Goal: Task Accomplishment & Management: Use online tool/utility

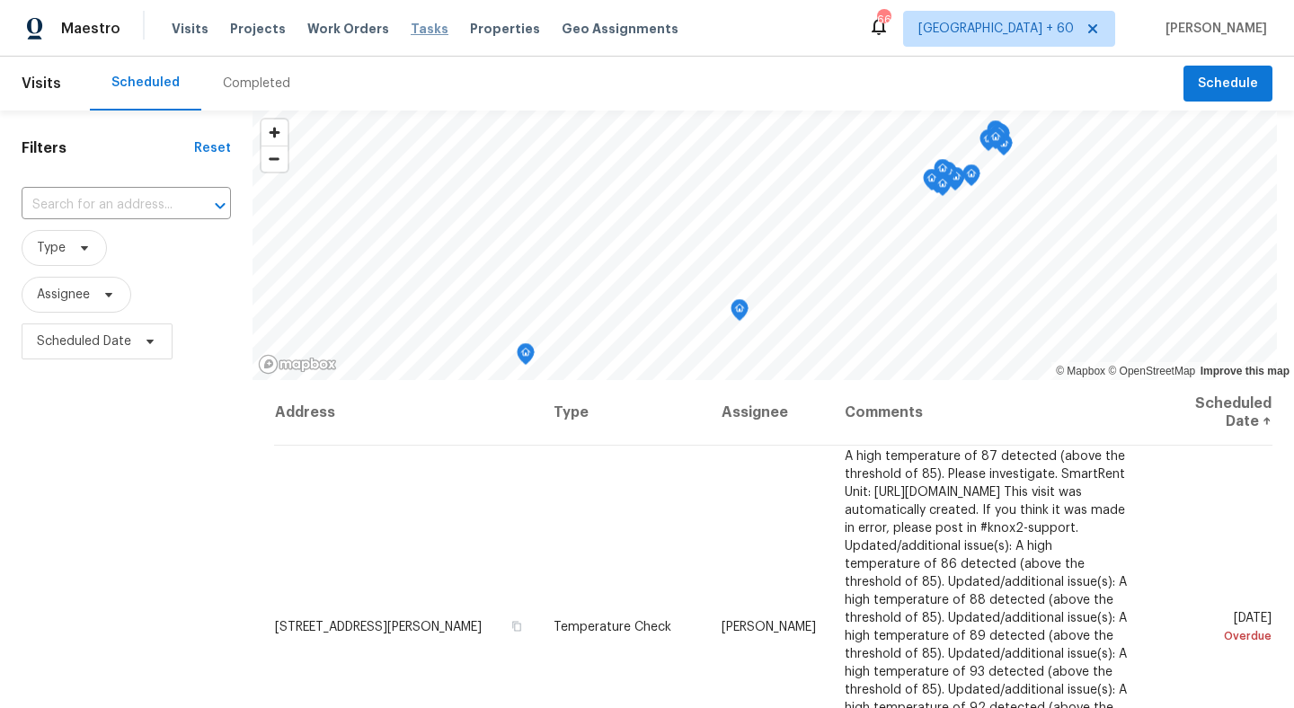
click at [411, 31] on span "Tasks" at bounding box center [430, 28] width 38 height 13
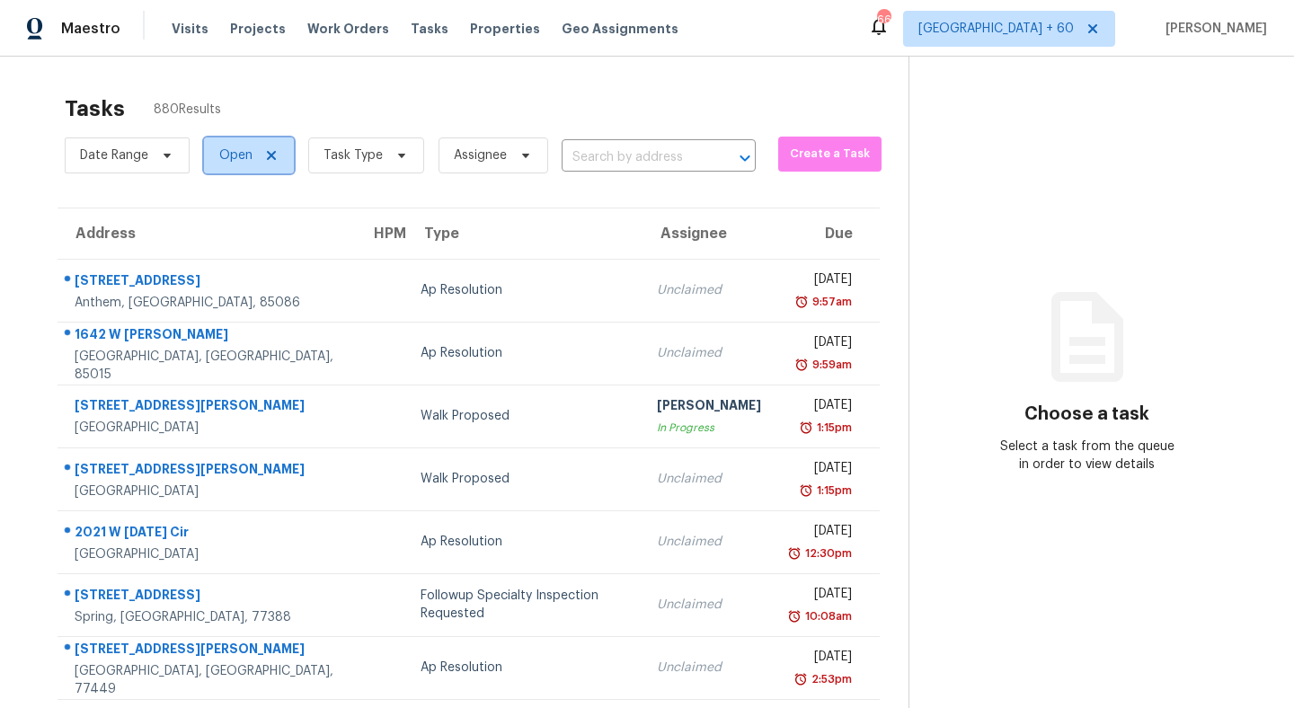
click at [235, 164] on span "Open" at bounding box center [235, 155] width 33 height 18
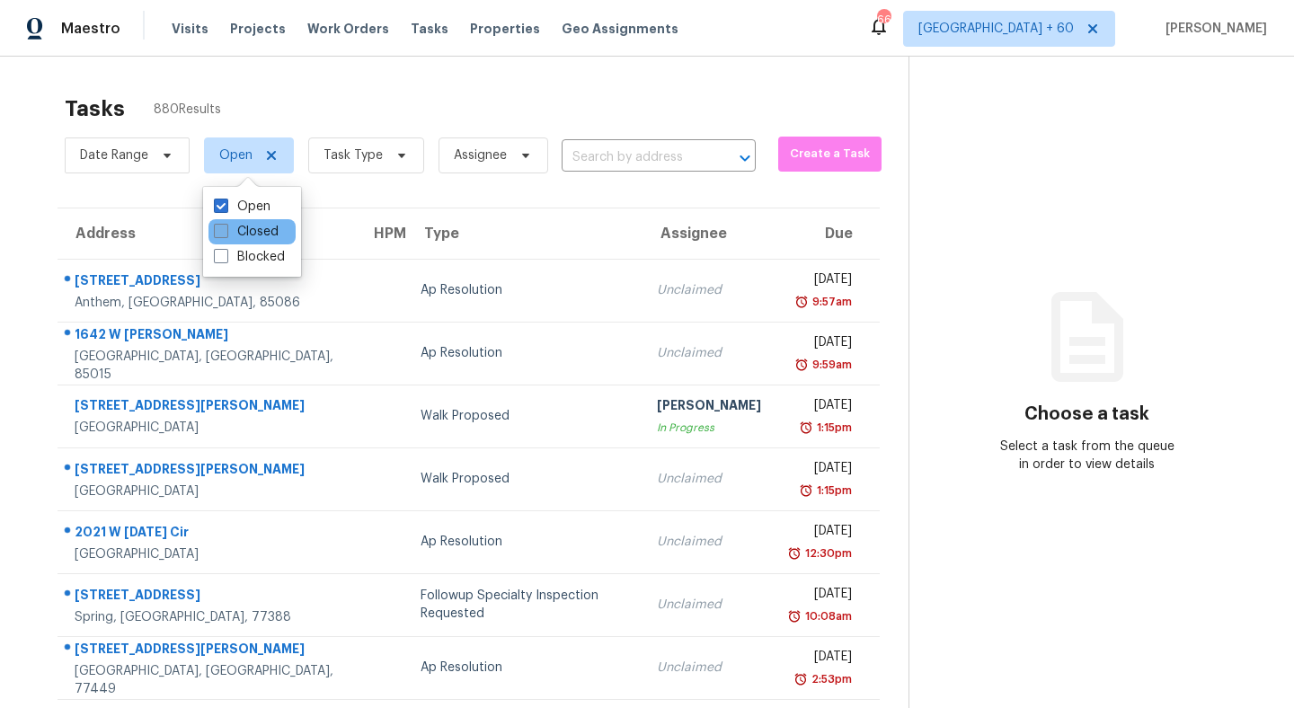
click at [235, 235] on label "Closed" at bounding box center [246, 232] width 65 height 18
click at [226, 235] on input "Closed" at bounding box center [220, 229] width 12 height 12
checkbox input "true"
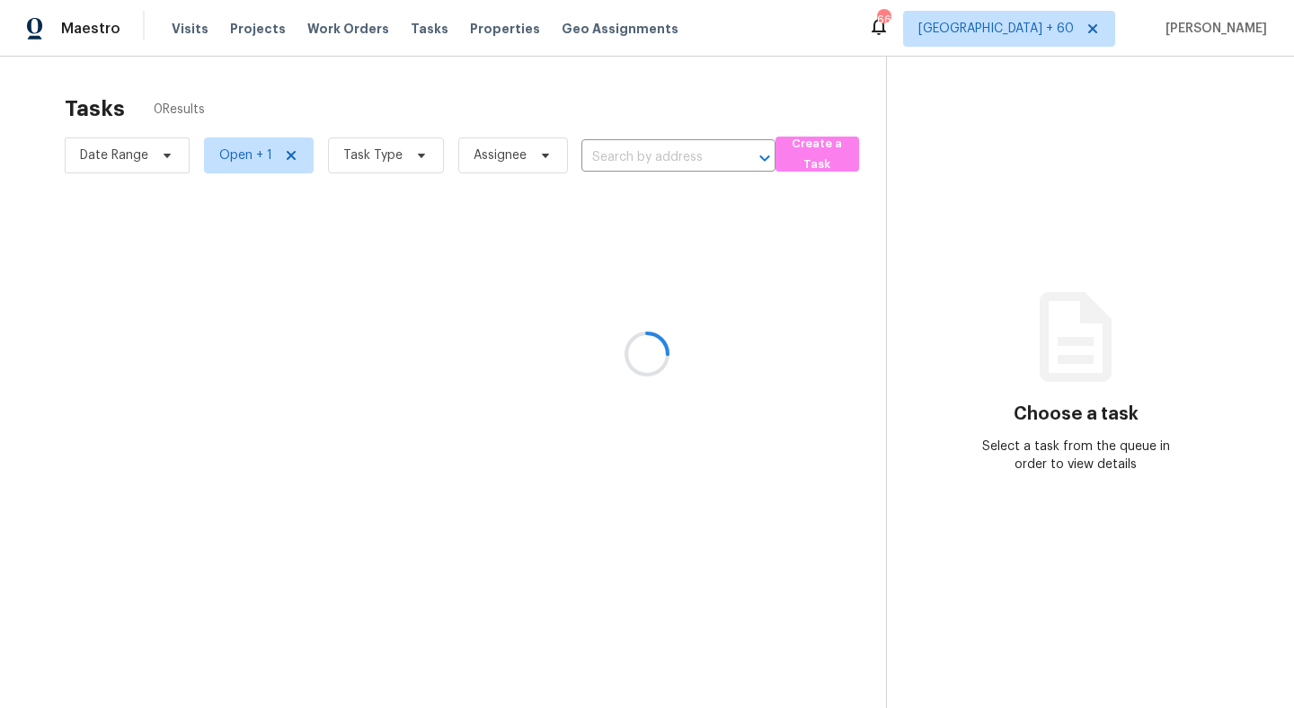
click at [359, 164] on div at bounding box center [647, 354] width 1294 height 708
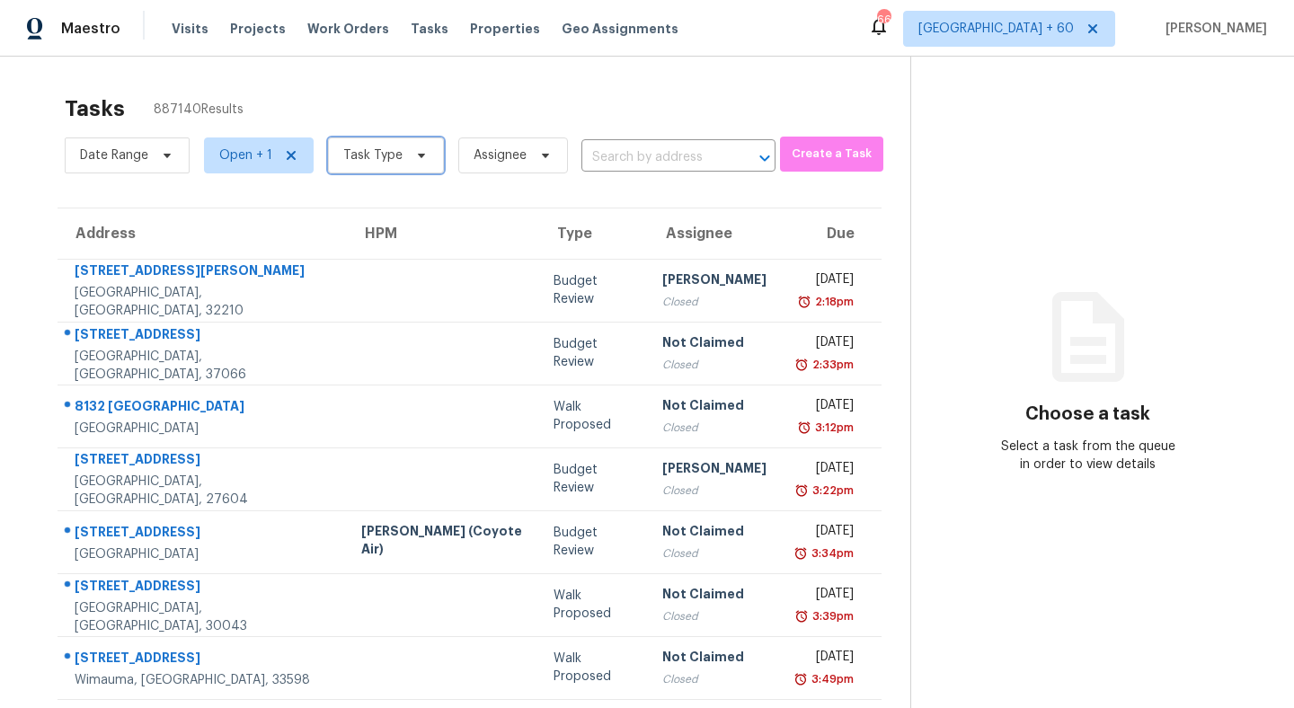
click at [374, 150] on span "Task Type" at bounding box center [372, 155] width 59 height 18
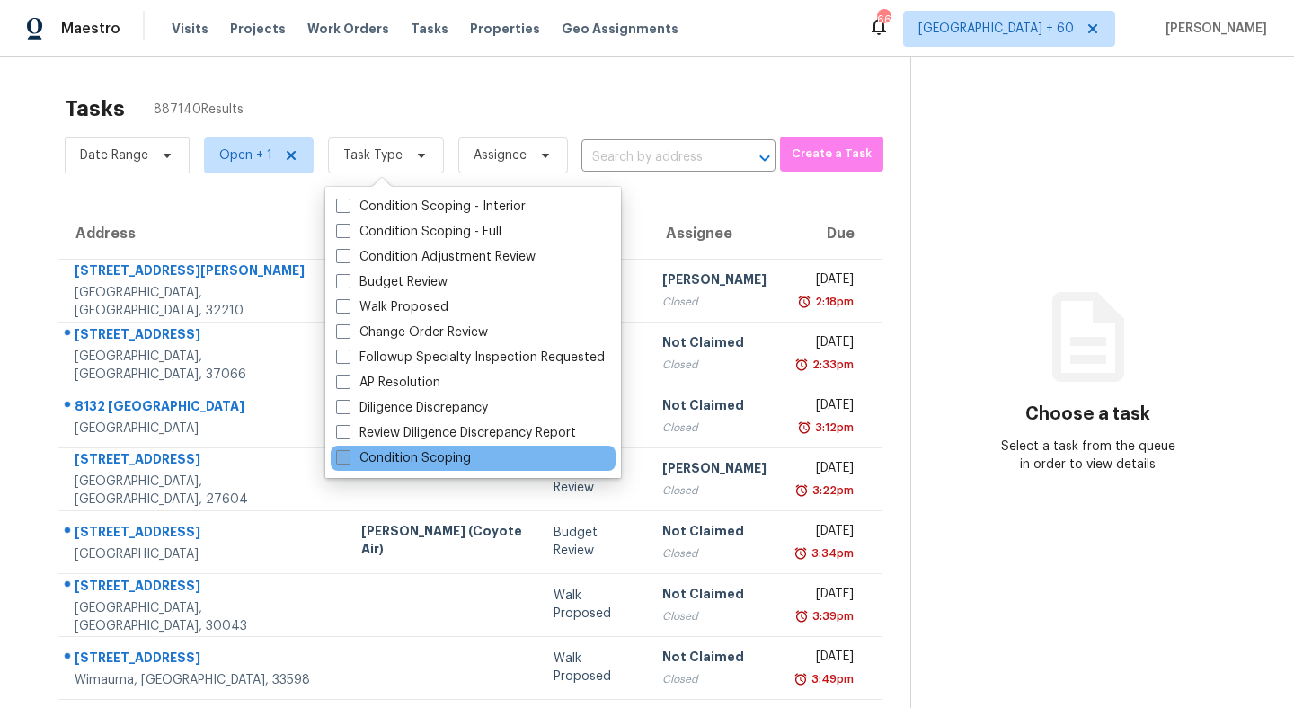
click at [390, 455] on label "Condition Scoping" at bounding box center [403, 458] width 135 height 18
click at [348, 455] on input "Condition Scoping" at bounding box center [342, 455] width 12 height 12
checkbox input "true"
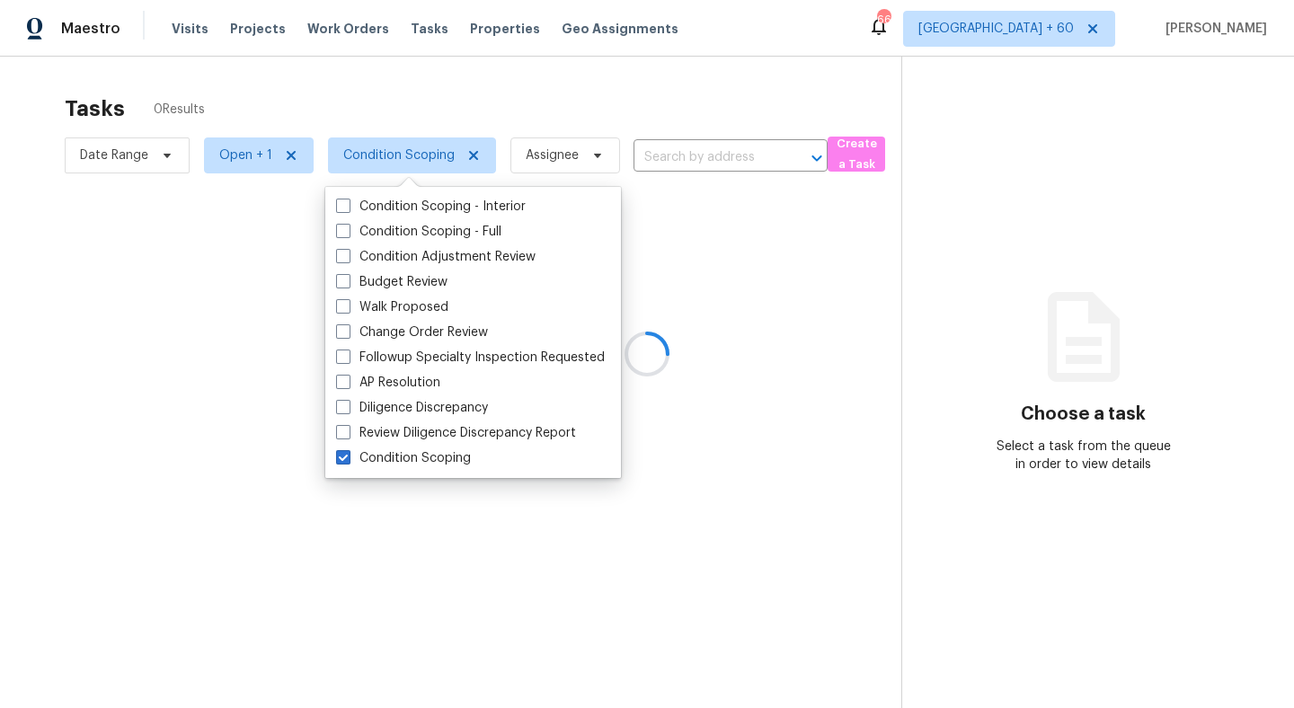
click at [484, 113] on div at bounding box center [647, 354] width 1294 height 708
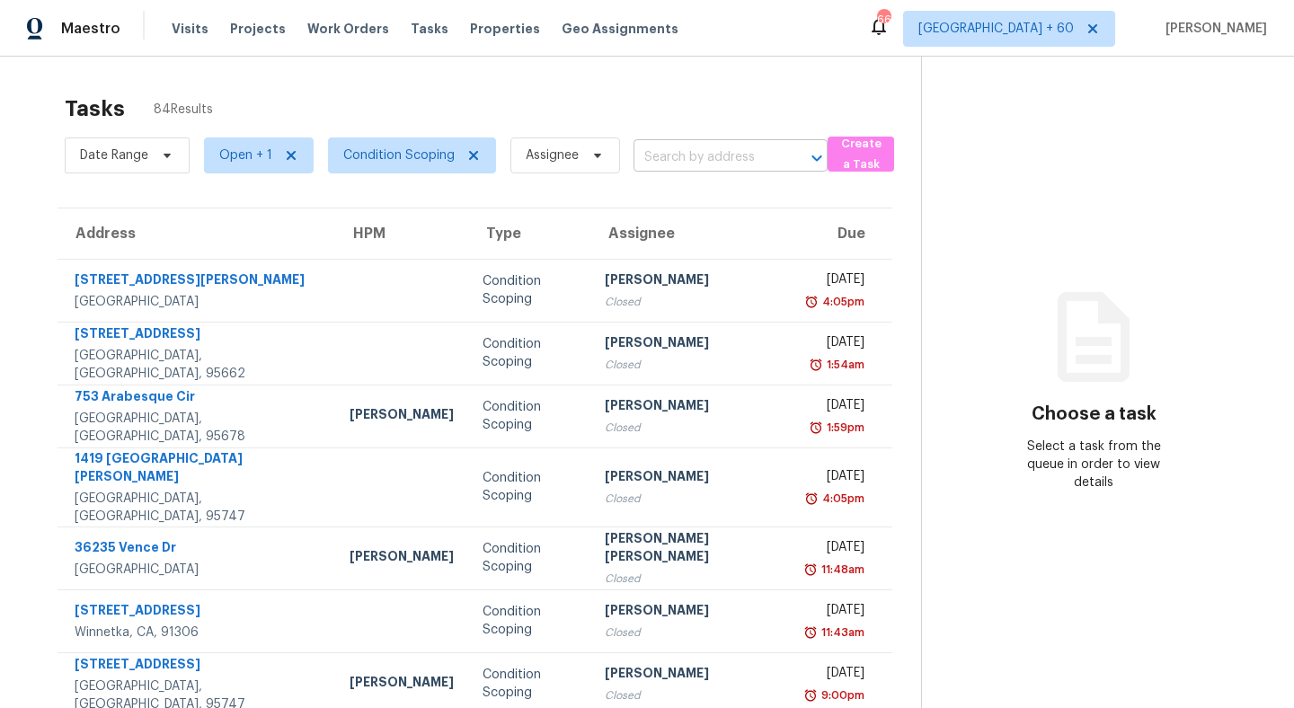
click at [703, 161] on input "text" at bounding box center [706, 158] width 144 height 28
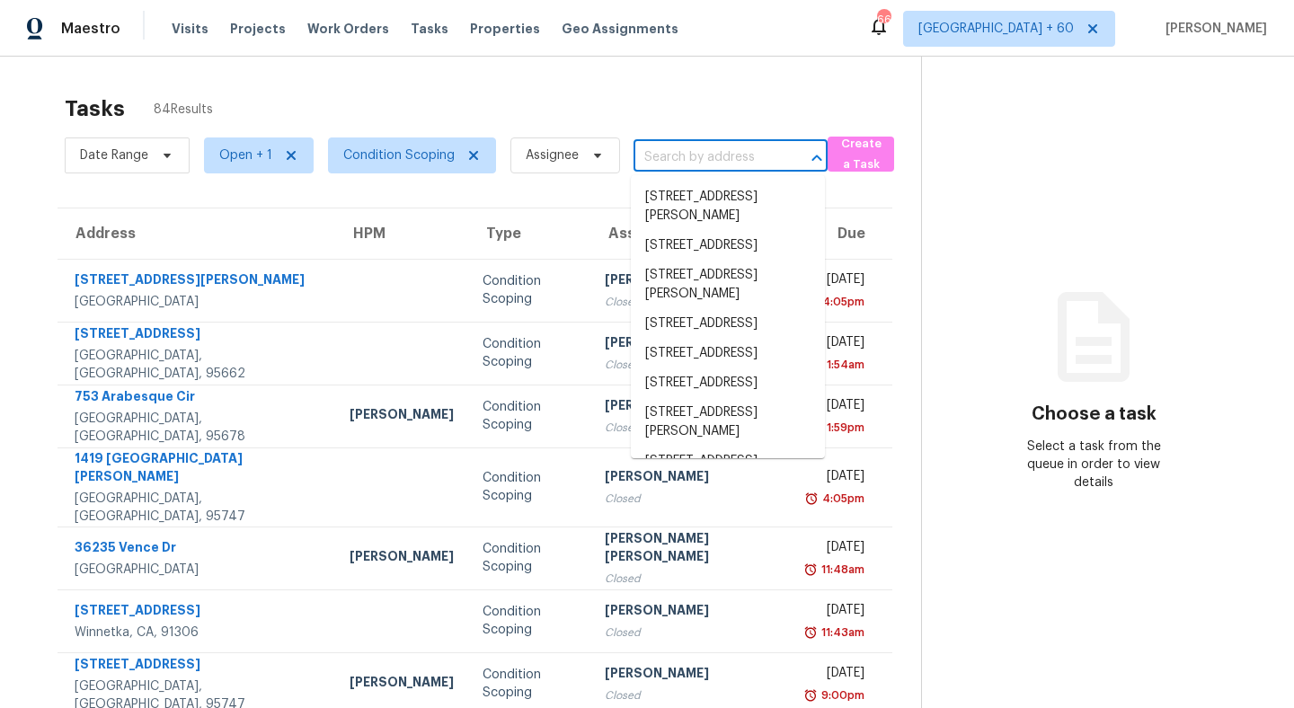
paste input "[STREET_ADDRESS]"
type input "[STREET_ADDRESS]"
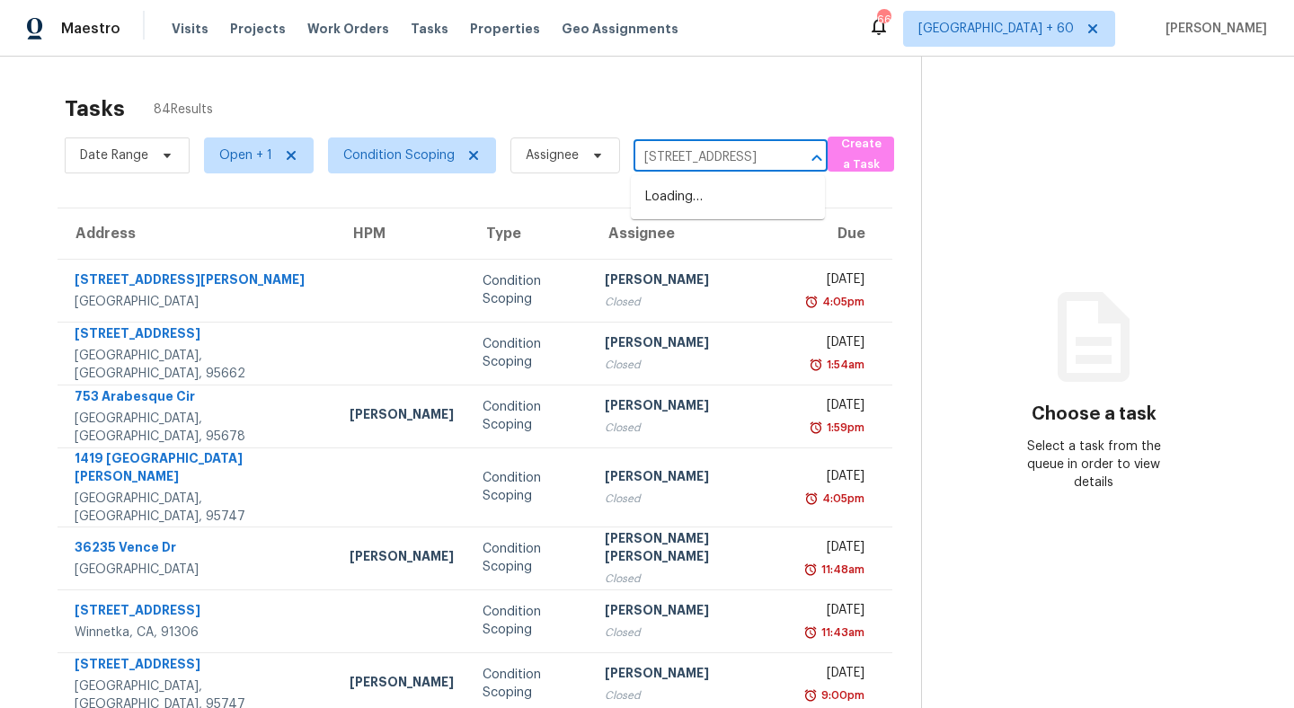
scroll to position [0, 75]
drag, startPoint x: 783, startPoint y: 158, endPoint x: 509, endPoint y: 155, distance: 274.1
click at [509, 155] on div "Date Range Open + 1 Condition Scoping Assignee [STREET_ADDRESS] ​" at bounding box center [446, 155] width 763 height 47
click at [682, 154] on input "[STREET_ADDRESS]" at bounding box center [706, 158] width 144 height 28
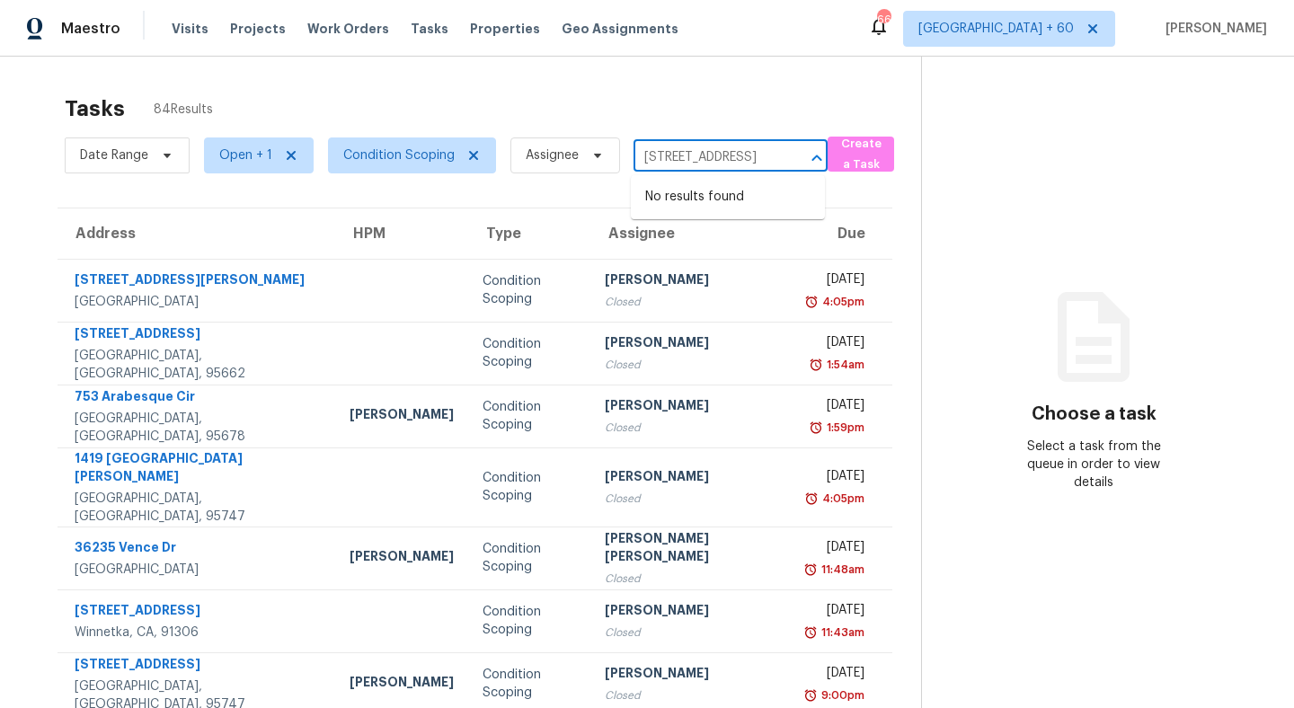
click at [682, 154] on input "[STREET_ADDRESS]" at bounding box center [706, 158] width 144 height 28
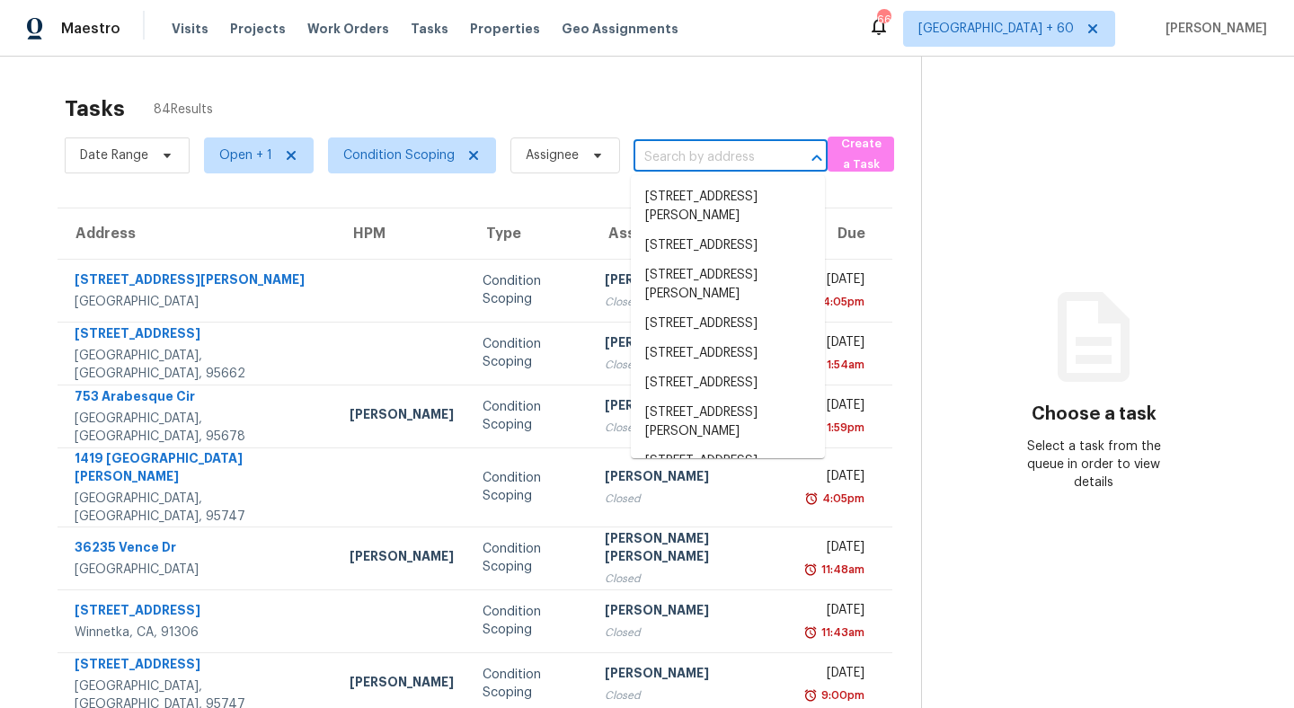
scroll to position [0, 0]
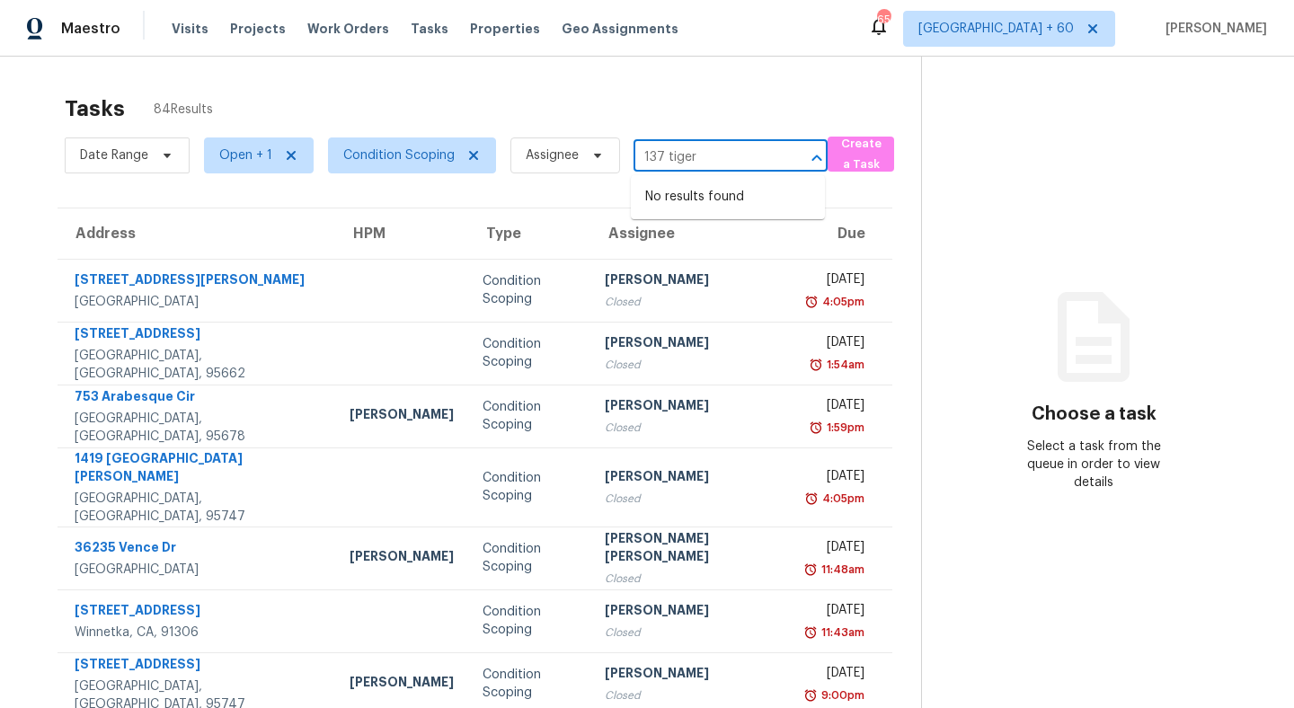
type input "137 tiger"
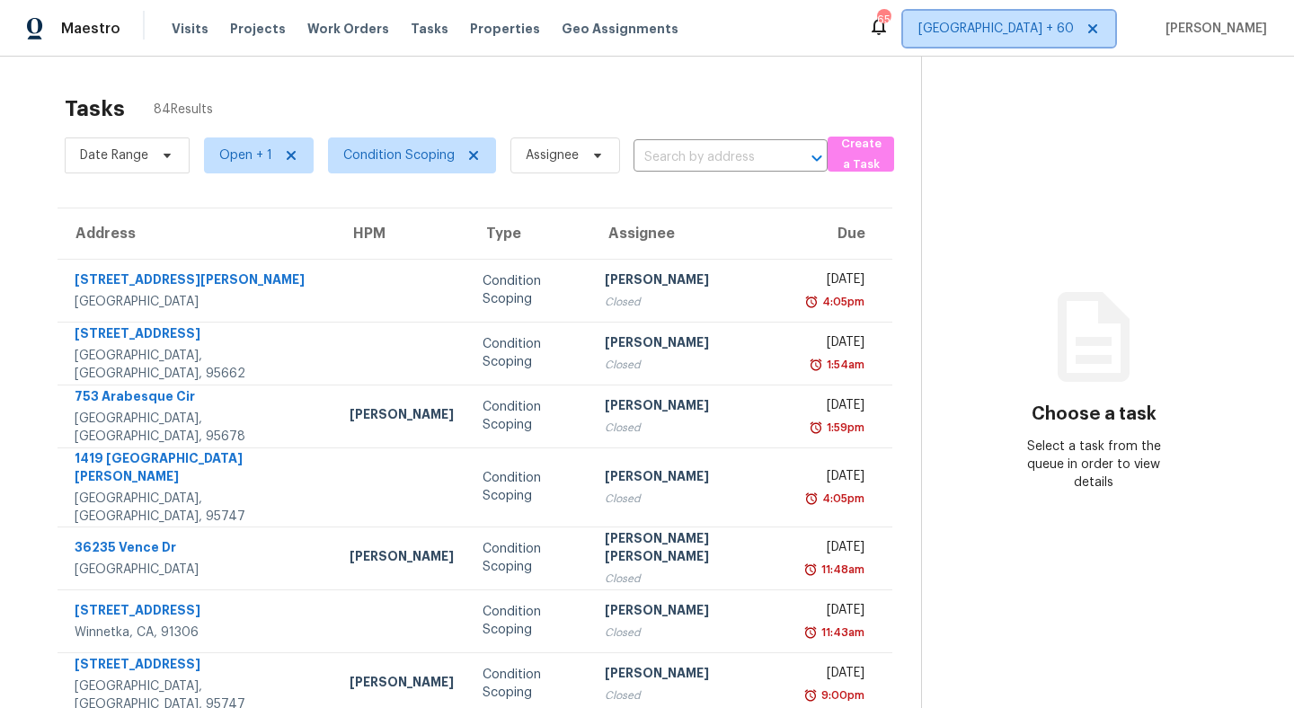
click at [1032, 11] on span "[GEOGRAPHIC_DATA] + 60" at bounding box center [1009, 29] width 212 height 36
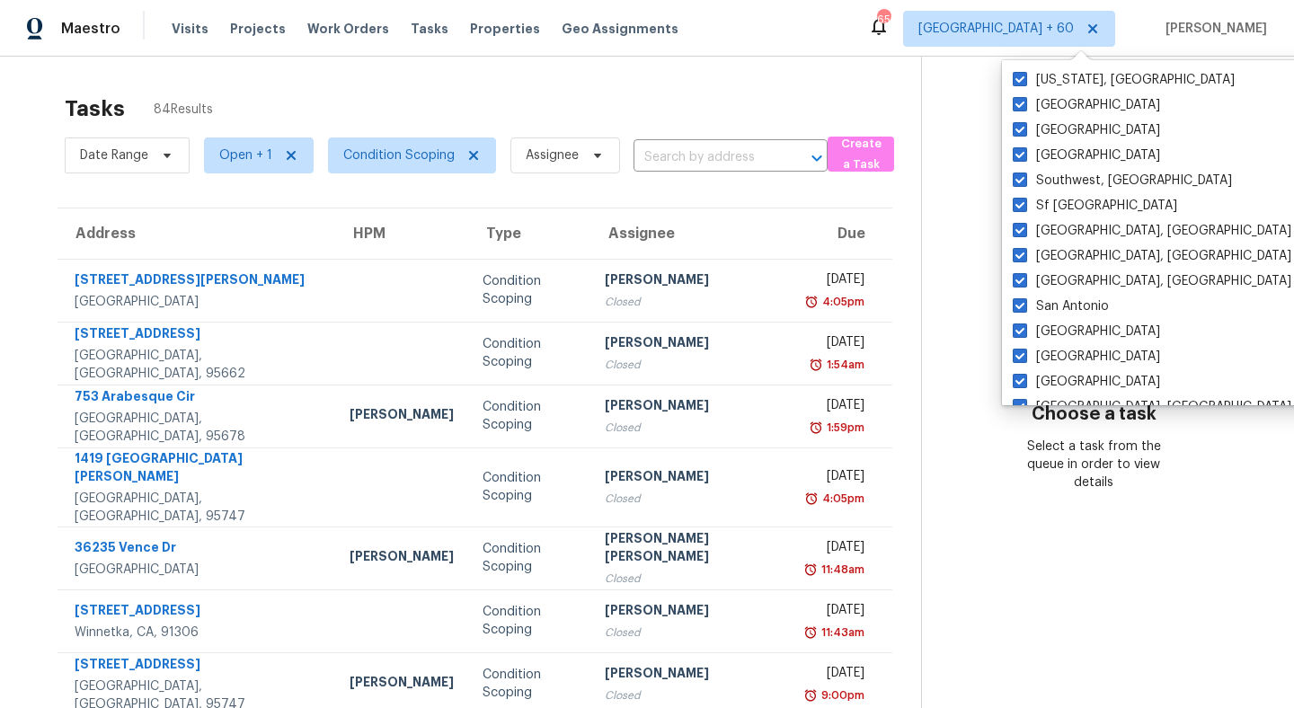
click at [758, 71] on div "Tasks 84 Results Date Range Open + 1 Condition Scoping Assignee ​ Create a Task…" at bounding box center [647, 505] width 1294 height 896
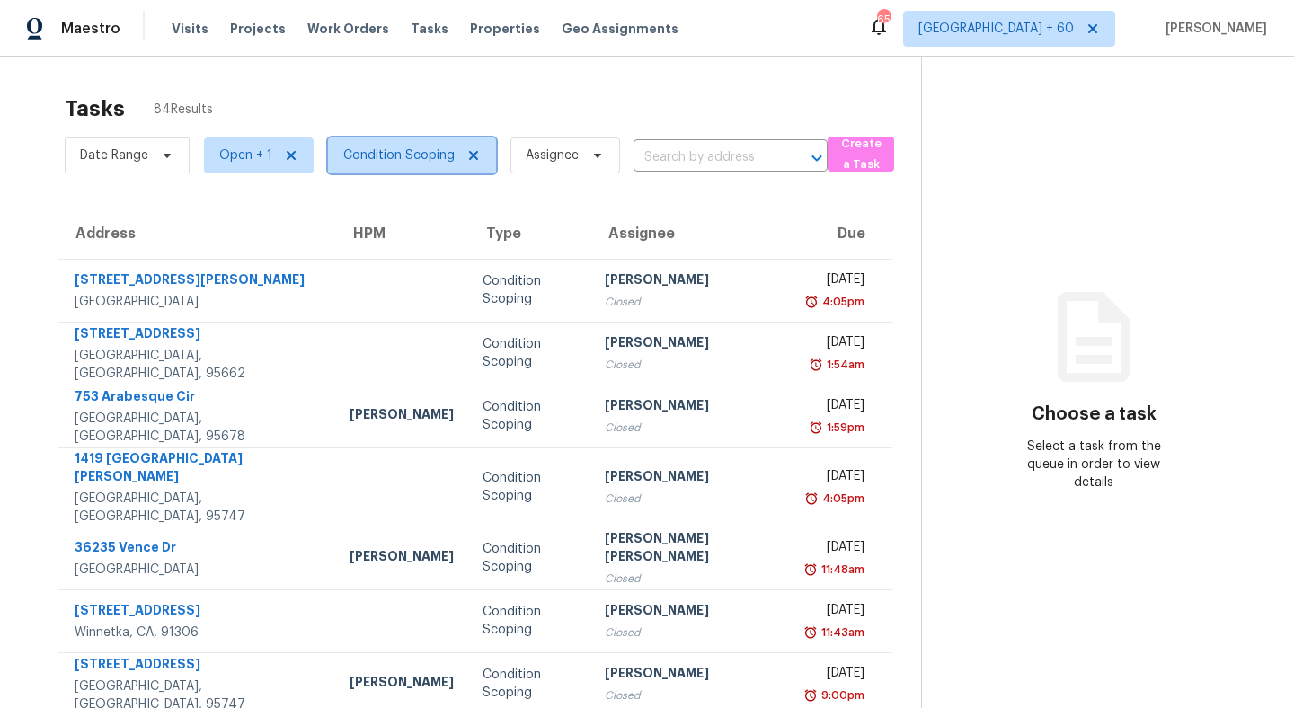
click at [381, 149] on span "Condition Scoping" at bounding box center [398, 155] width 111 height 18
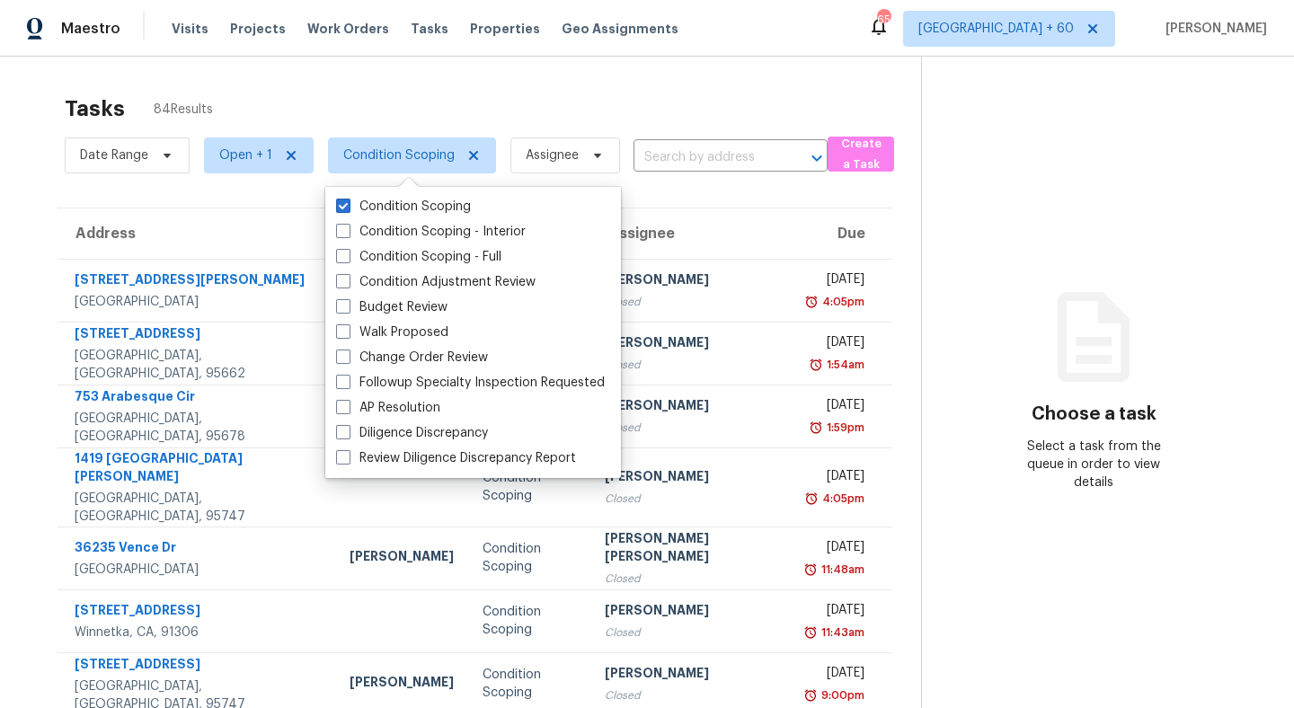
click at [253, 133] on span "Open + 1" at bounding box center [252, 155] width 124 height 47
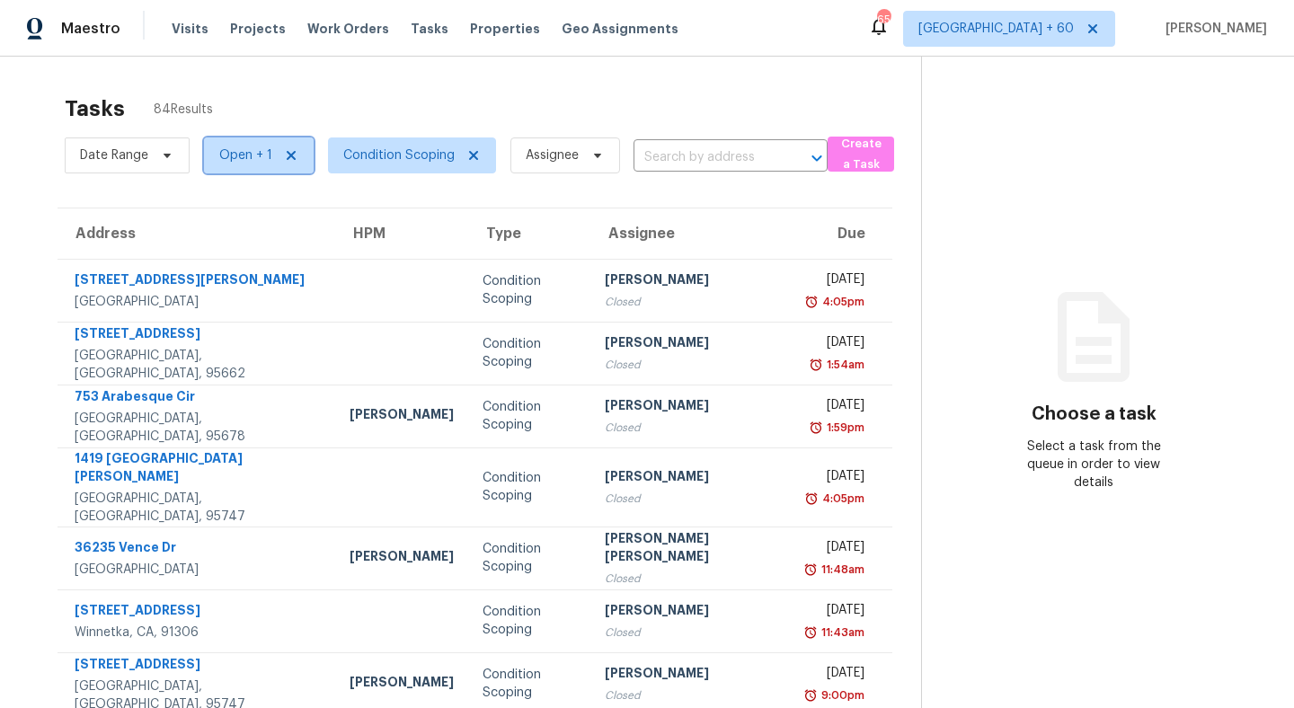
click at [243, 150] on span "Open + 1" at bounding box center [245, 155] width 53 height 18
click at [280, 125] on div "Tasks 84 Results" at bounding box center [493, 108] width 856 height 47
click at [149, 143] on span "Date Range" at bounding box center [127, 156] width 125 height 36
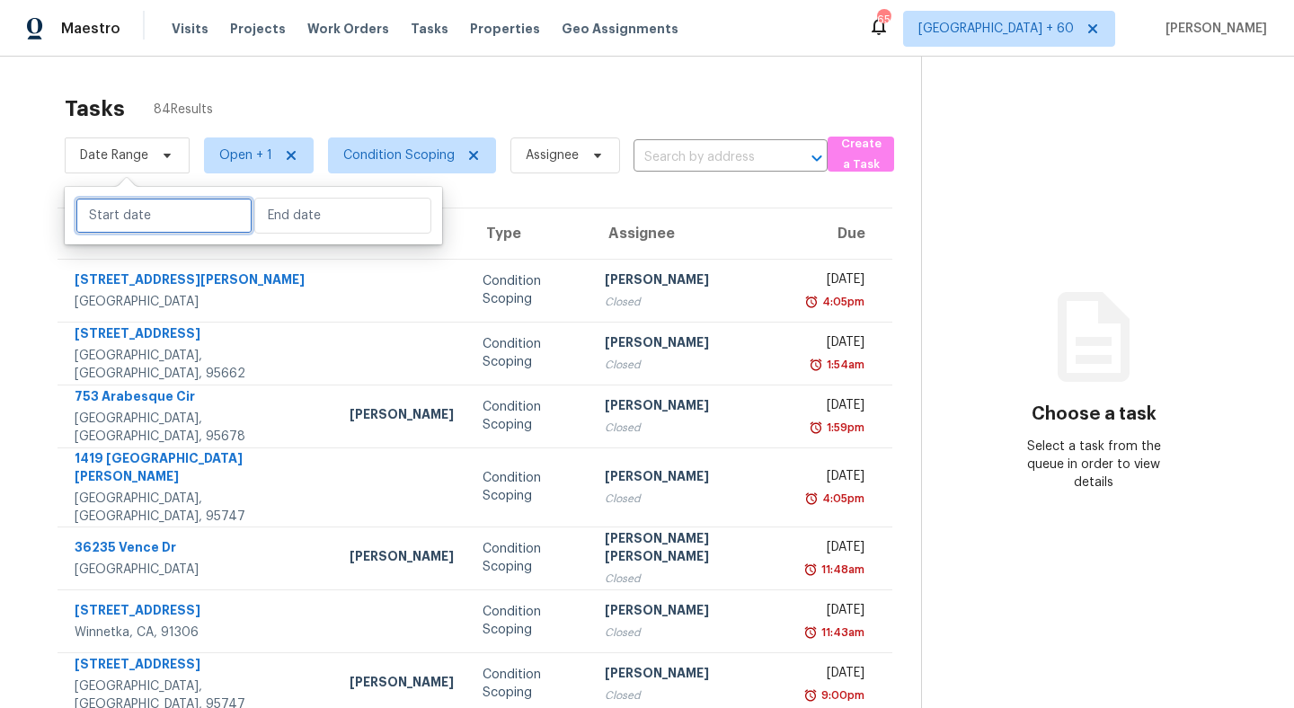
click at [134, 215] on input "text" at bounding box center [163, 216] width 177 height 36
select select "8"
select select "2025"
select select "9"
select select "2025"
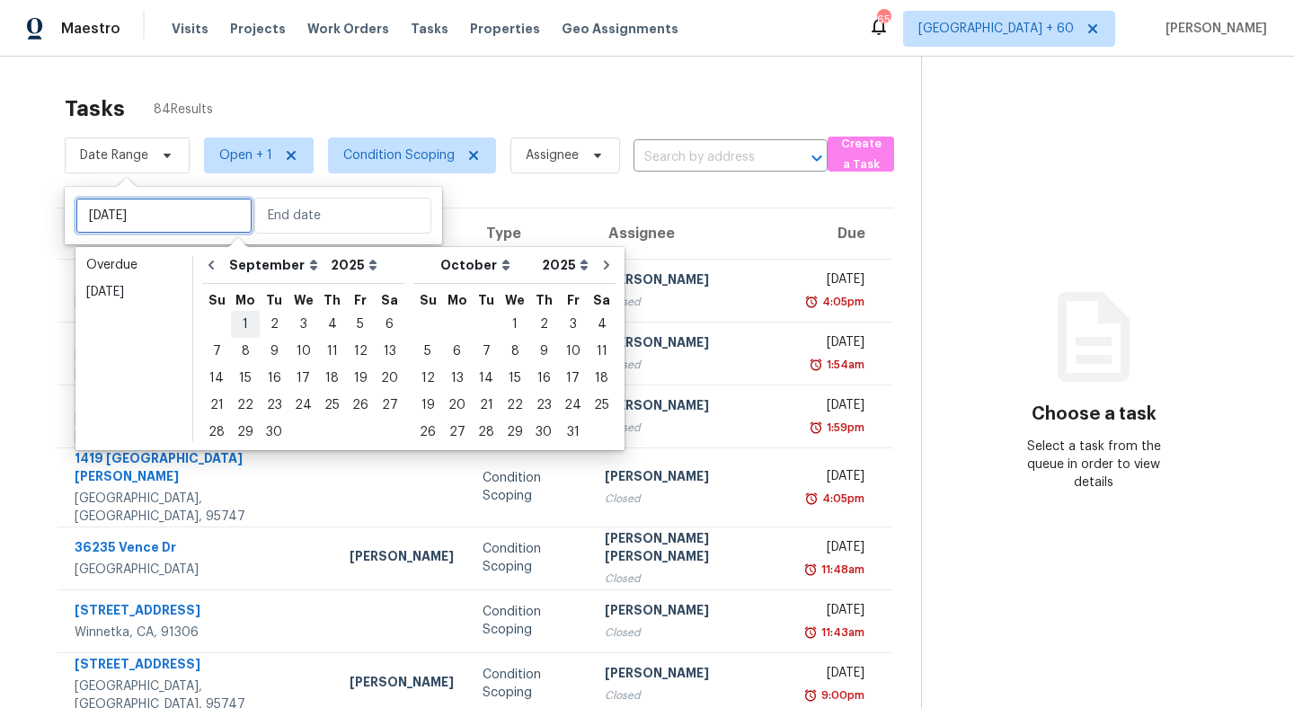
type input "[DATE]"
click at [242, 323] on div "1" at bounding box center [245, 324] width 29 height 25
type input "[DATE]"
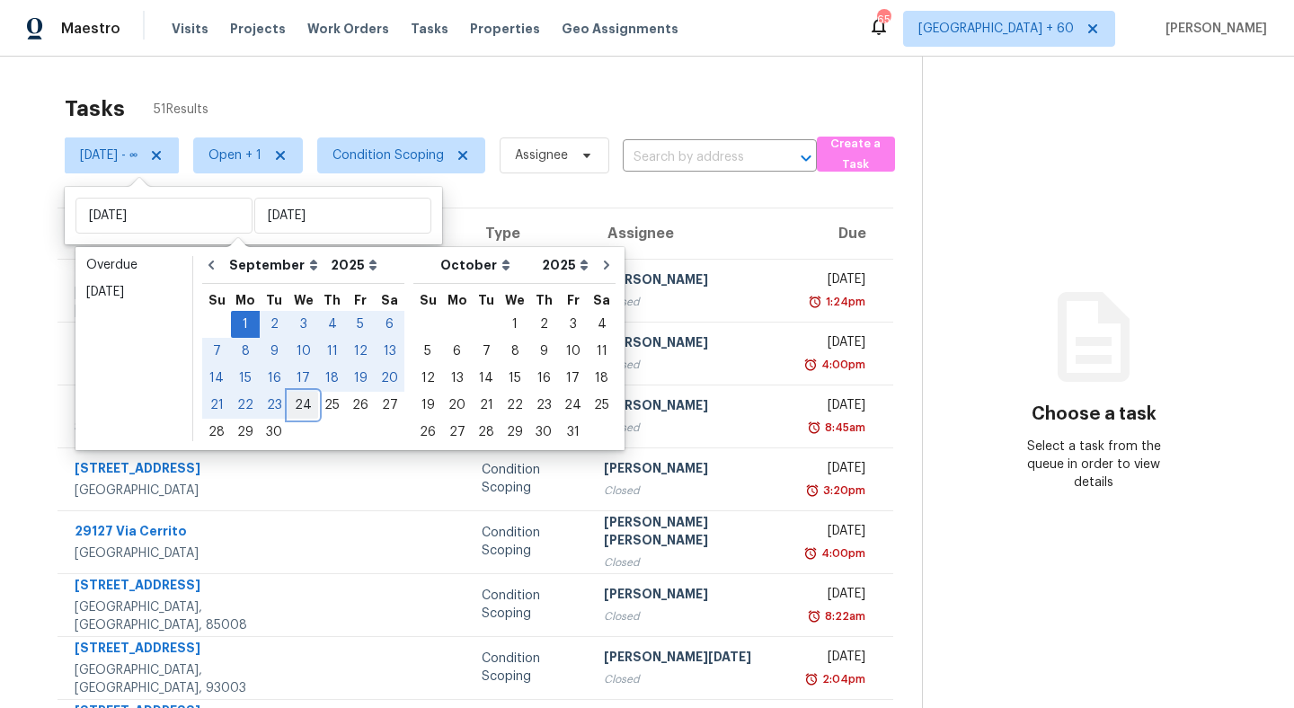
click at [295, 409] on div "24" at bounding box center [303, 405] width 30 height 25
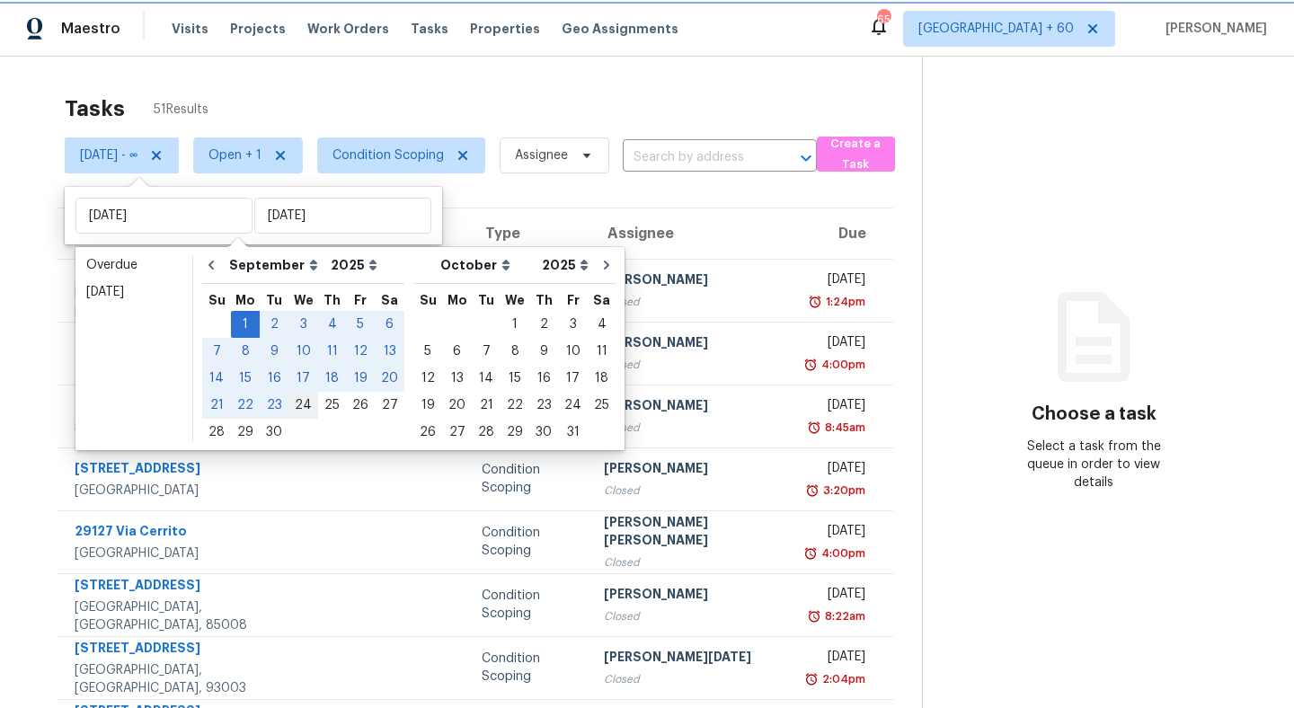
type input "[DATE]"
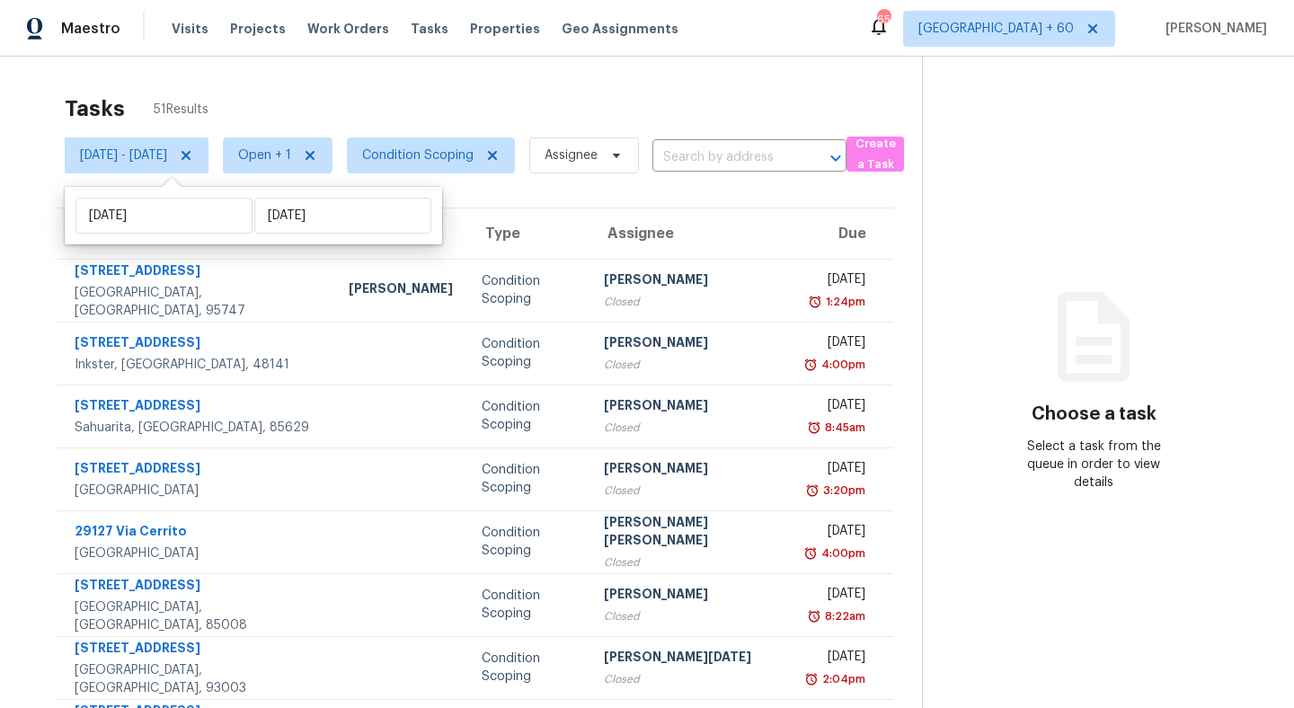
click at [681, 70] on div "Tasks 51 Results [DATE] - [DATE] Open + 1 Condition Scoping Assignee ​ Create a…" at bounding box center [647, 497] width 1294 height 880
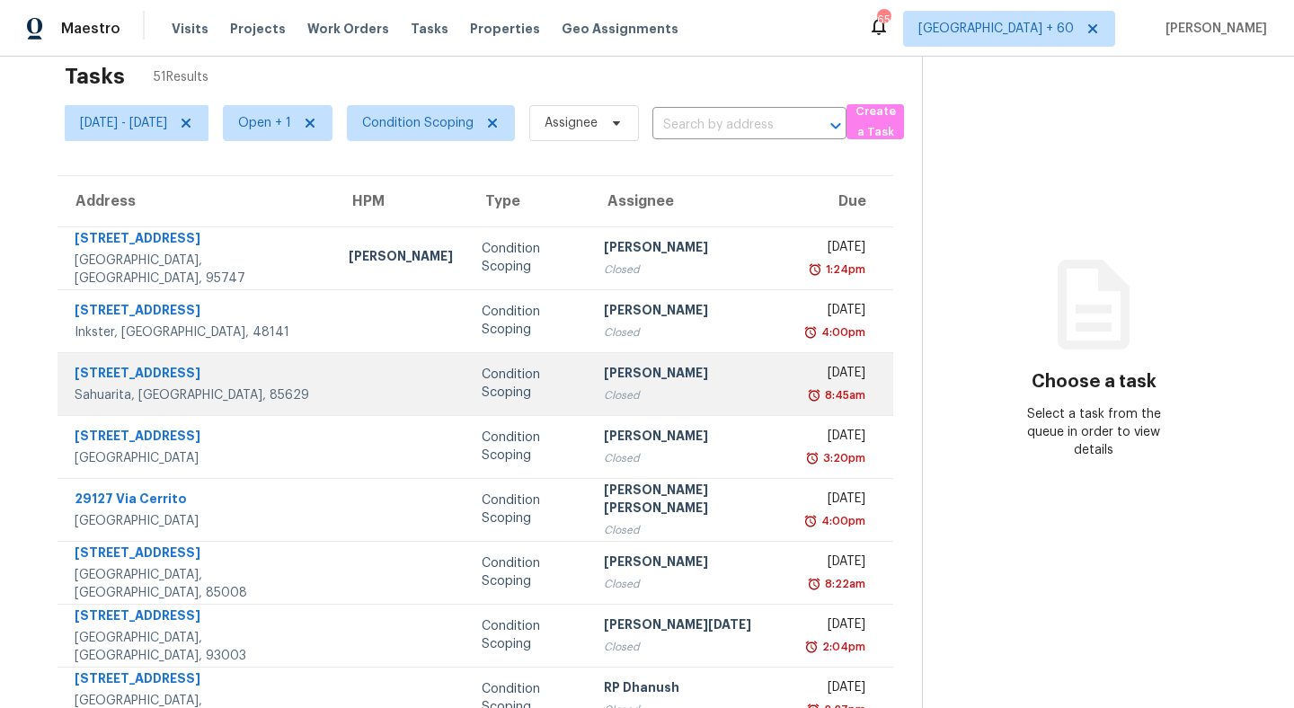
scroll to position [227, 0]
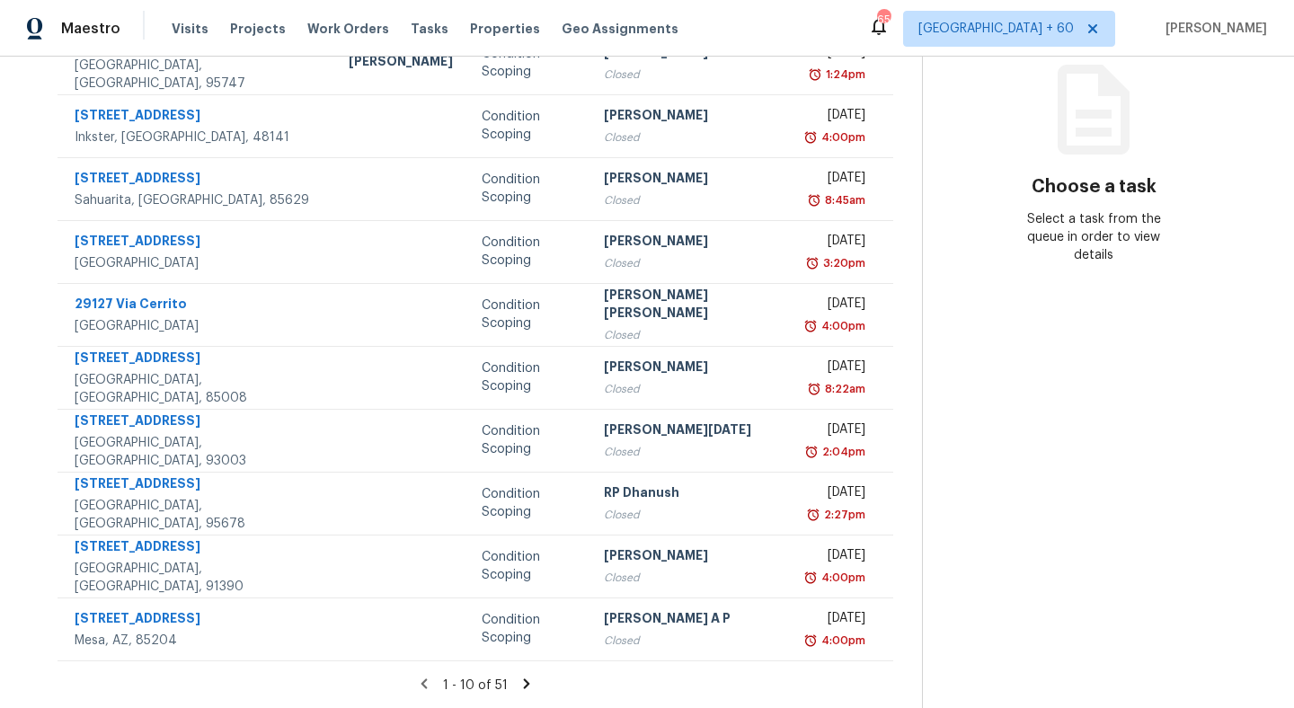
click at [525, 679] on icon at bounding box center [527, 684] width 6 height 10
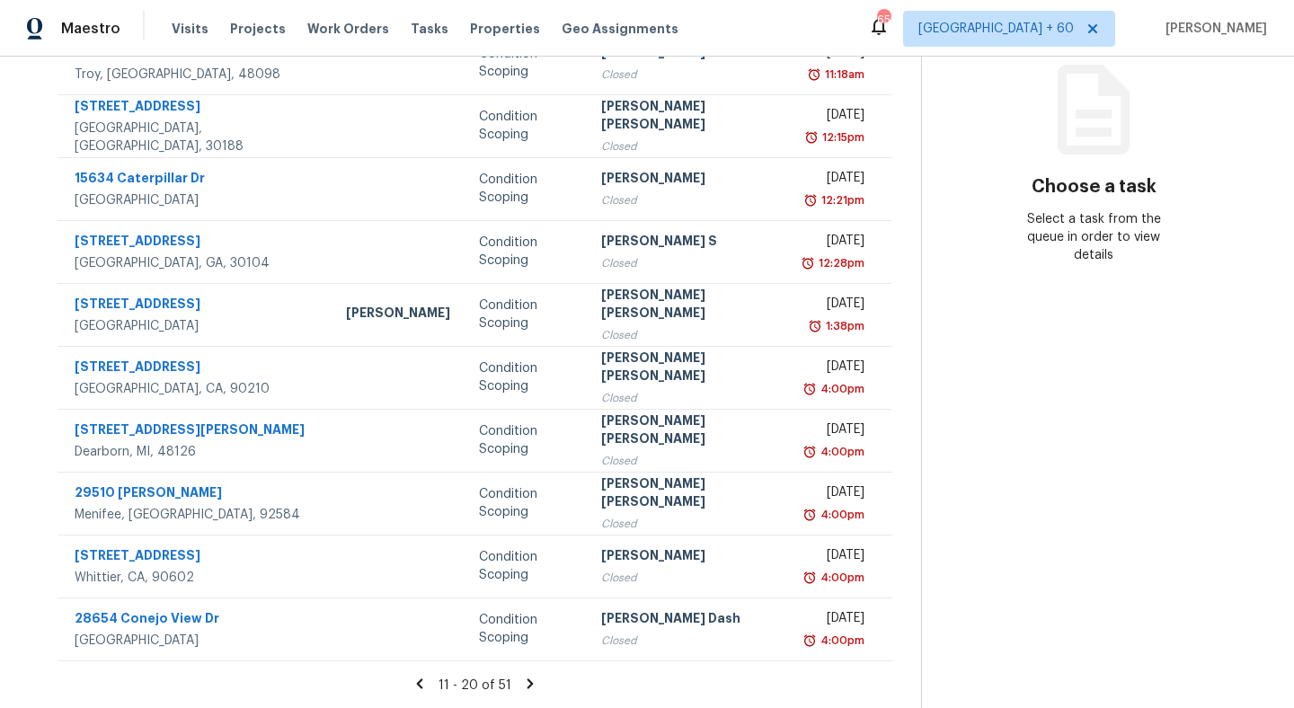
click at [530, 678] on icon at bounding box center [530, 684] width 16 height 16
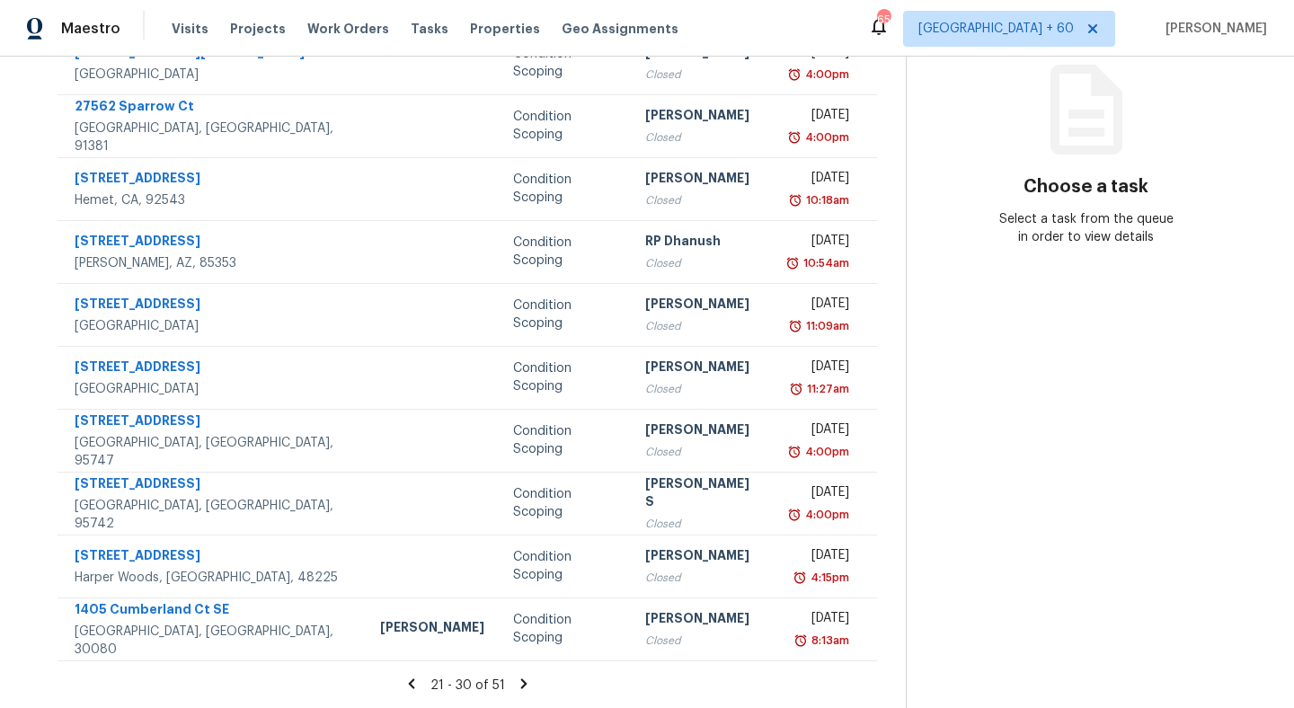
click at [526, 684] on icon at bounding box center [524, 684] width 16 height 16
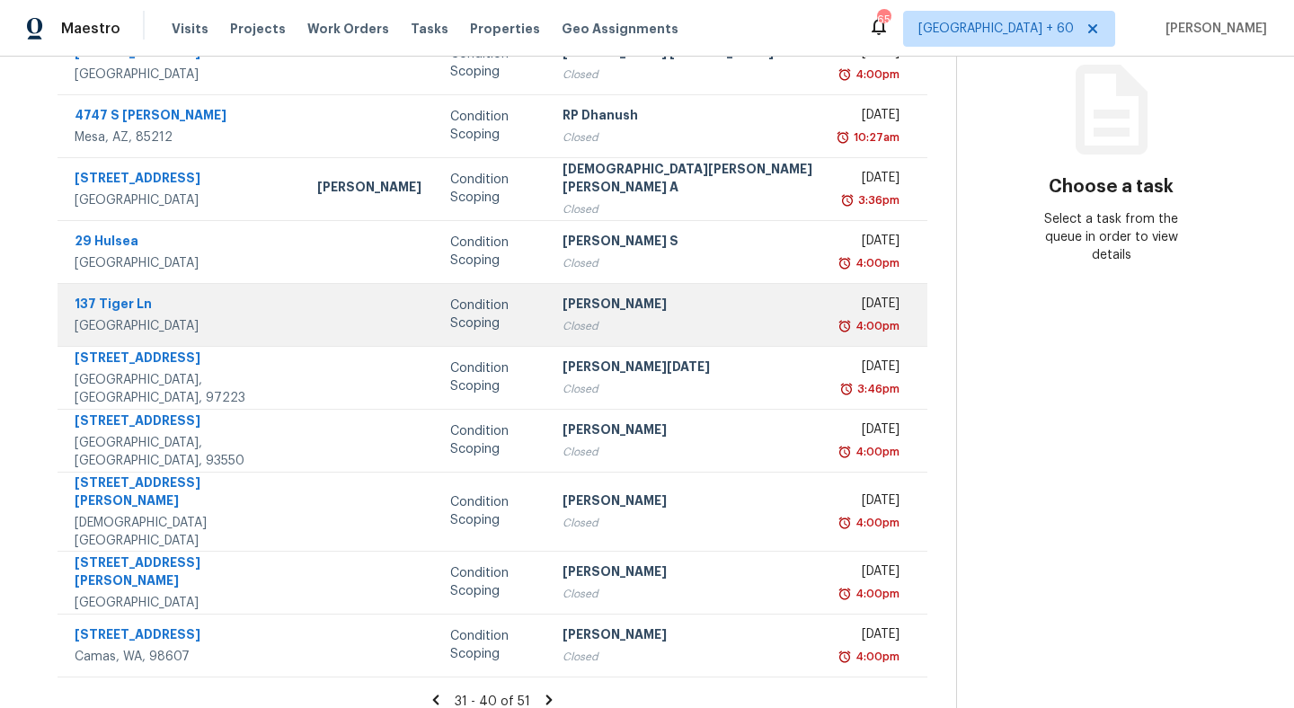
click at [349, 323] on td at bounding box center [369, 314] width 133 height 63
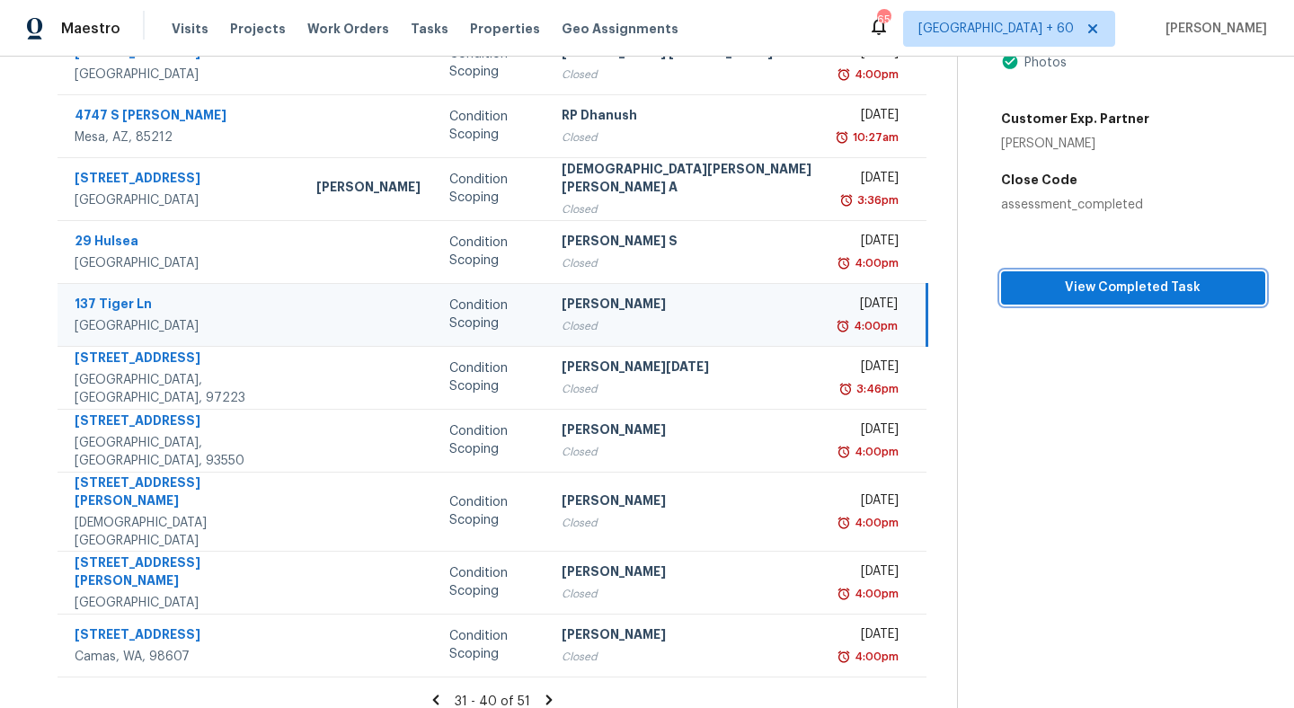
click at [1052, 283] on span "View Completed Task" at bounding box center [1133, 288] width 235 height 22
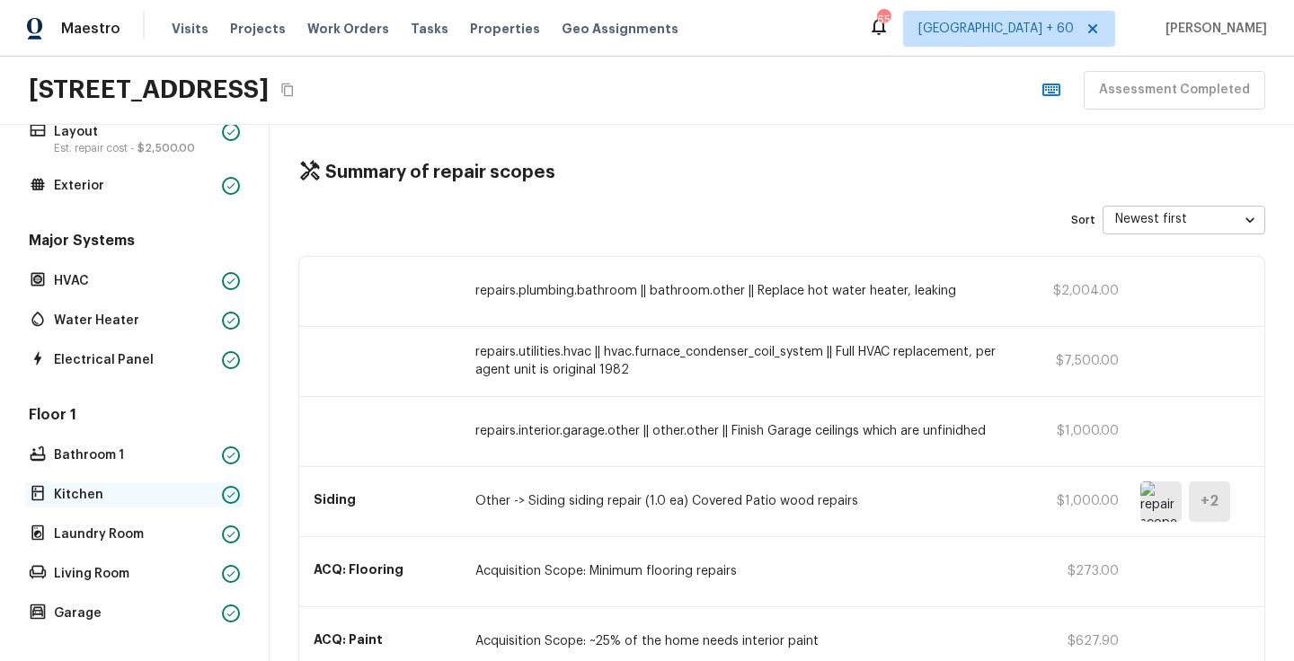
scroll to position [80, 0]
click at [117, 493] on p "Kitchen" at bounding box center [134, 494] width 161 height 18
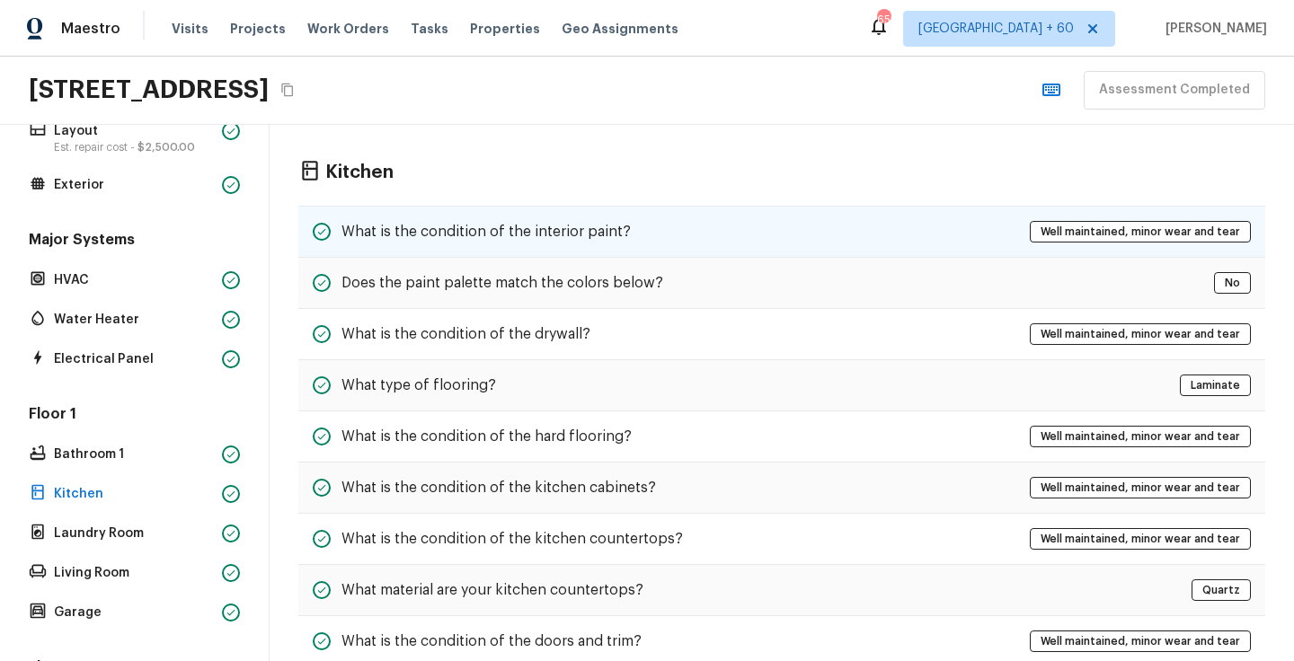
click at [586, 237] on h5 "What is the condition of the interior paint?" at bounding box center [486, 232] width 289 height 20
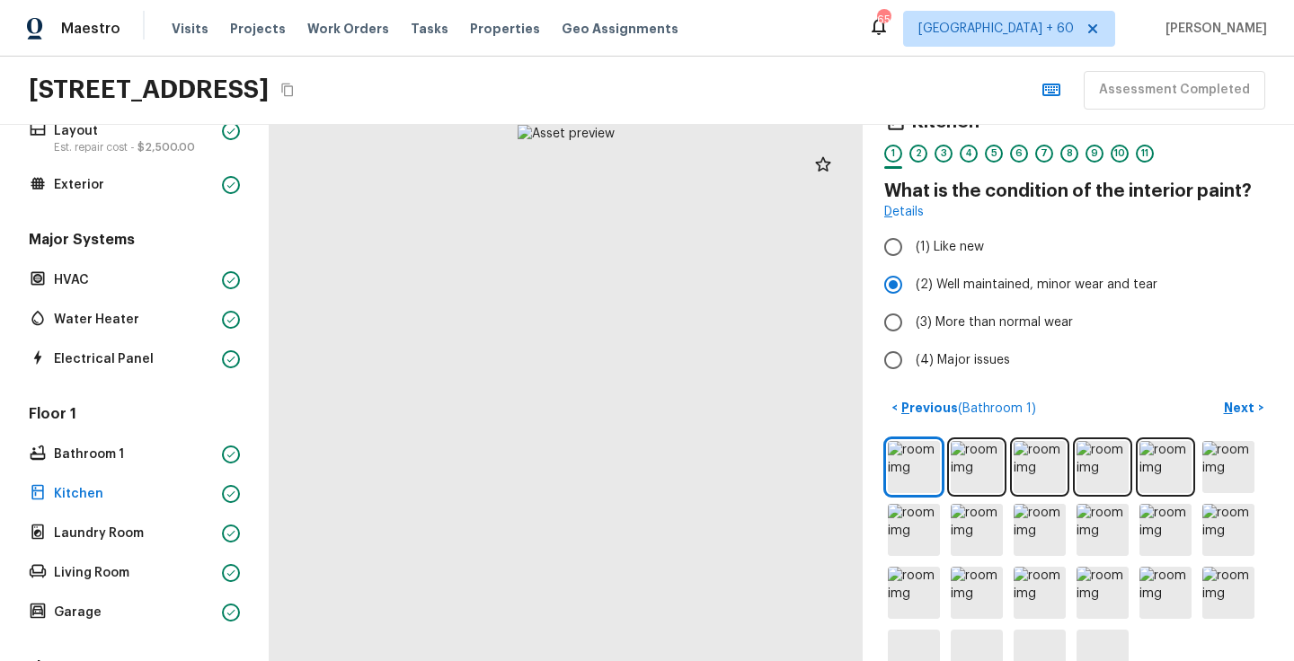
scroll to position [41, 0]
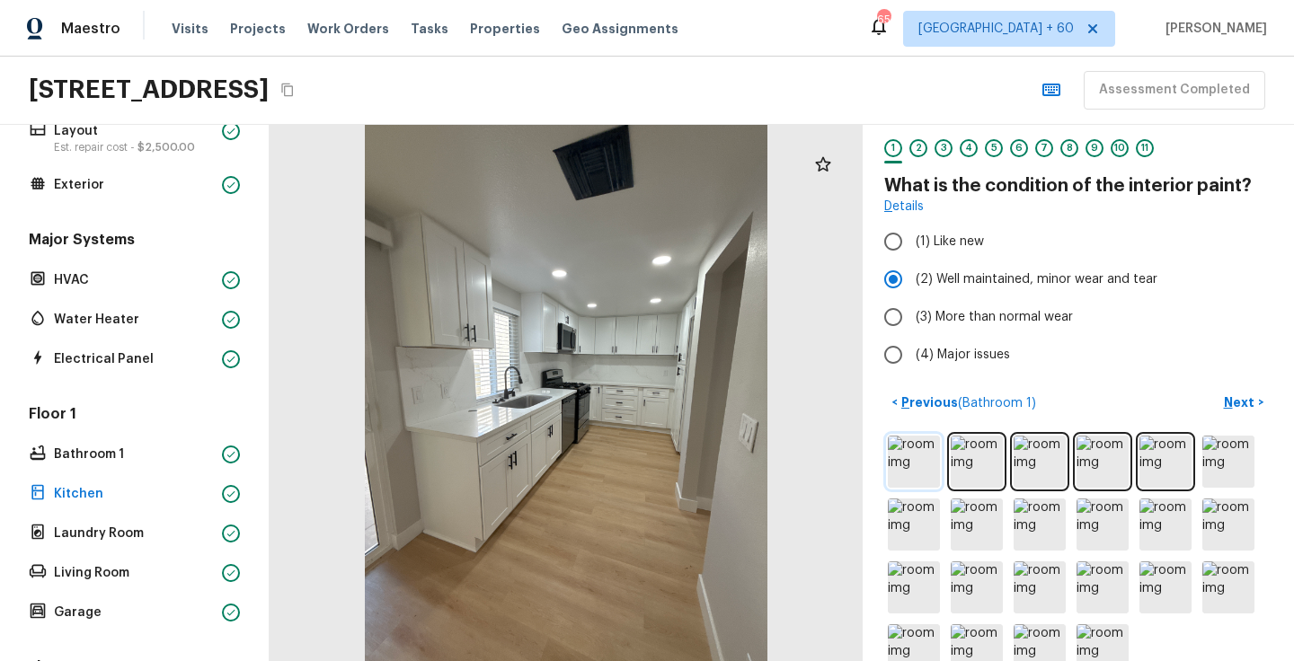
click at [924, 453] on img at bounding box center [914, 462] width 52 height 52
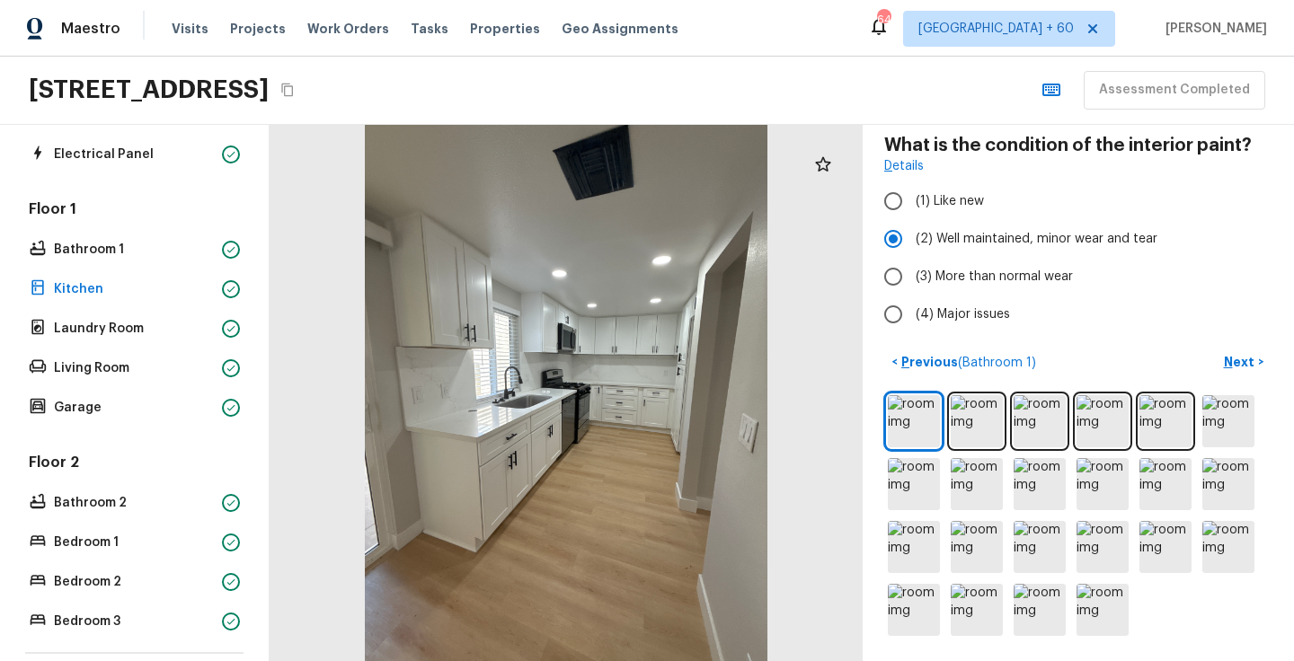
scroll to position [333, 0]
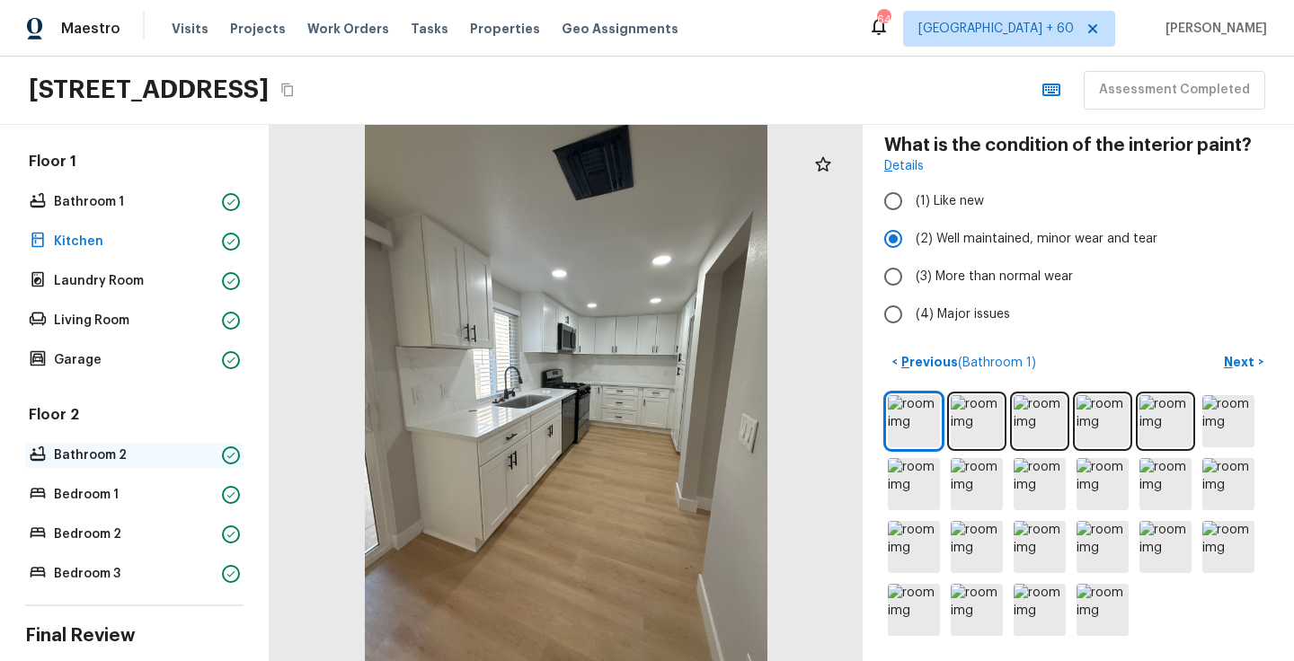
click at [104, 460] on p "Bathroom 2" at bounding box center [134, 456] width 161 height 18
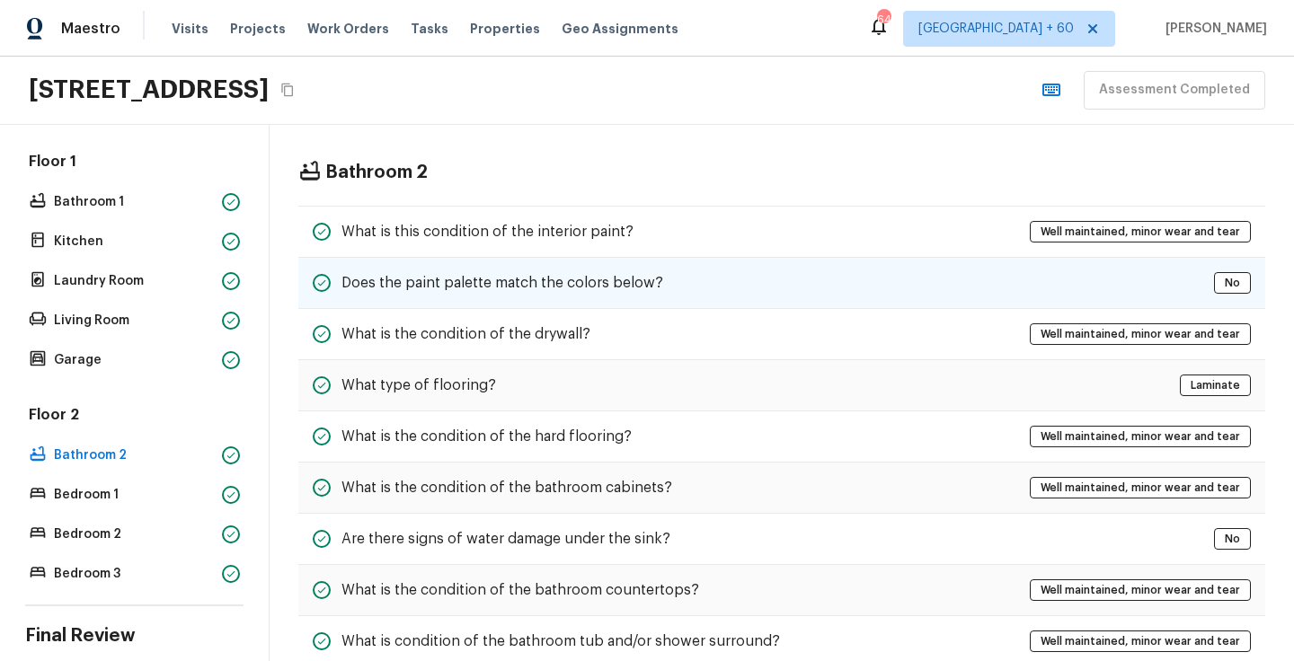
click at [404, 273] on h5 "Does the paint palette match the colors below?" at bounding box center [503, 283] width 322 height 20
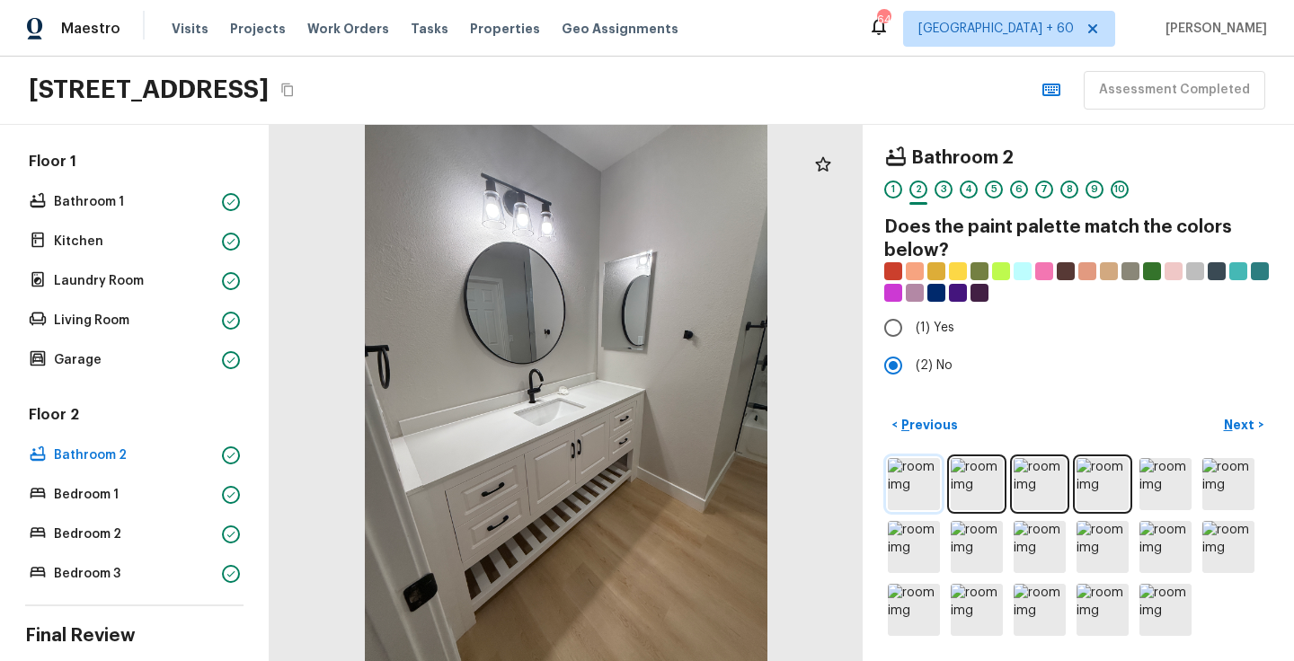
click at [932, 482] on img at bounding box center [914, 484] width 52 height 52
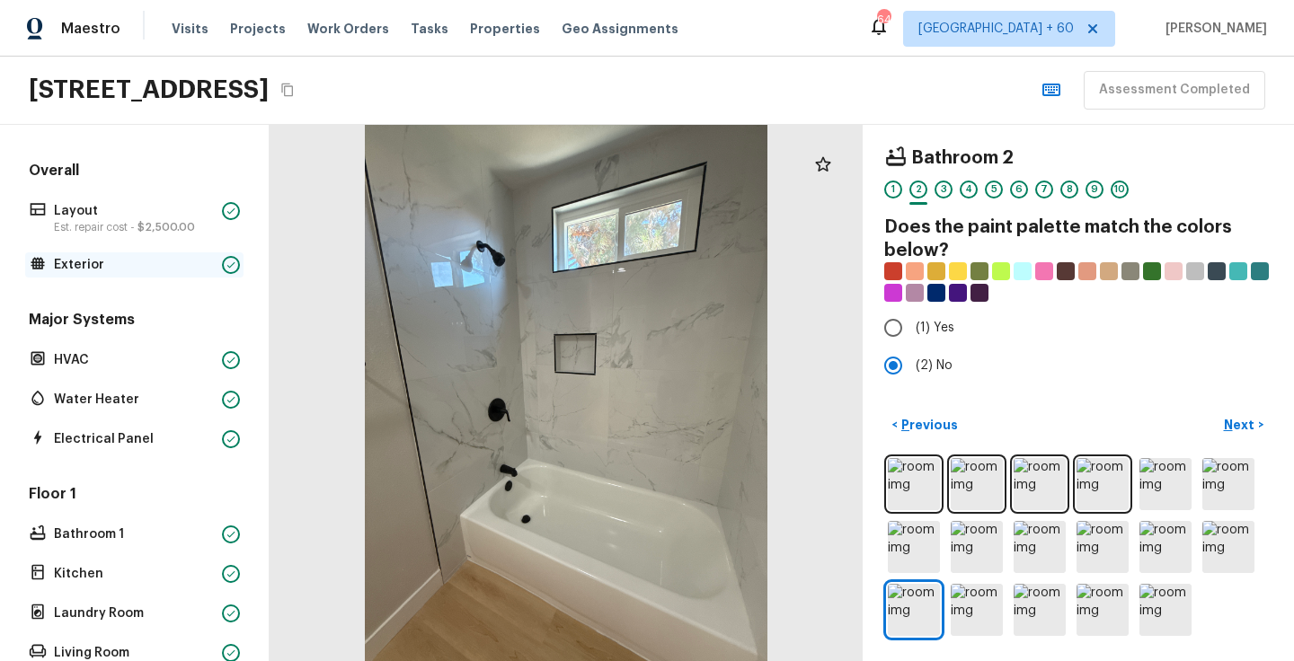
scroll to position [456, 0]
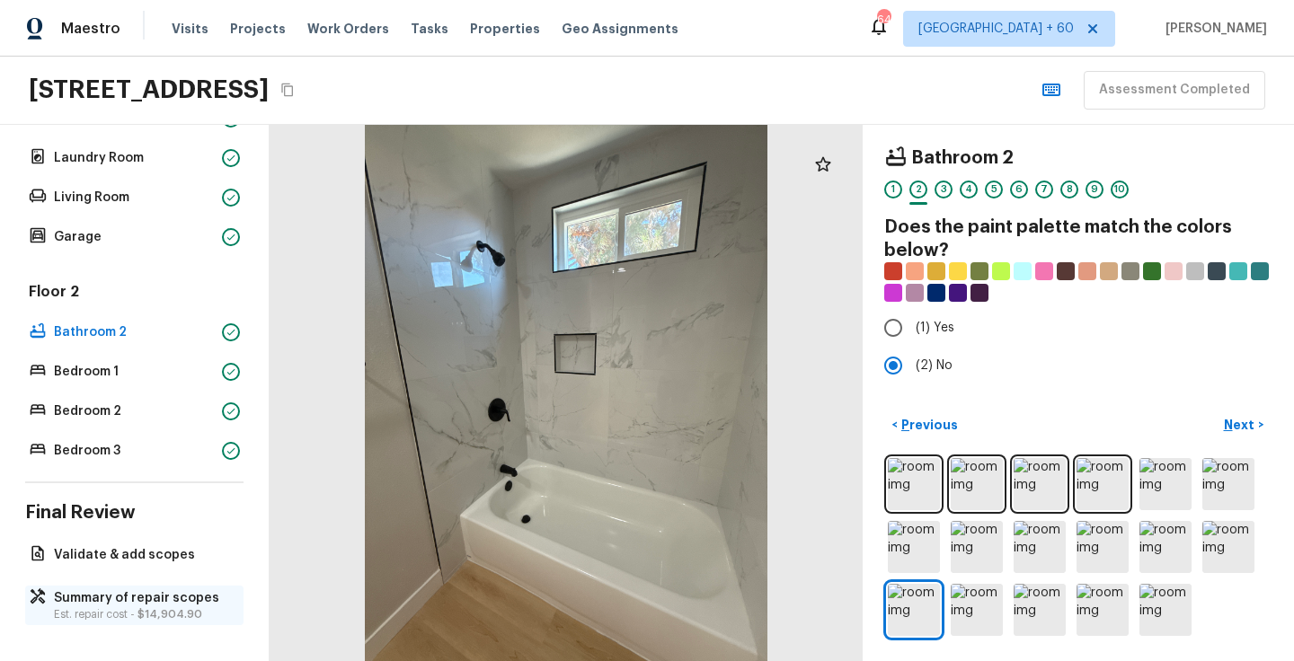
click at [152, 603] on p "Summary of repair scopes" at bounding box center [143, 599] width 179 height 18
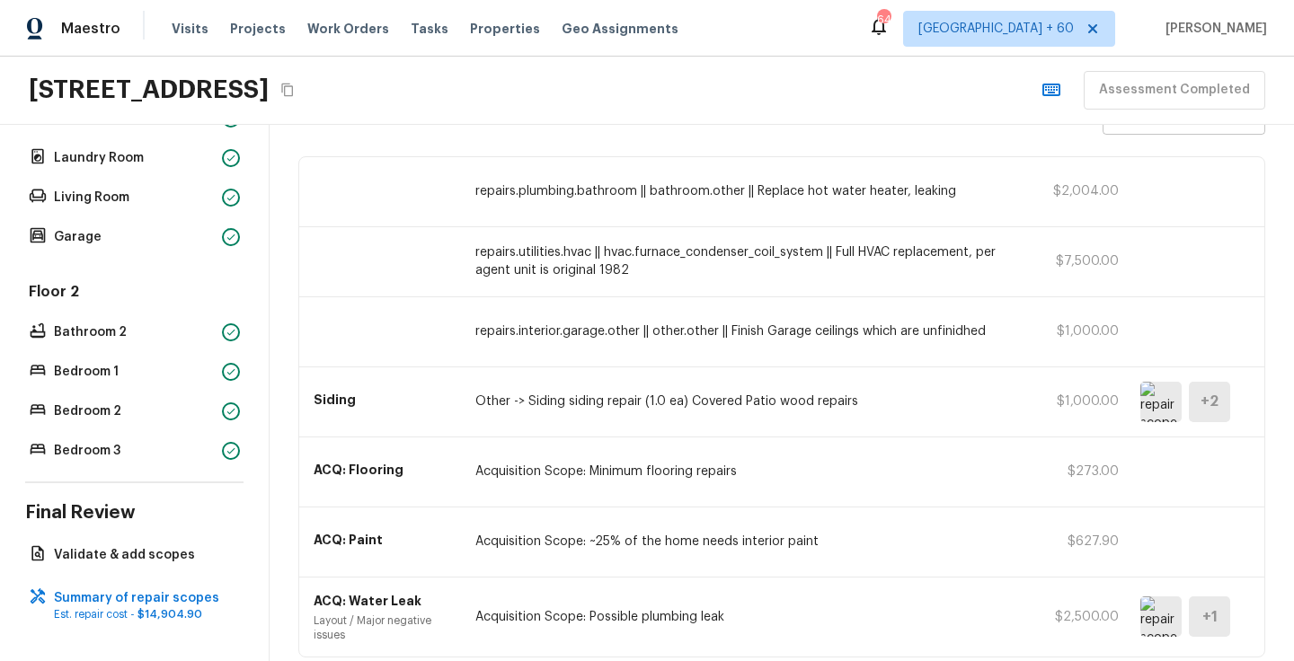
scroll to position [177, 0]
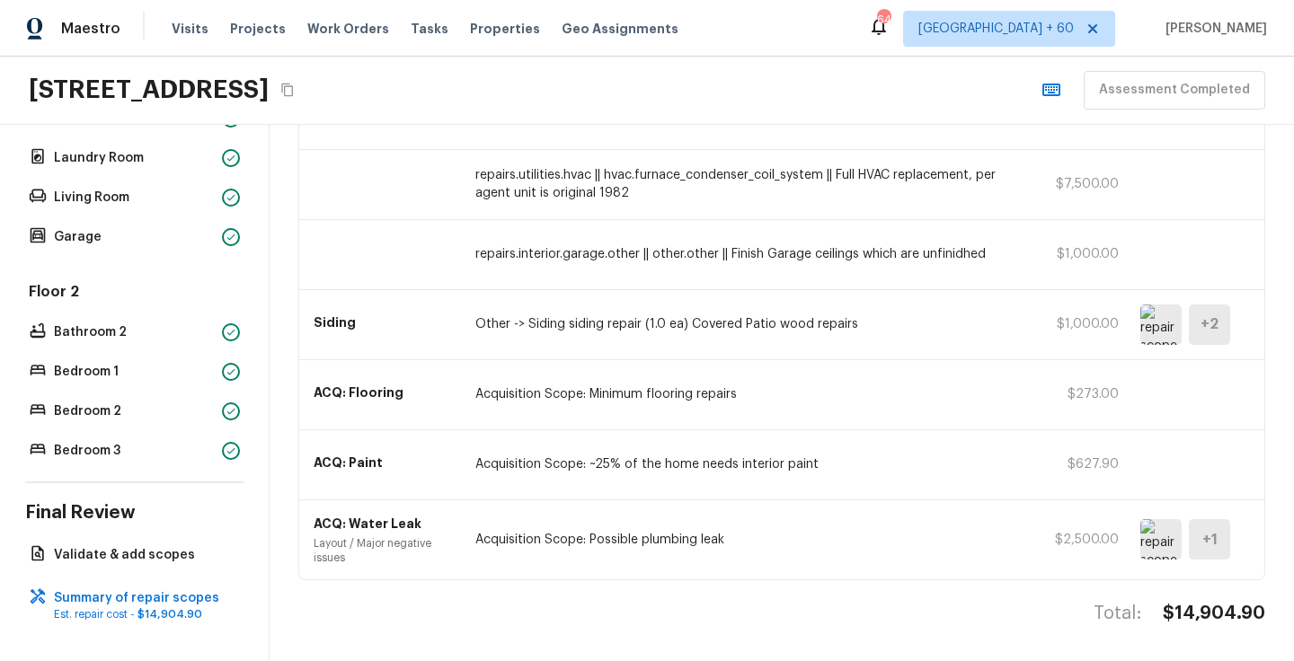
click at [1158, 546] on img at bounding box center [1160, 539] width 41 height 40
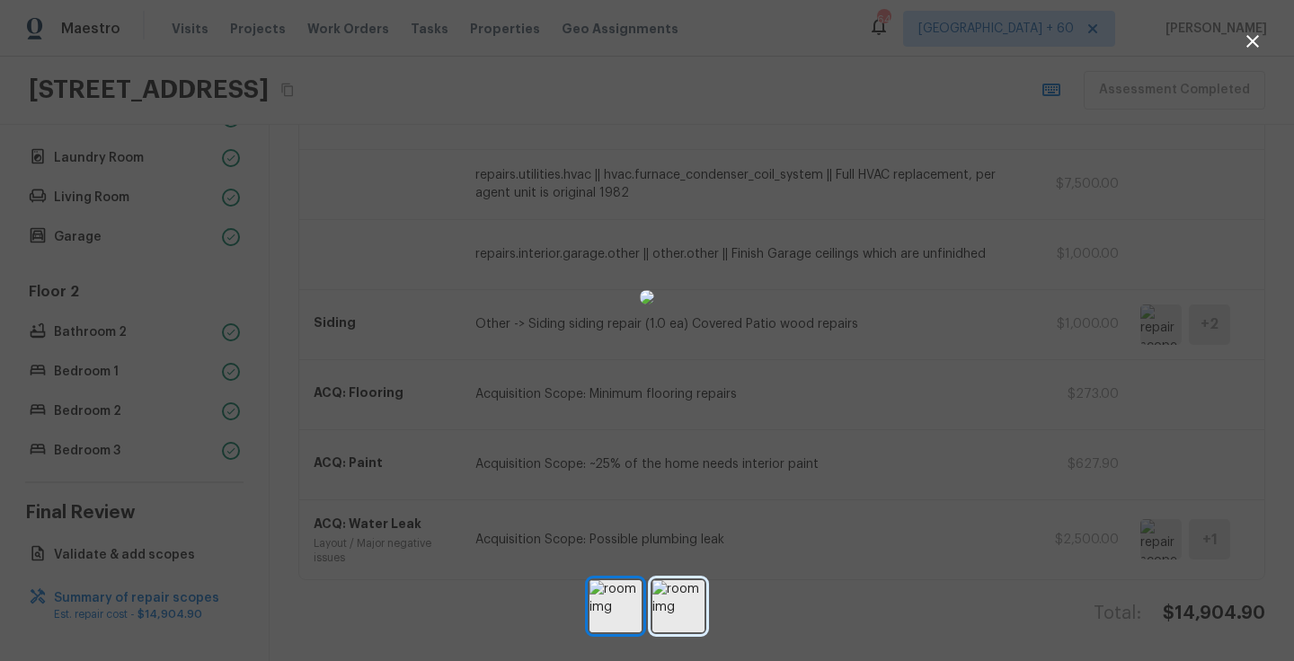
click at [690, 609] on img at bounding box center [678, 607] width 52 height 52
click at [616, 622] on img at bounding box center [616, 607] width 52 height 52
click at [825, 634] on div at bounding box center [647, 330] width 1294 height 661
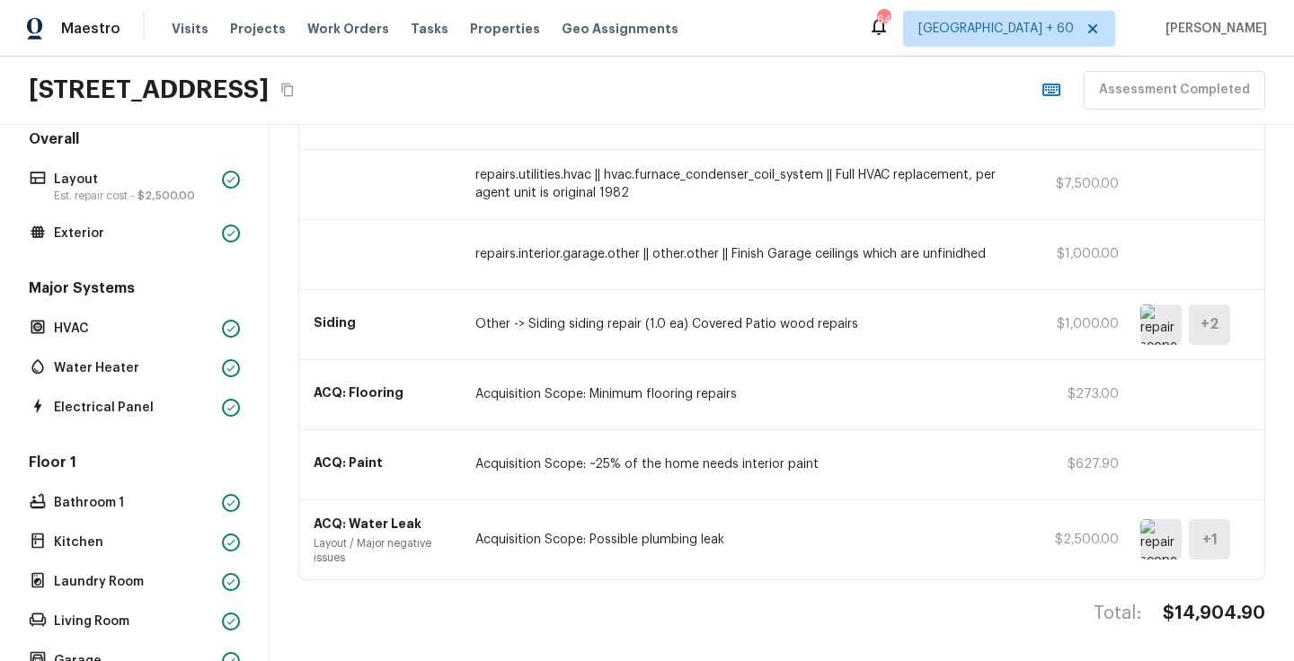
scroll to position [0, 0]
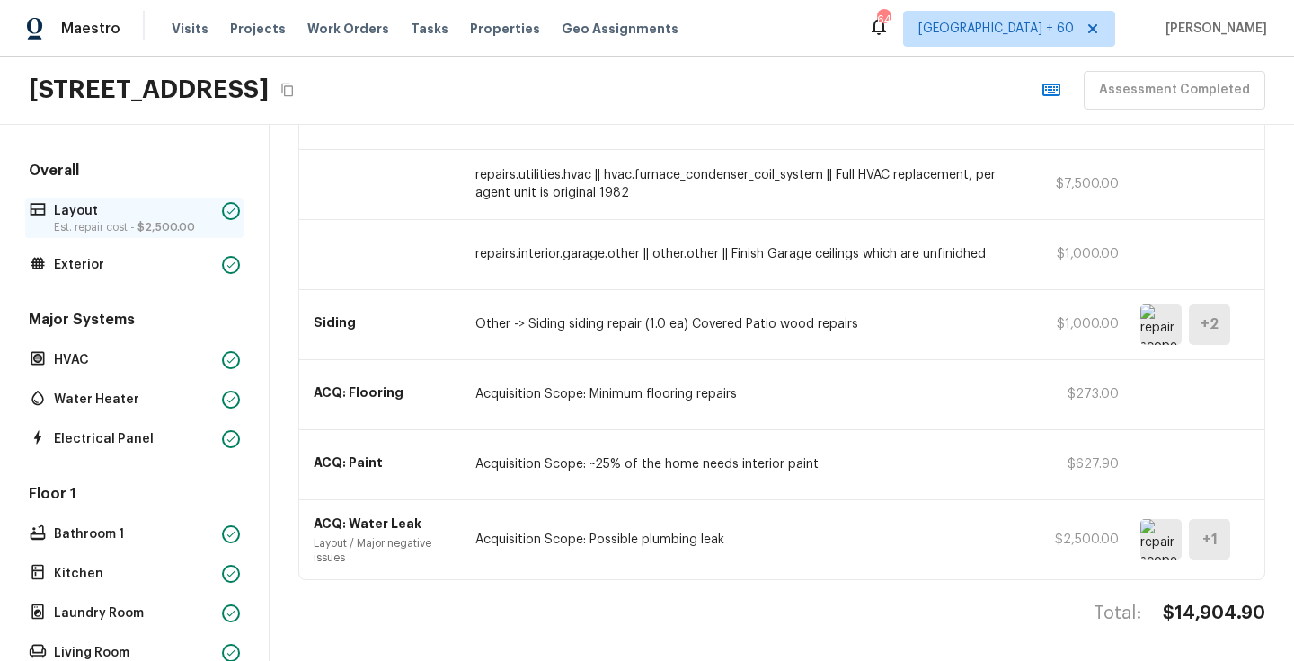
click at [120, 212] on p "Layout" at bounding box center [134, 211] width 161 height 18
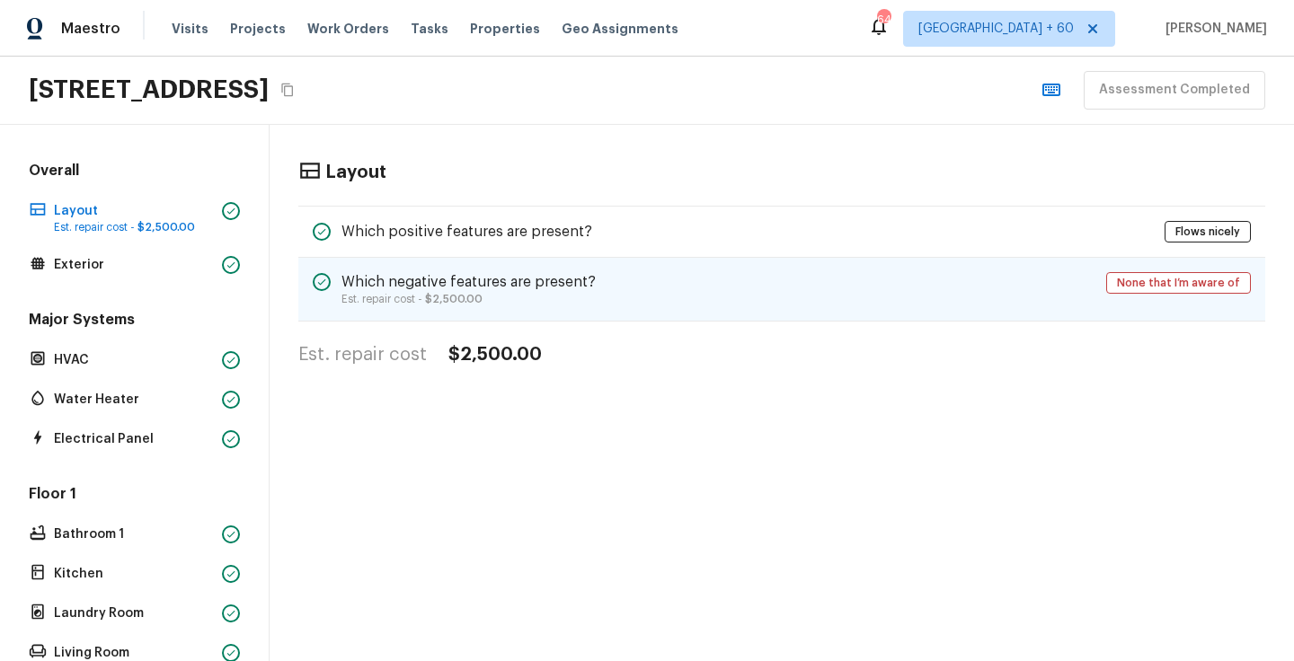
click at [438, 308] on div "Which negative features are present? Est. repair cost - $2,500.00 None that I’m…" at bounding box center [781, 290] width 967 height 64
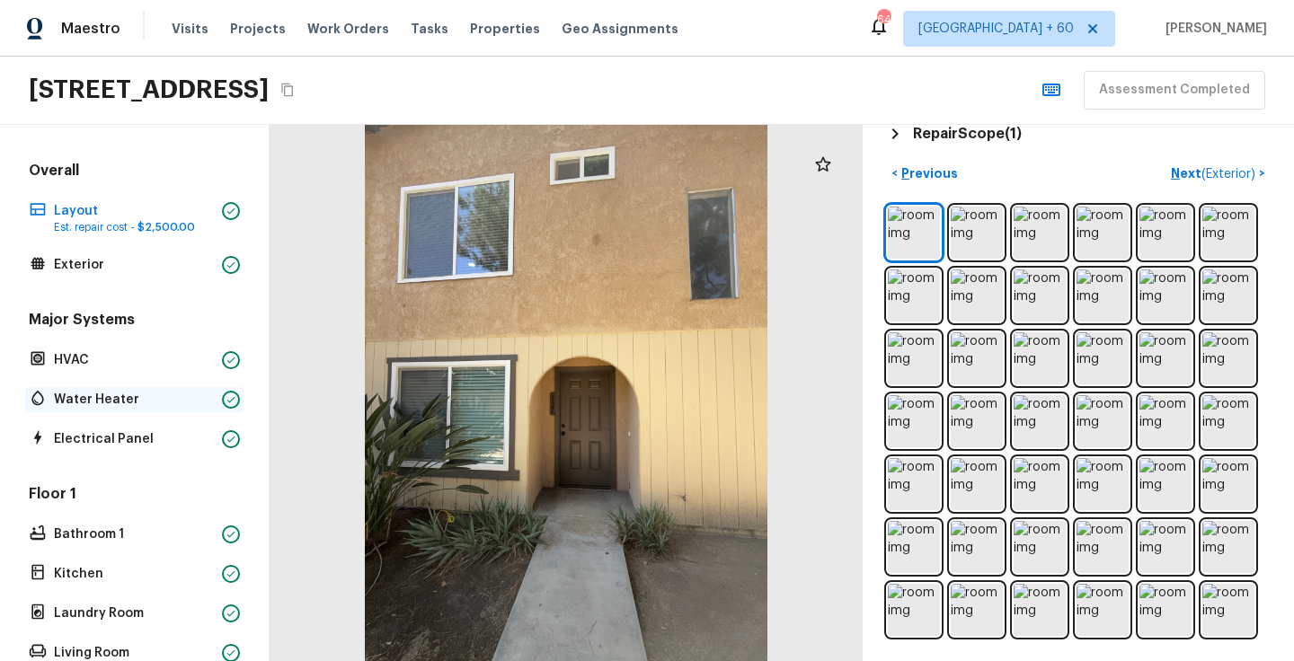
scroll to position [456, 0]
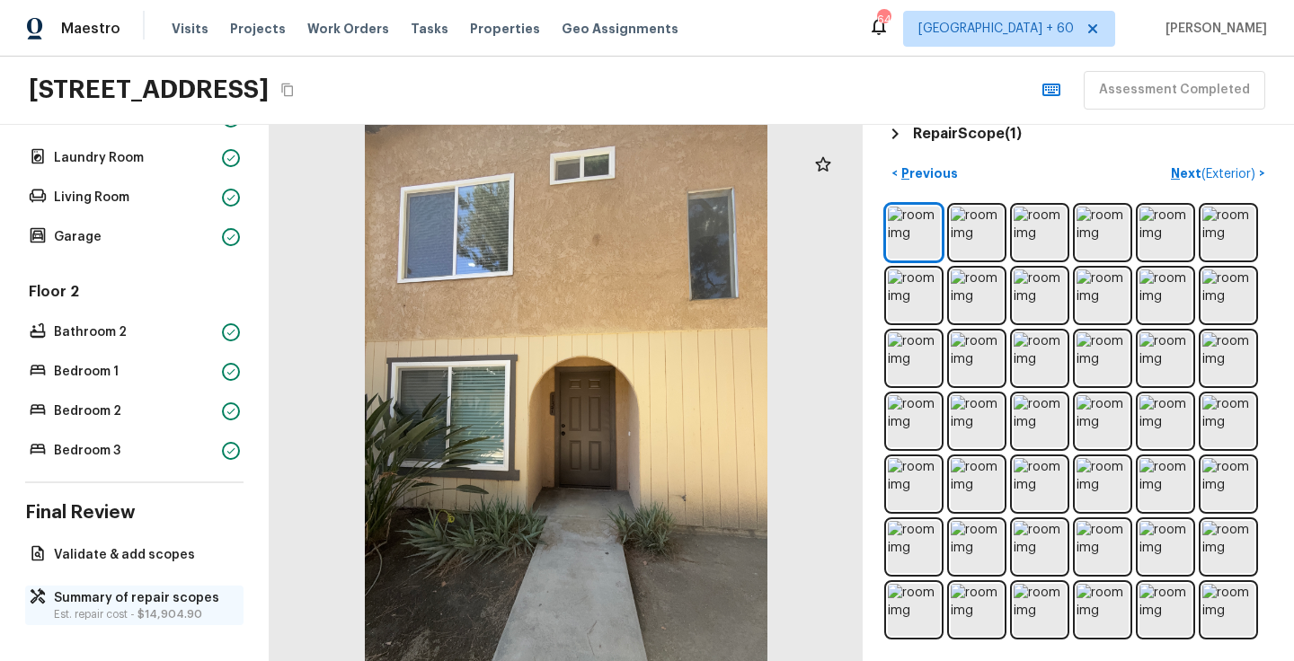
click at [117, 601] on p "Summary of repair scopes" at bounding box center [143, 599] width 179 height 18
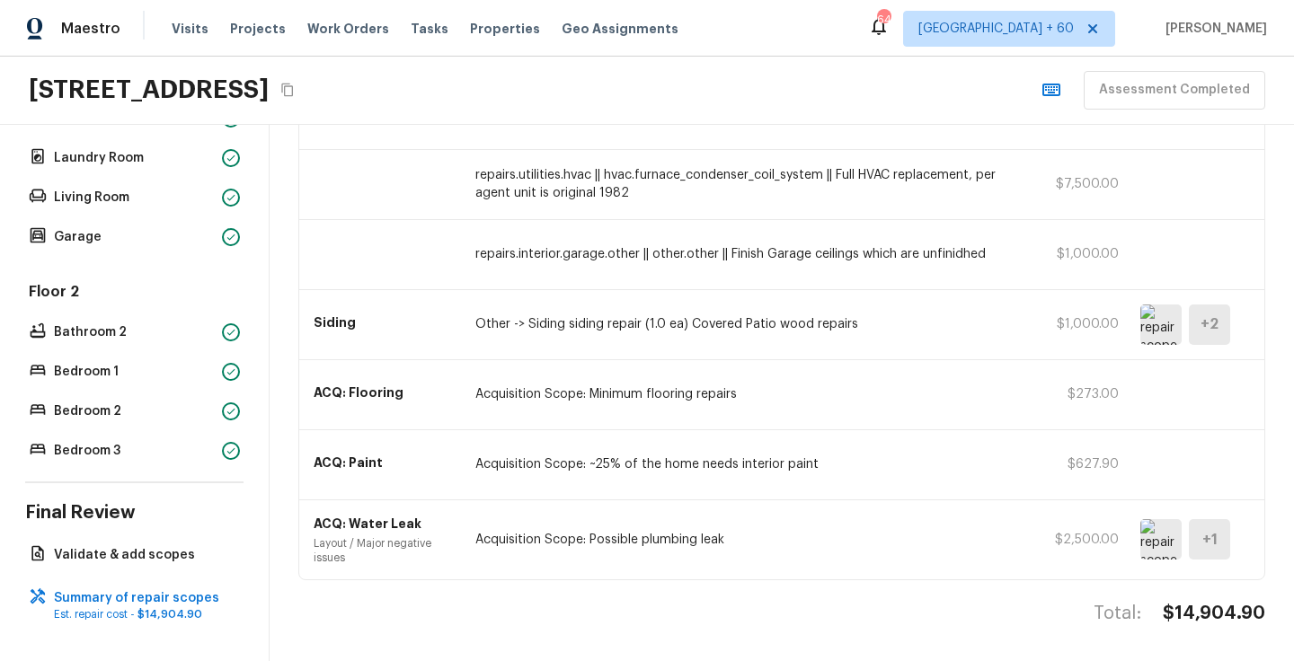
scroll to position [0, 0]
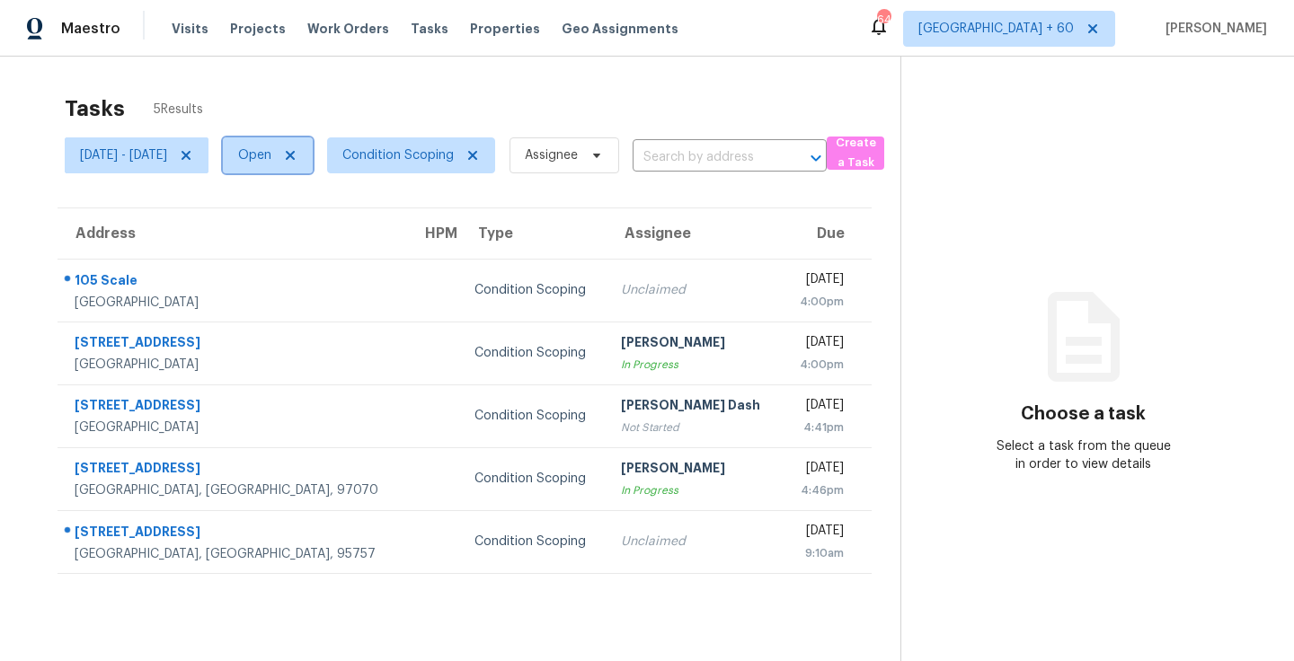
click at [271, 155] on span "Open" at bounding box center [254, 155] width 33 height 18
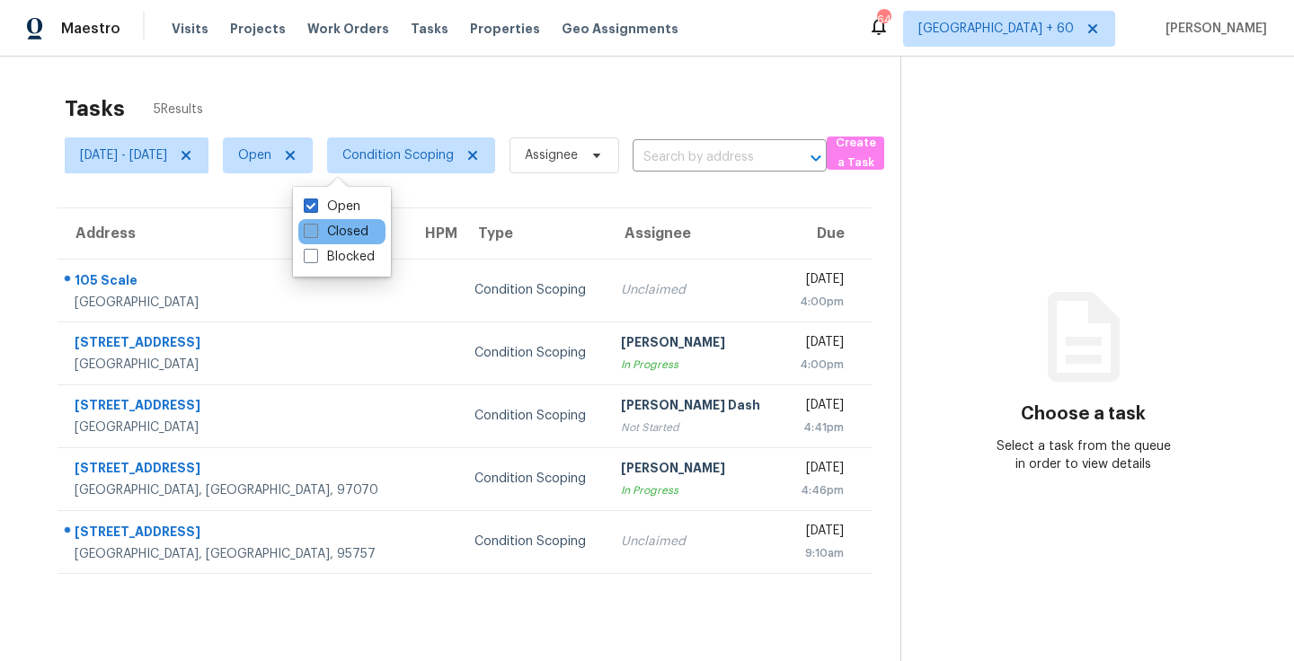
click at [334, 234] on label "Closed" at bounding box center [336, 232] width 65 height 18
click at [315, 234] on input "Closed" at bounding box center [310, 229] width 12 height 12
checkbox input "true"
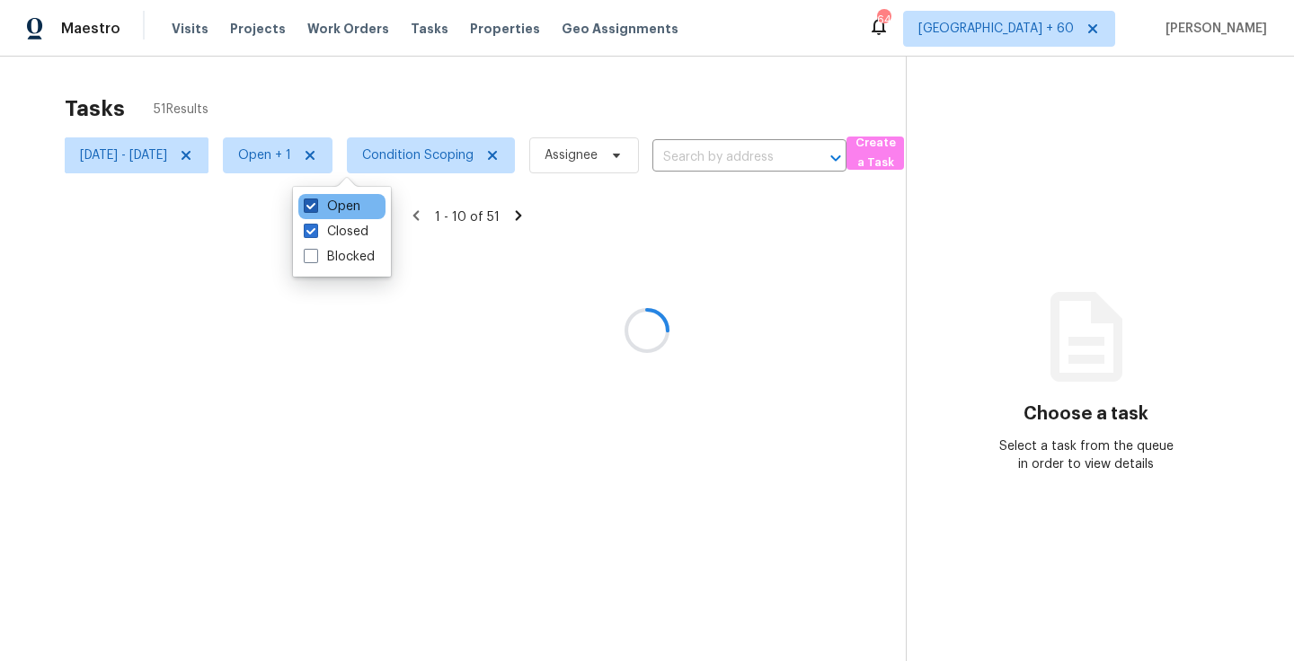
click at [313, 201] on span at bounding box center [311, 206] width 14 height 14
click at [313, 201] on input "Open" at bounding box center [310, 204] width 12 height 12
checkbox input "false"
click at [374, 71] on div at bounding box center [647, 330] width 1294 height 661
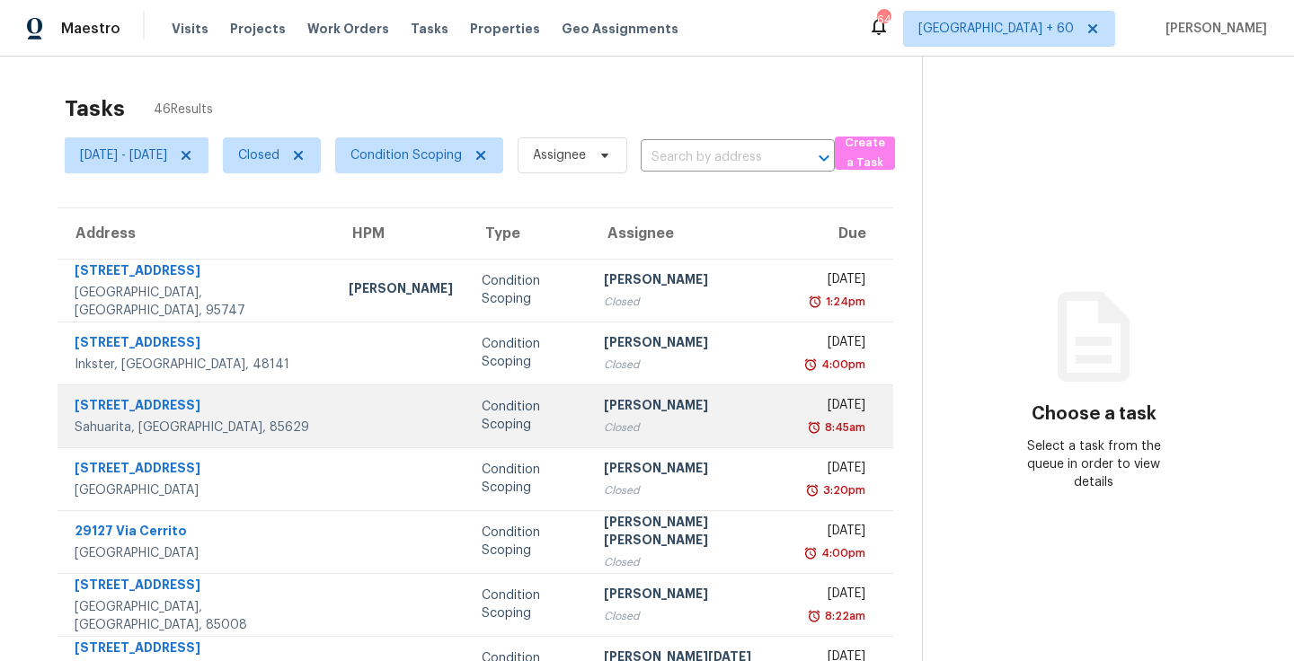
scroll to position [274, 0]
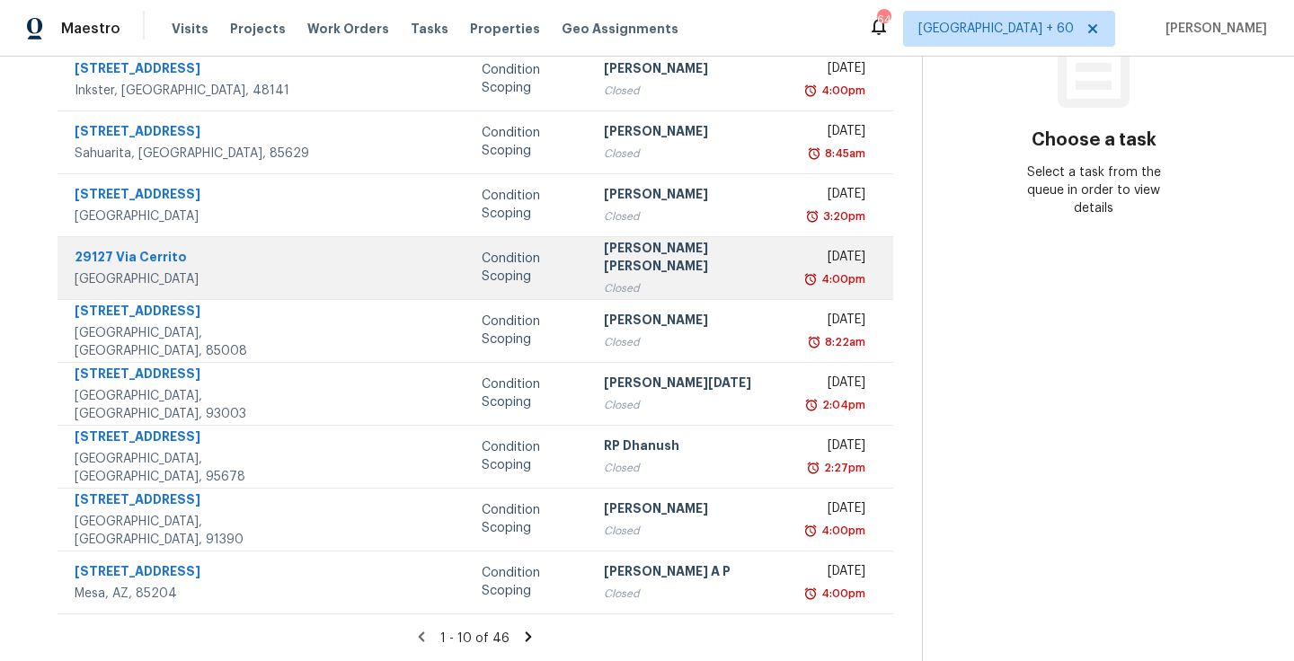
click at [334, 271] on td at bounding box center [400, 267] width 133 height 63
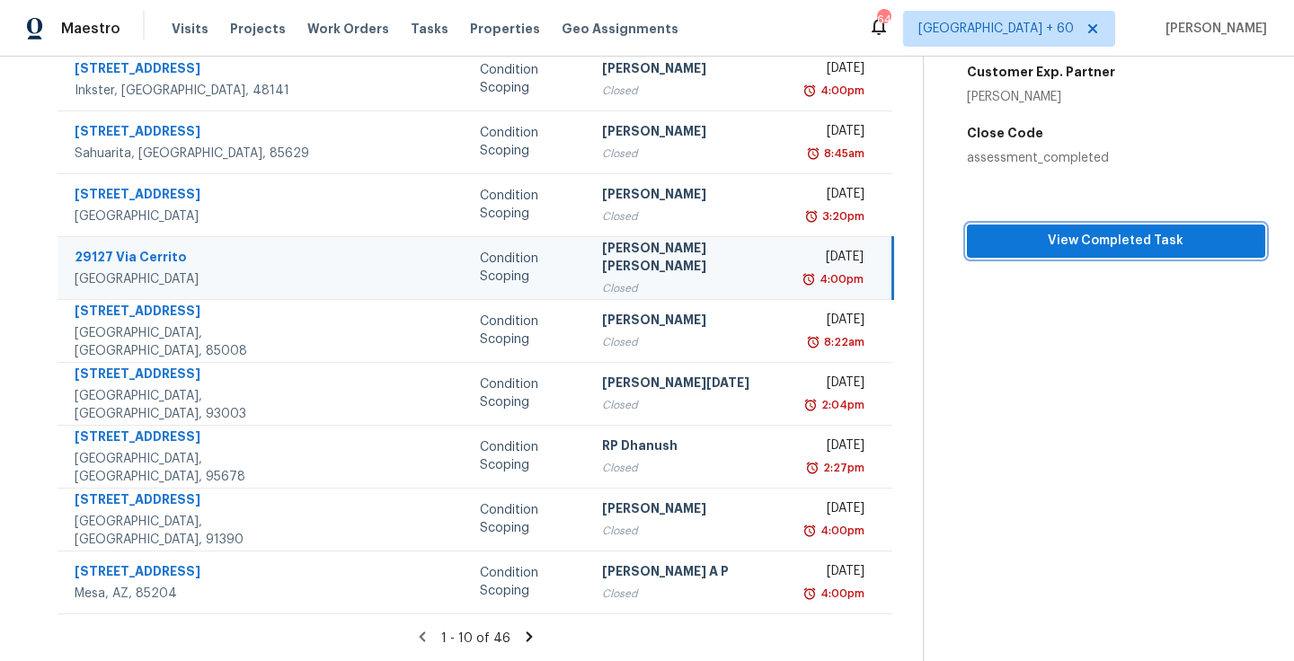
click at [1048, 248] on span "View Completed Task" at bounding box center [1116, 241] width 270 height 22
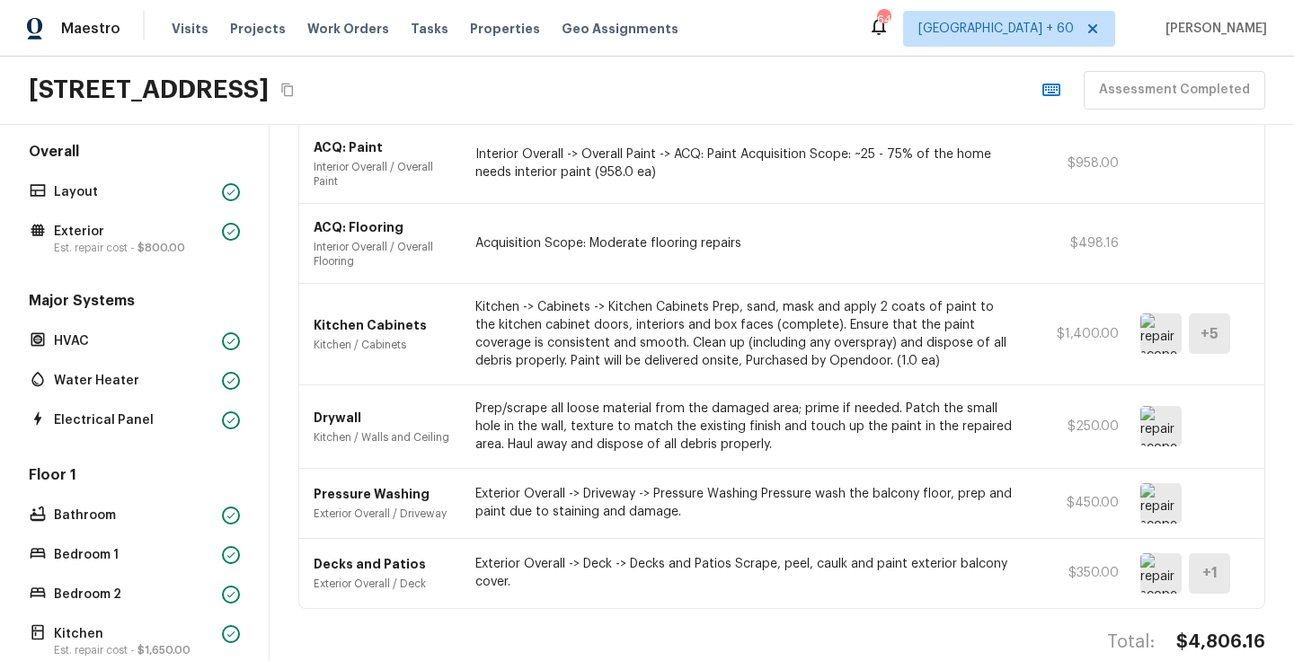
scroll to position [296, 0]
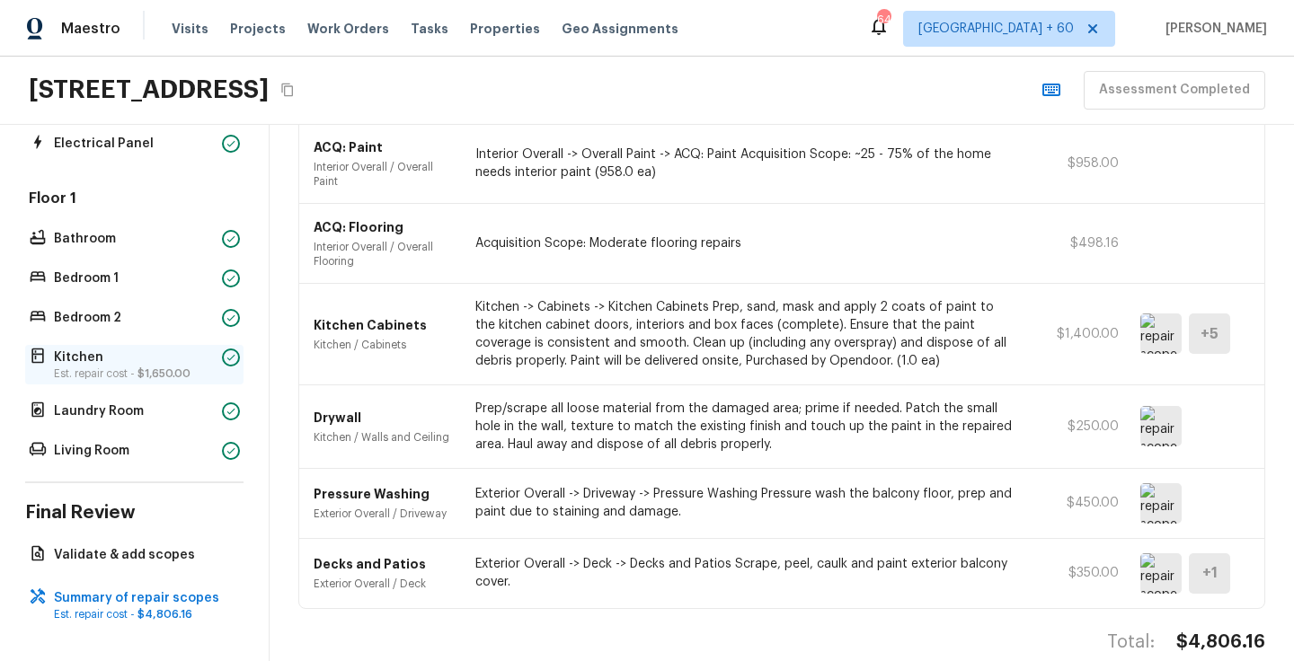
click at [144, 381] on div "Kitchen Est. repair cost - $1,650.00" at bounding box center [134, 365] width 218 height 40
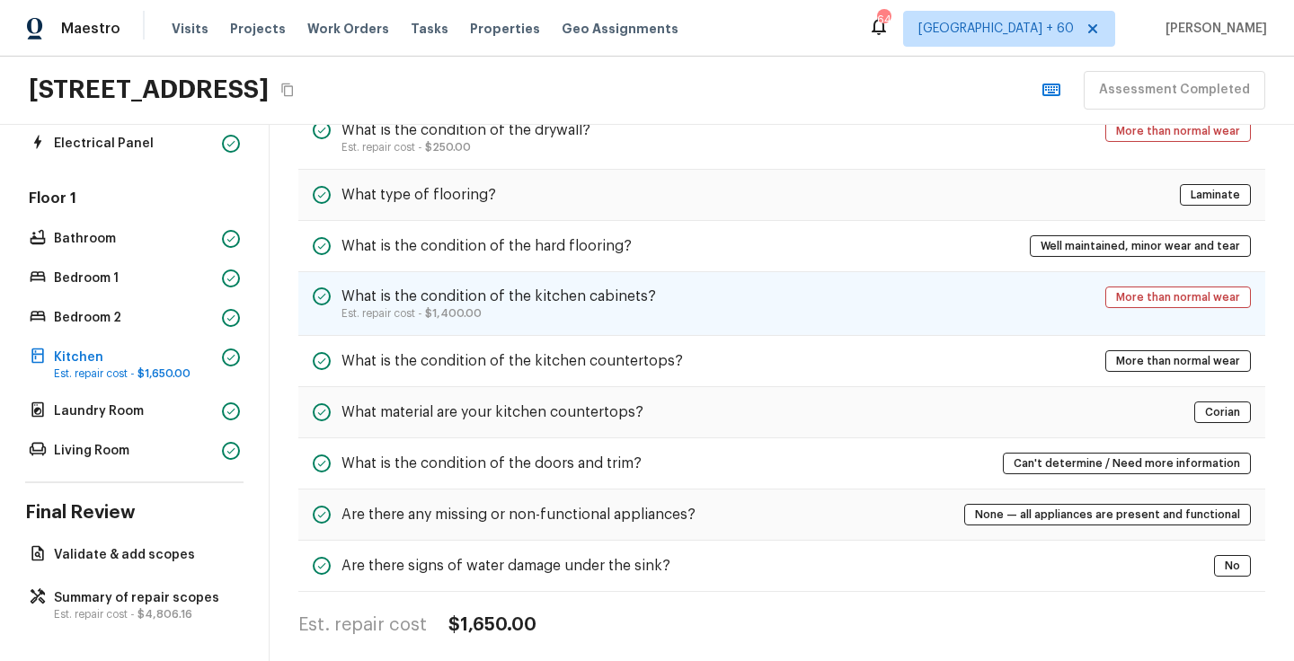
click at [697, 310] on div "What is the condition of the kitchen cabinets? Est. repair cost - $1,400.00 Mor…" at bounding box center [781, 304] width 967 height 64
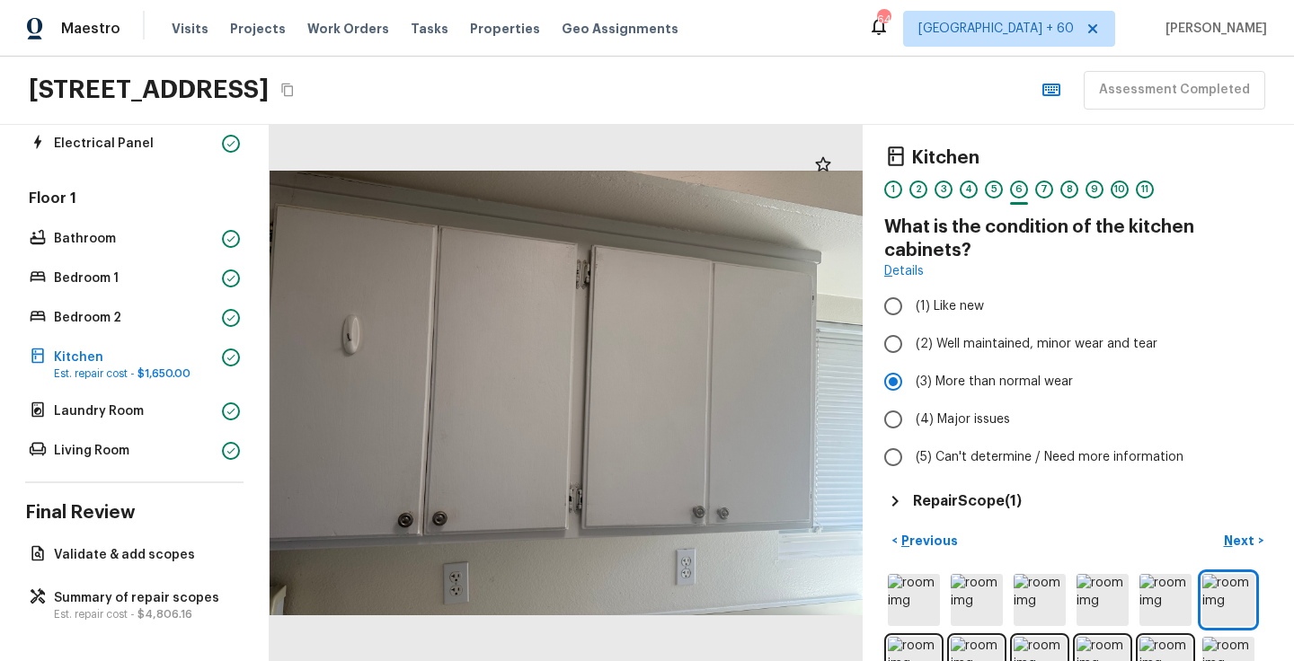
click at [950, 509] on h5 "Repair Scope ( 1 )" at bounding box center [967, 502] width 109 height 20
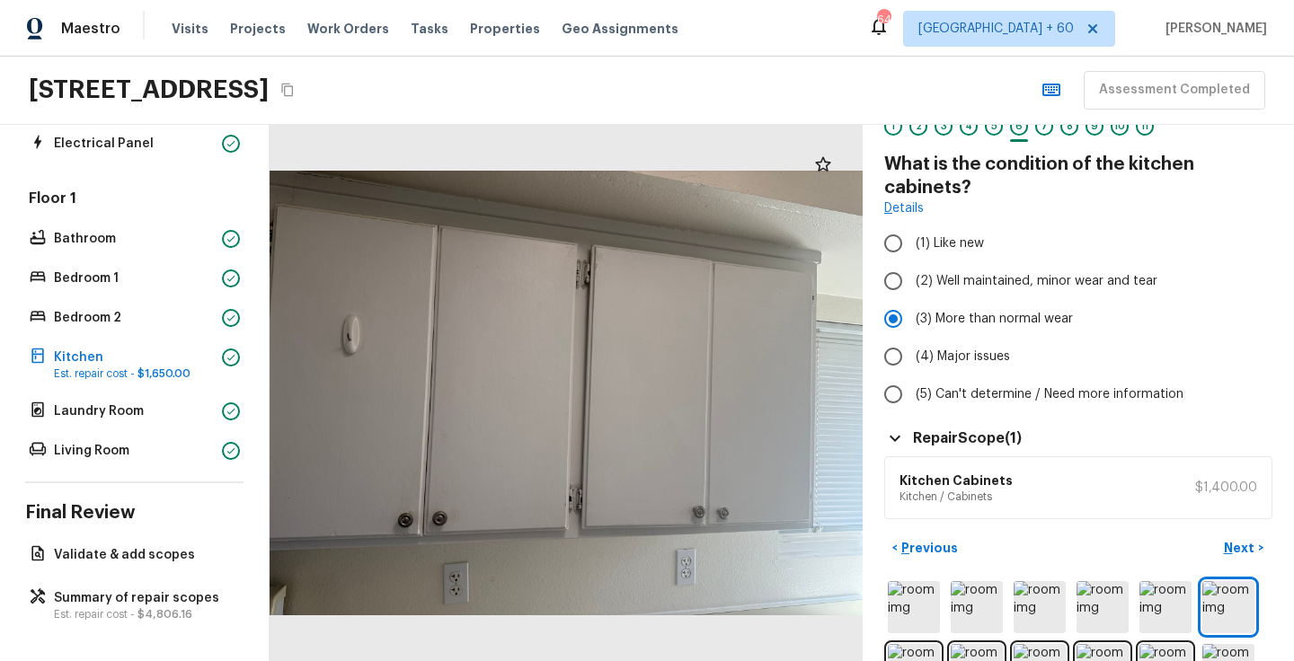
scroll to position [144, 0]
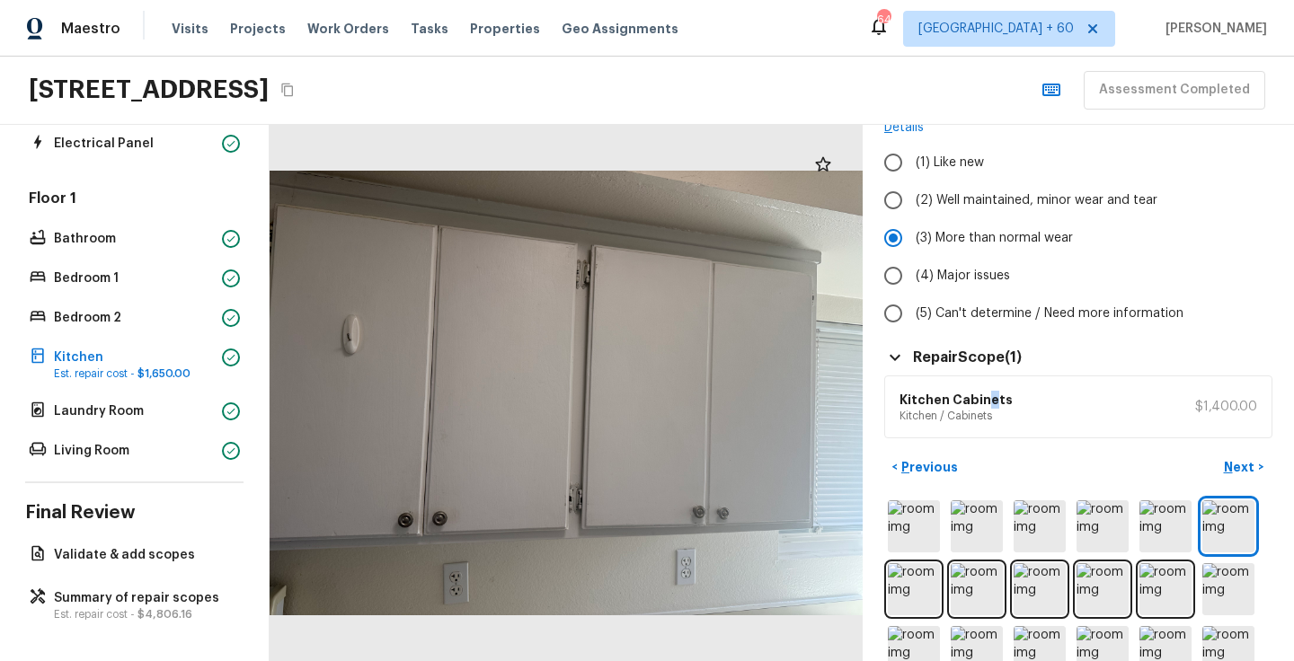
click at [989, 391] on h6 "Kitchen Cabinets" at bounding box center [956, 400] width 113 height 18
click at [1161, 570] on img at bounding box center [1166, 589] width 52 height 52
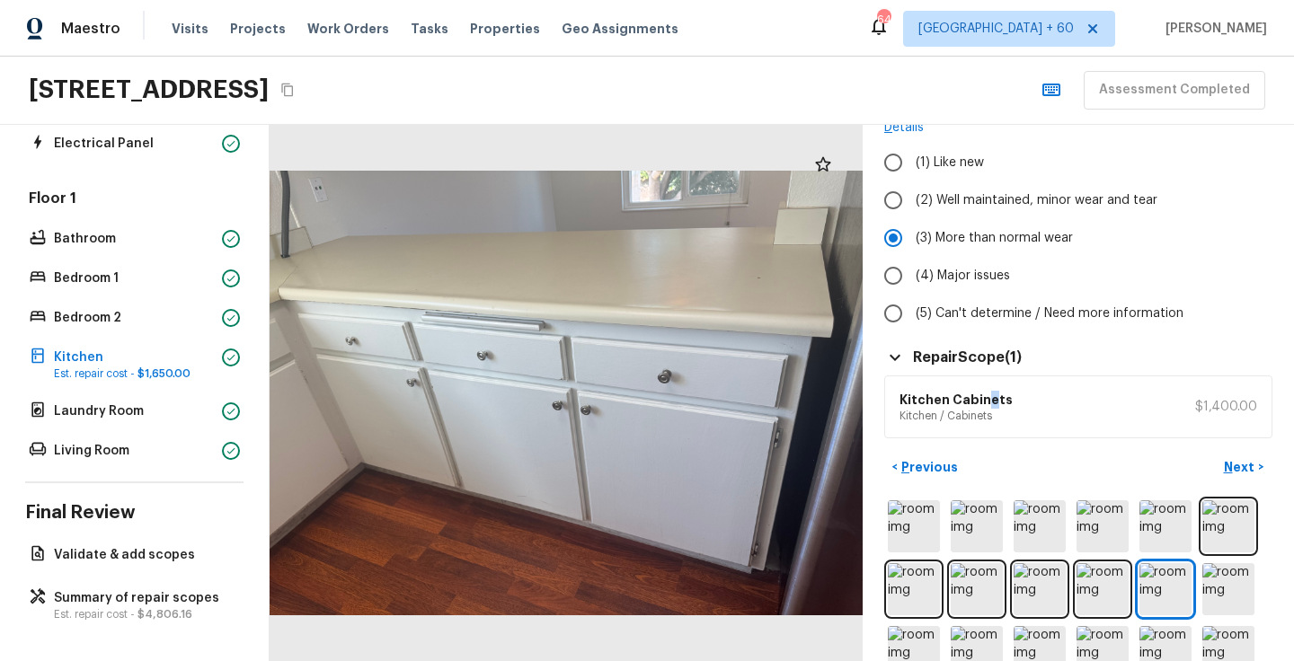
click at [452, 340] on div at bounding box center [566, 393] width 593 height 537
click at [480, 398] on div at bounding box center [566, 393] width 593 height 537
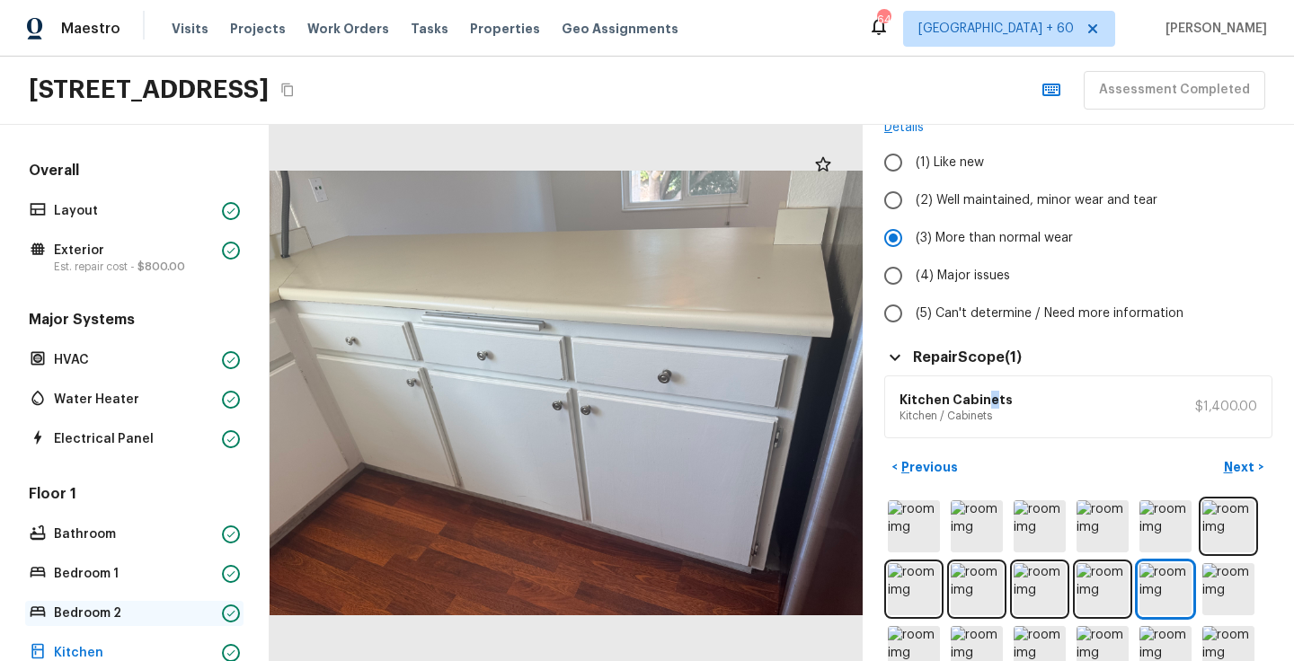
scroll to position [296, 0]
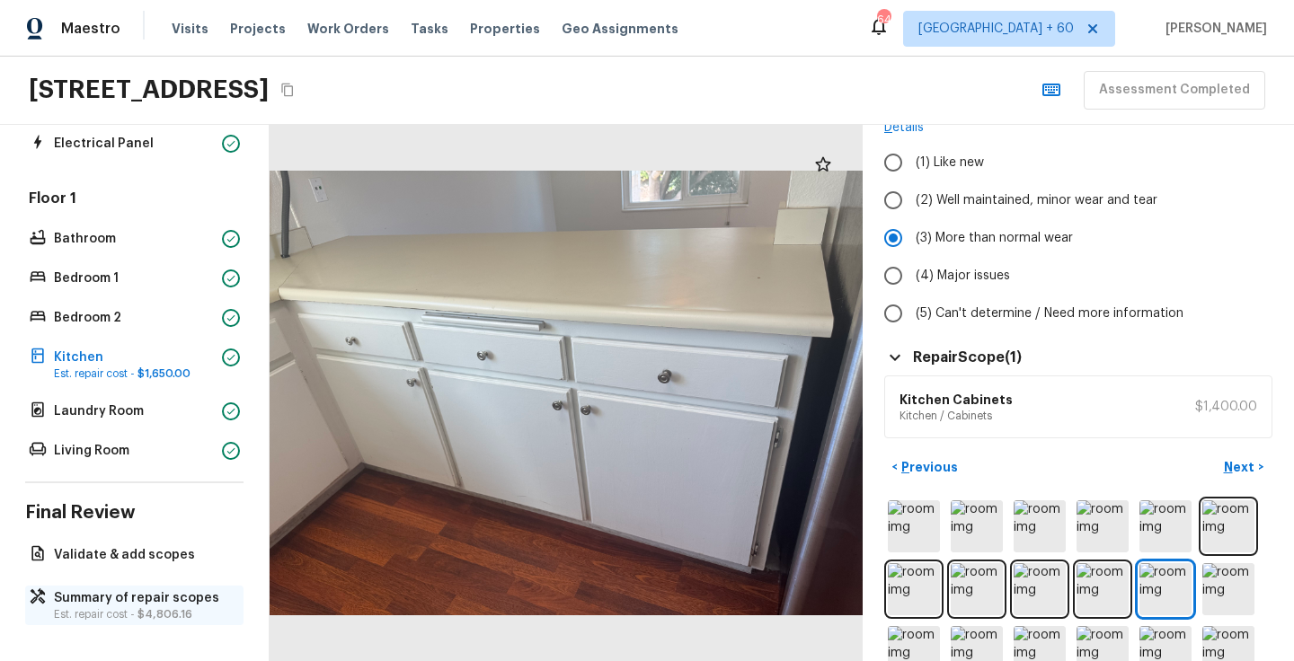
click at [117, 618] on p "Est. repair cost - $4,806.16" at bounding box center [143, 615] width 179 height 14
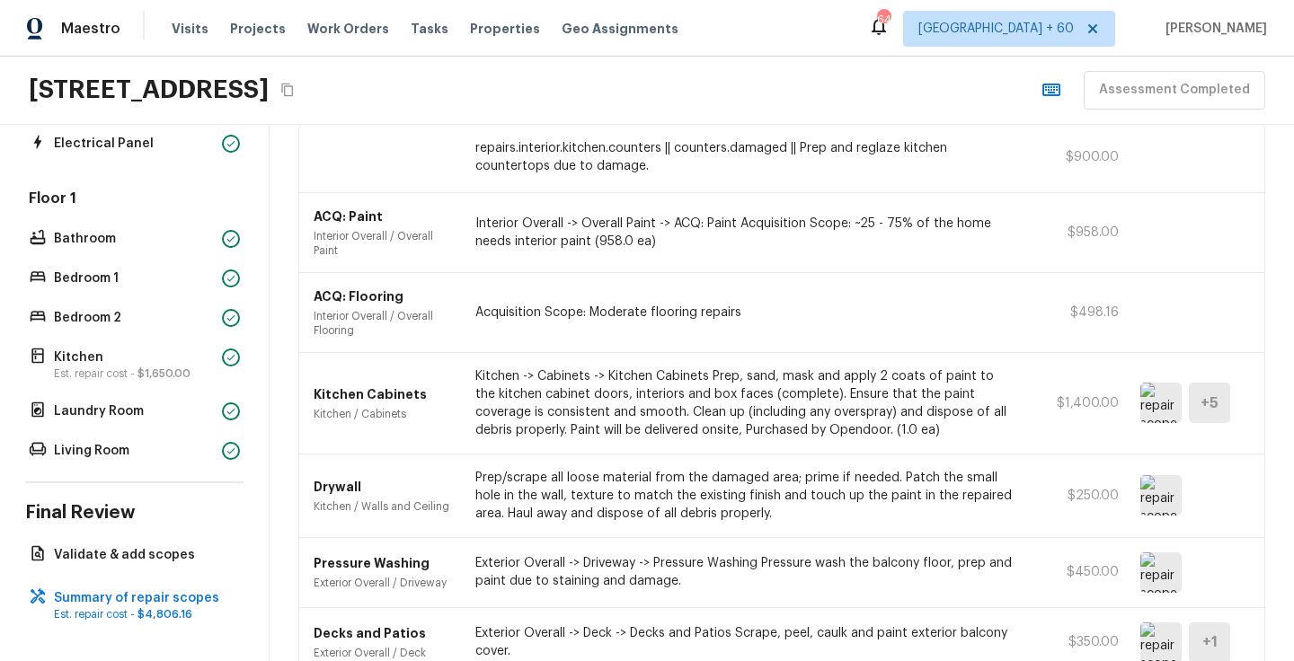
scroll to position [133, 0]
click at [136, 331] on div "Floor 1 Bathroom Bedroom 1 Bedroom 2 Kitchen Est. repair cost - $1,650.00 Laund…" at bounding box center [134, 326] width 218 height 275
click at [120, 359] on p "Kitchen" at bounding box center [134, 358] width 161 height 18
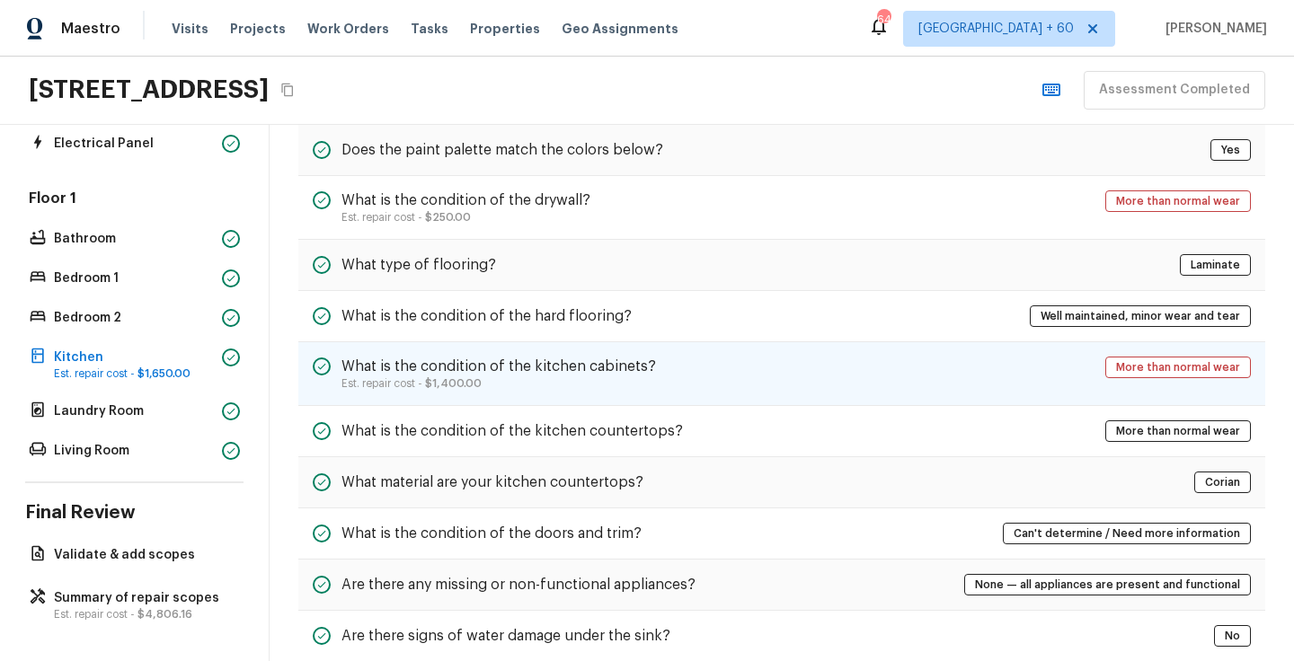
scroll to position [215, 0]
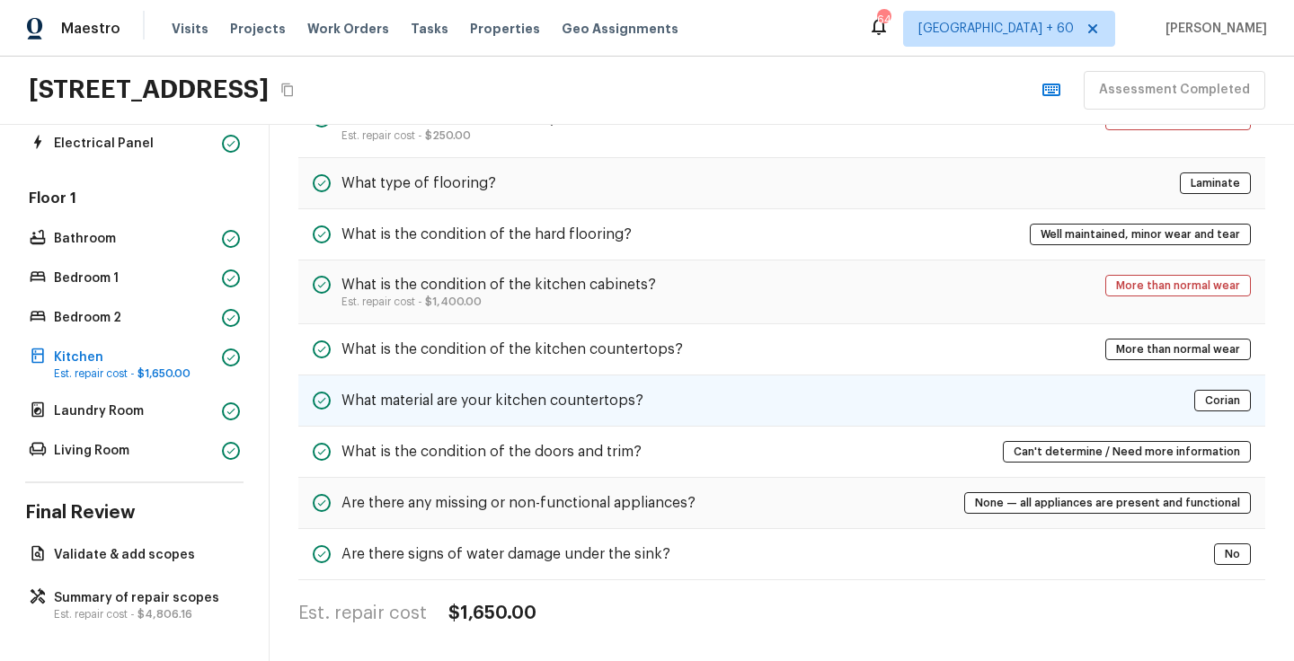
click at [930, 383] on div "What material are your kitchen countertops? Corian" at bounding box center [781, 401] width 967 height 51
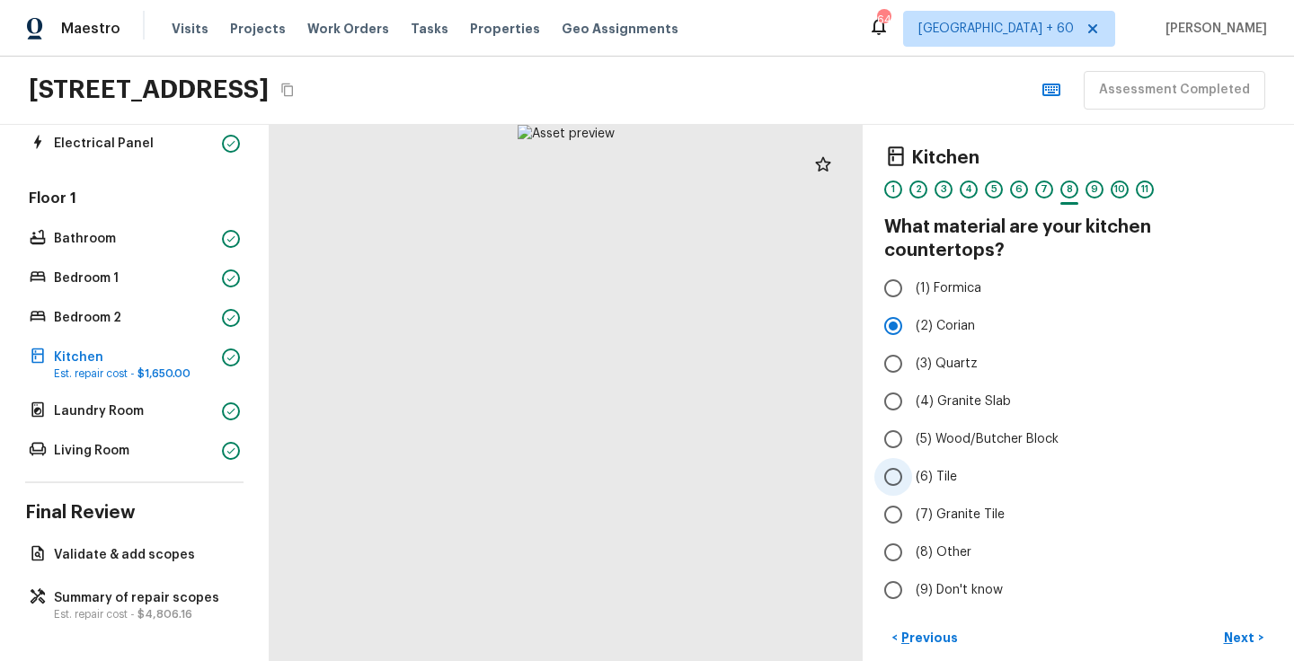
scroll to position [253, 0]
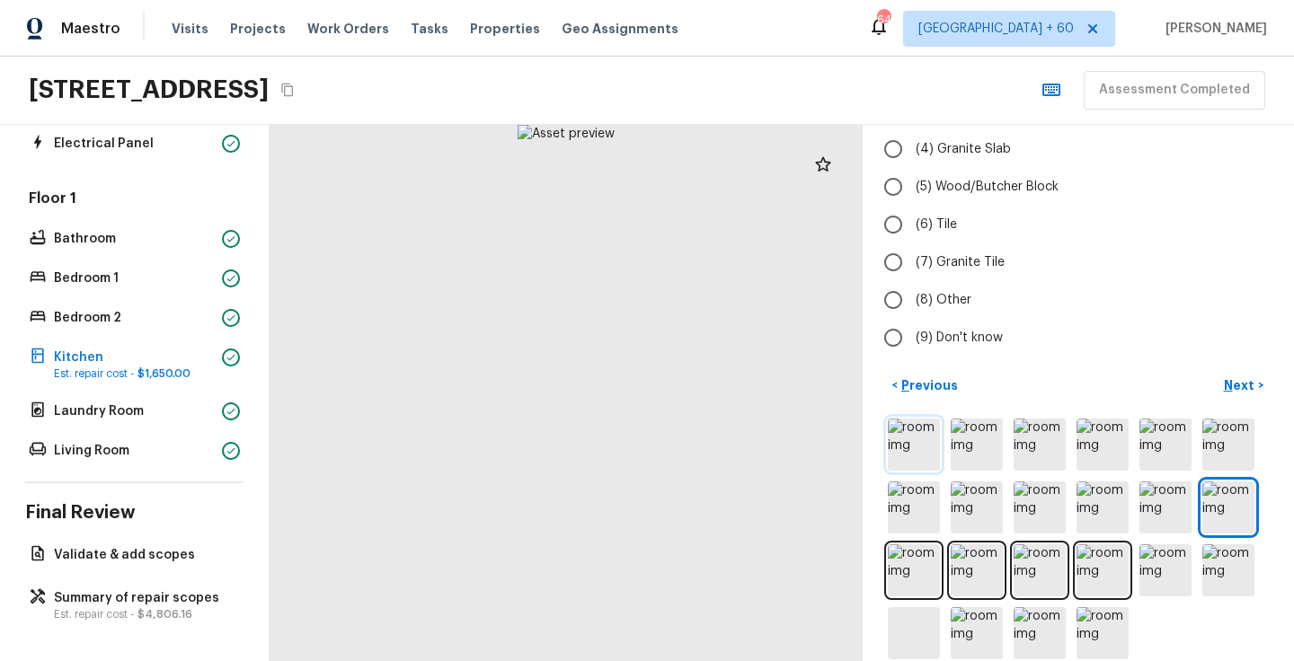
click at [919, 440] on img at bounding box center [914, 445] width 52 height 52
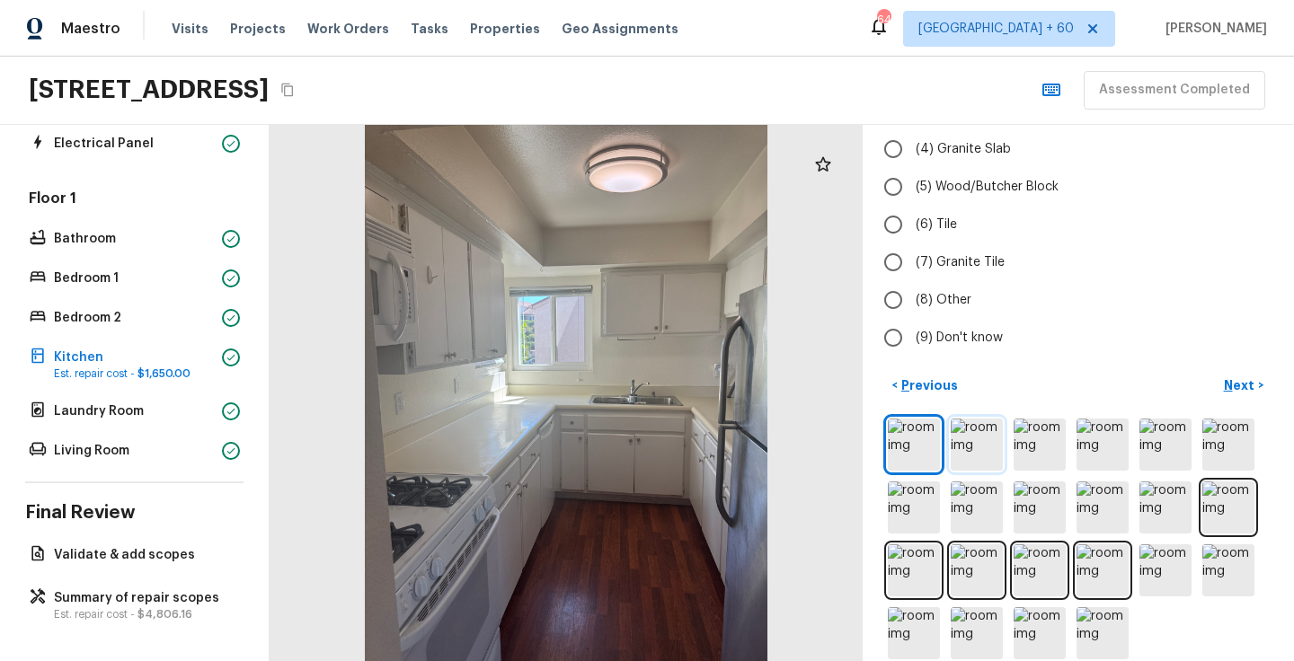
click at [968, 424] on img at bounding box center [977, 445] width 52 height 52
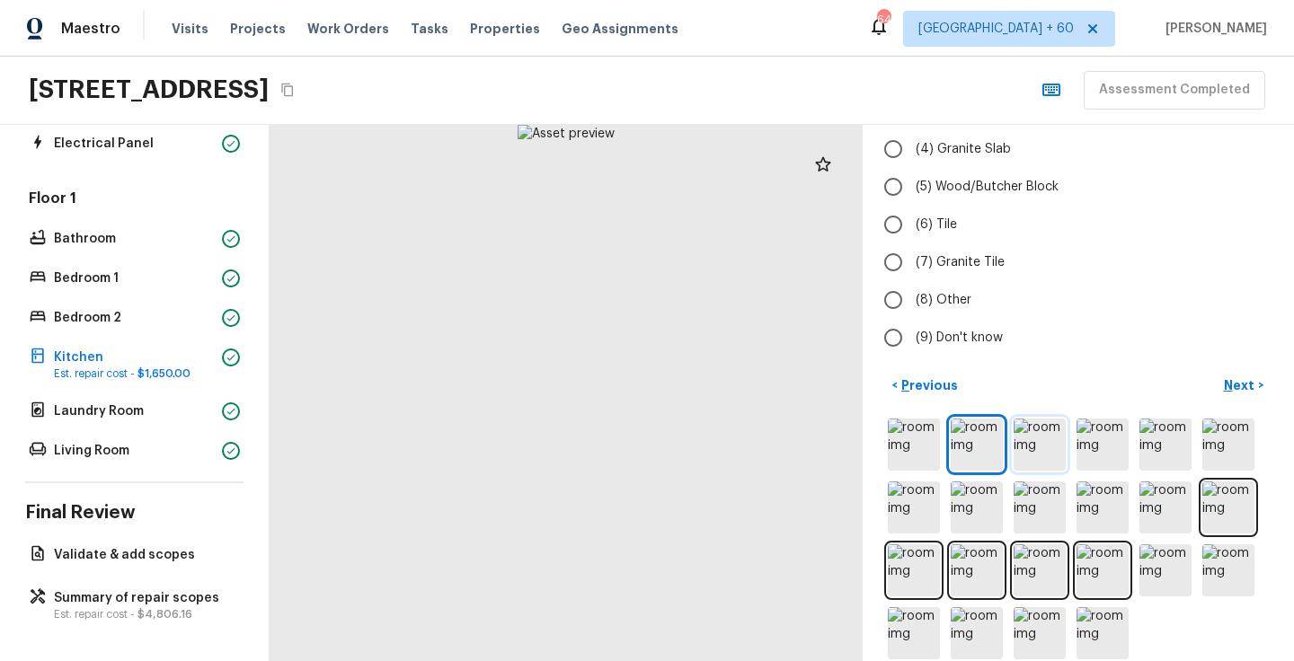
click at [1030, 431] on img at bounding box center [1040, 445] width 52 height 52
click at [1082, 439] on img at bounding box center [1103, 445] width 52 height 52
click at [1157, 437] on img at bounding box center [1166, 445] width 52 height 52
click at [1217, 431] on img at bounding box center [1228, 445] width 52 height 52
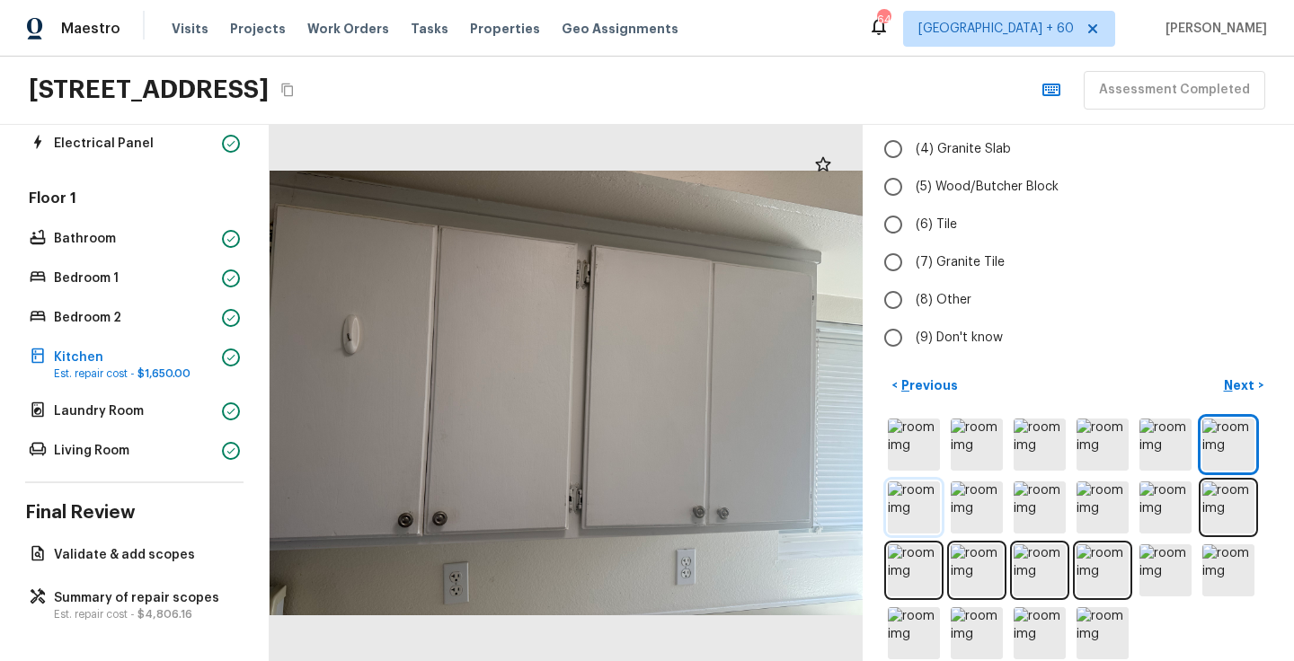
click at [917, 489] on img at bounding box center [914, 508] width 52 height 52
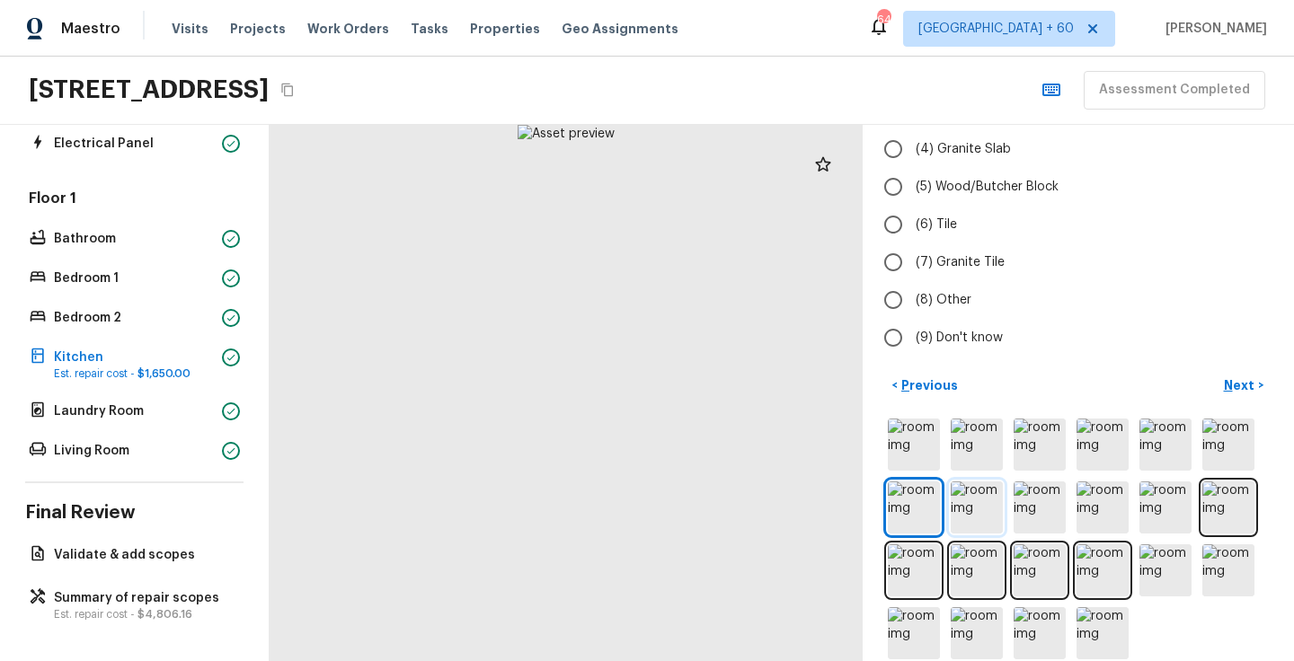
click at [979, 490] on img at bounding box center [977, 508] width 52 height 52
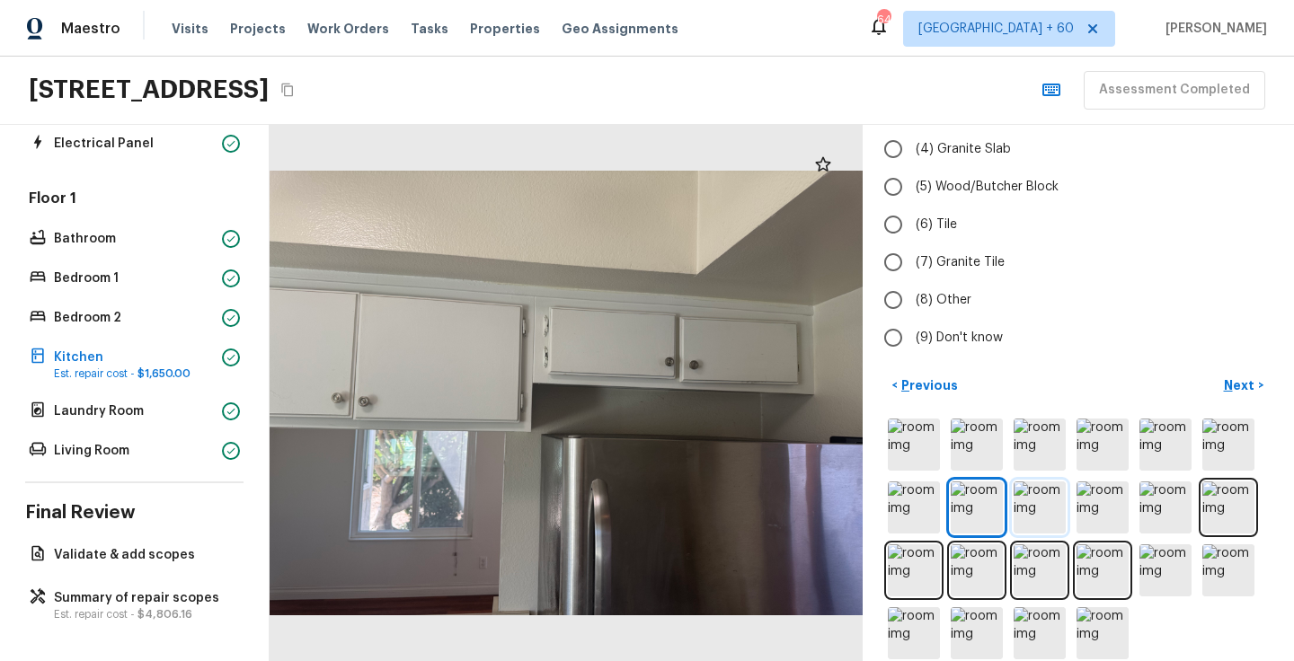
click at [1049, 491] on img at bounding box center [1040, 508] width 52 height 52
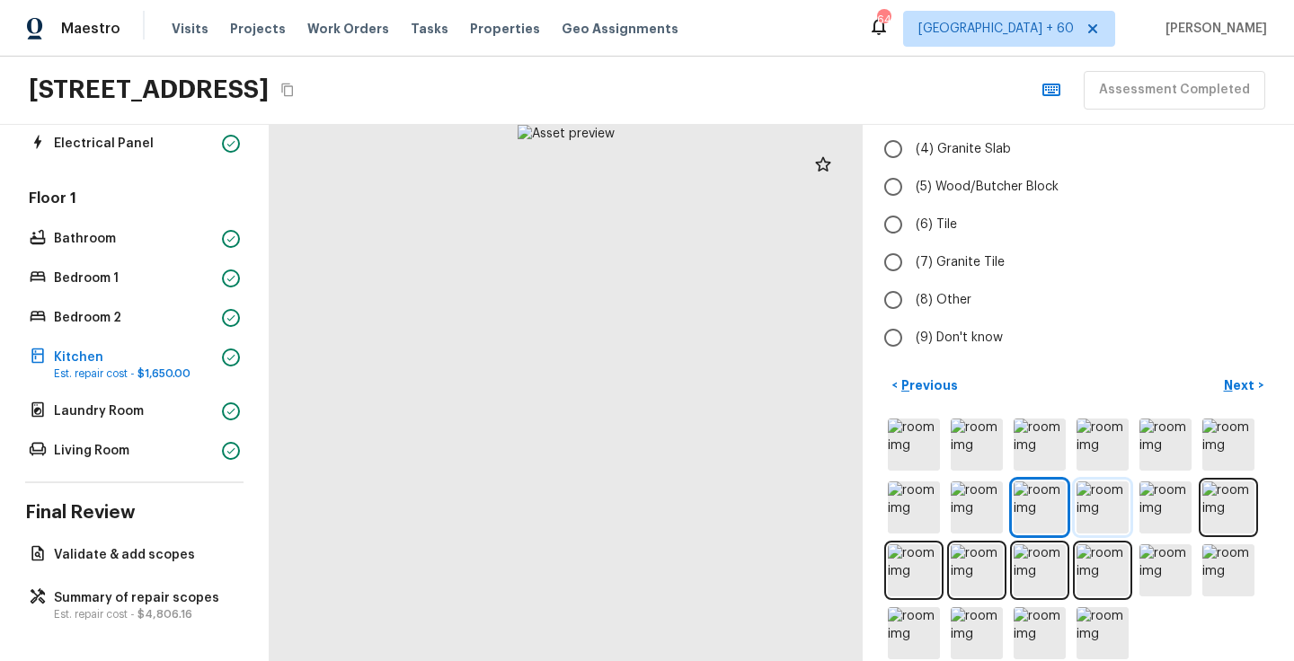
click at [1107, 489] on img at bounding box center [1103, 508] width 52 height 52
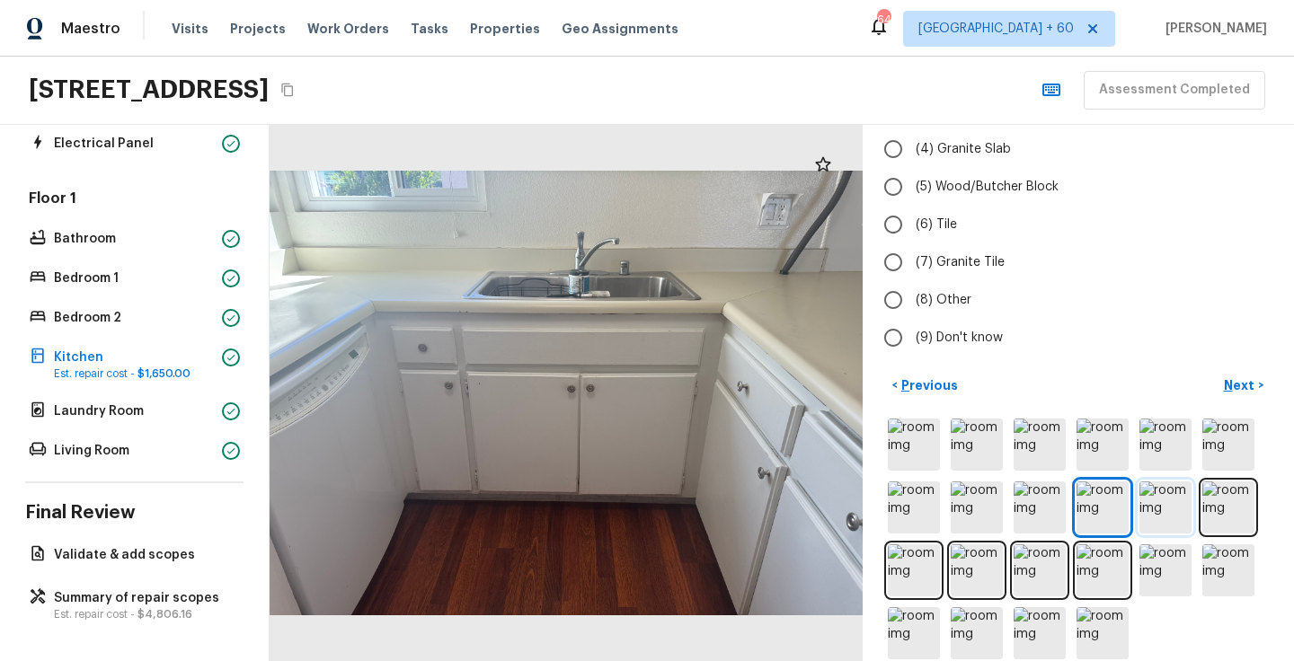
click at [1153, 488] on img at bounding box center [1166, 508] width 52 height 52
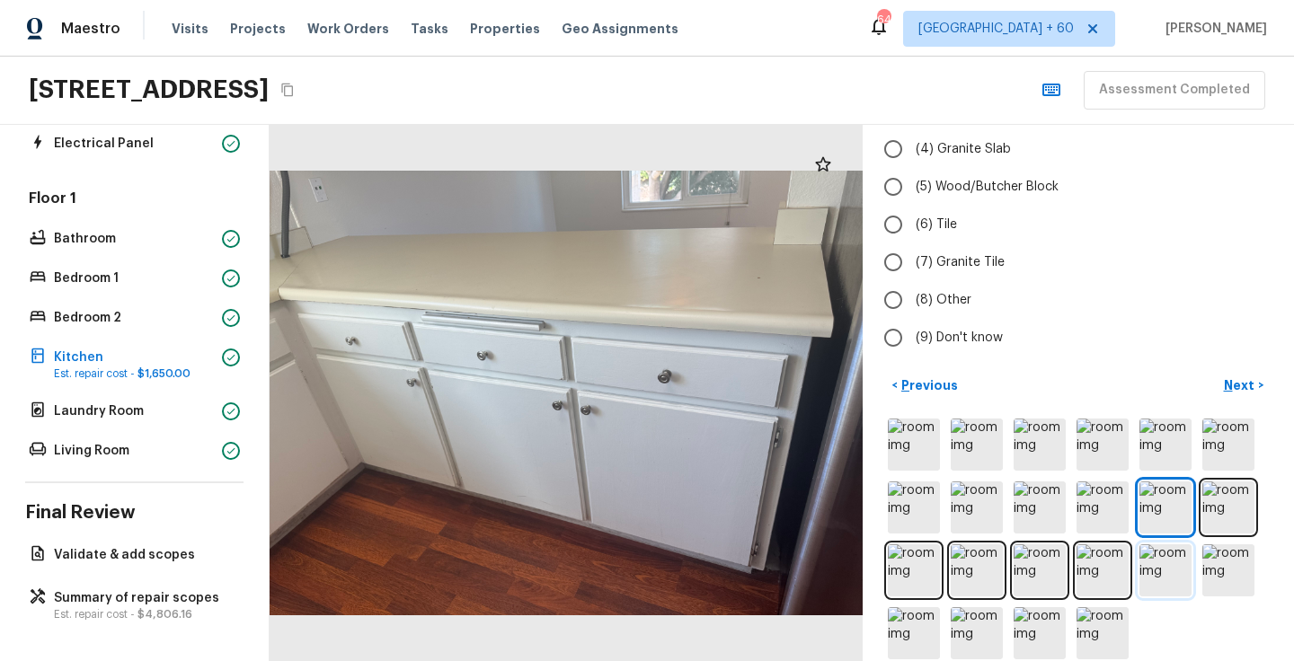
click at [1165, 558] on img at bounding box center [1166, 571] width 52 height 52
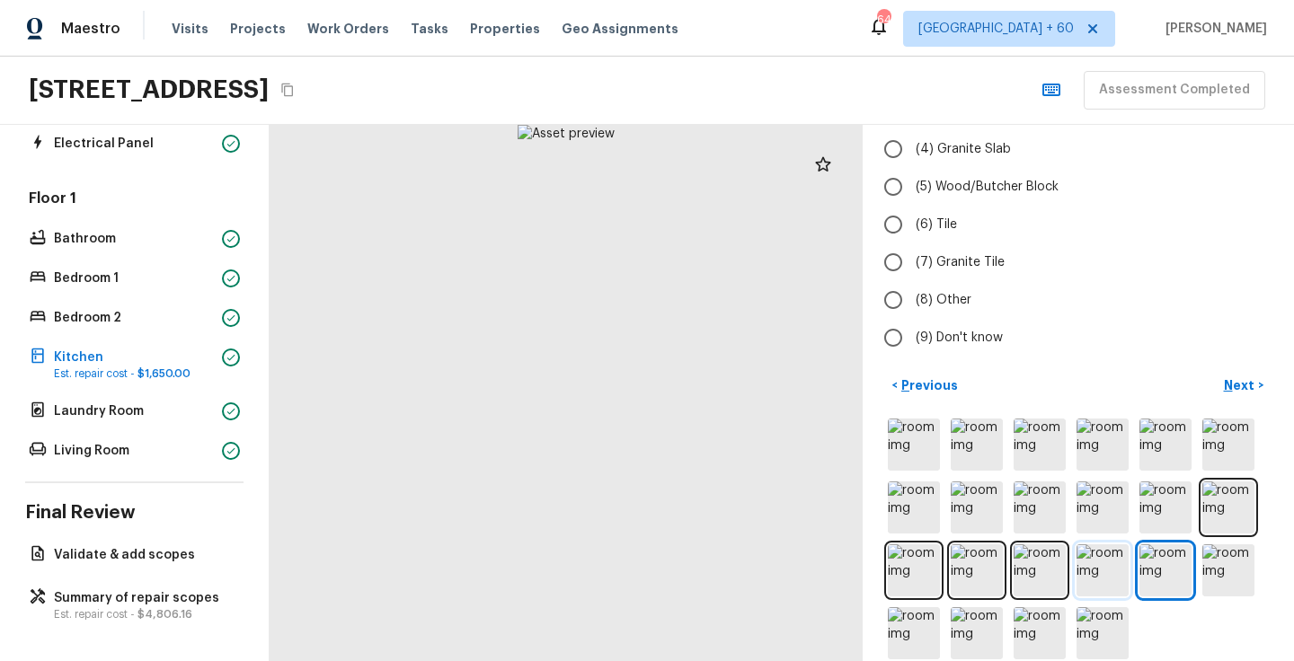
click at [1104, 555] on img at bounding box center [1103, 571] width 52 height 52
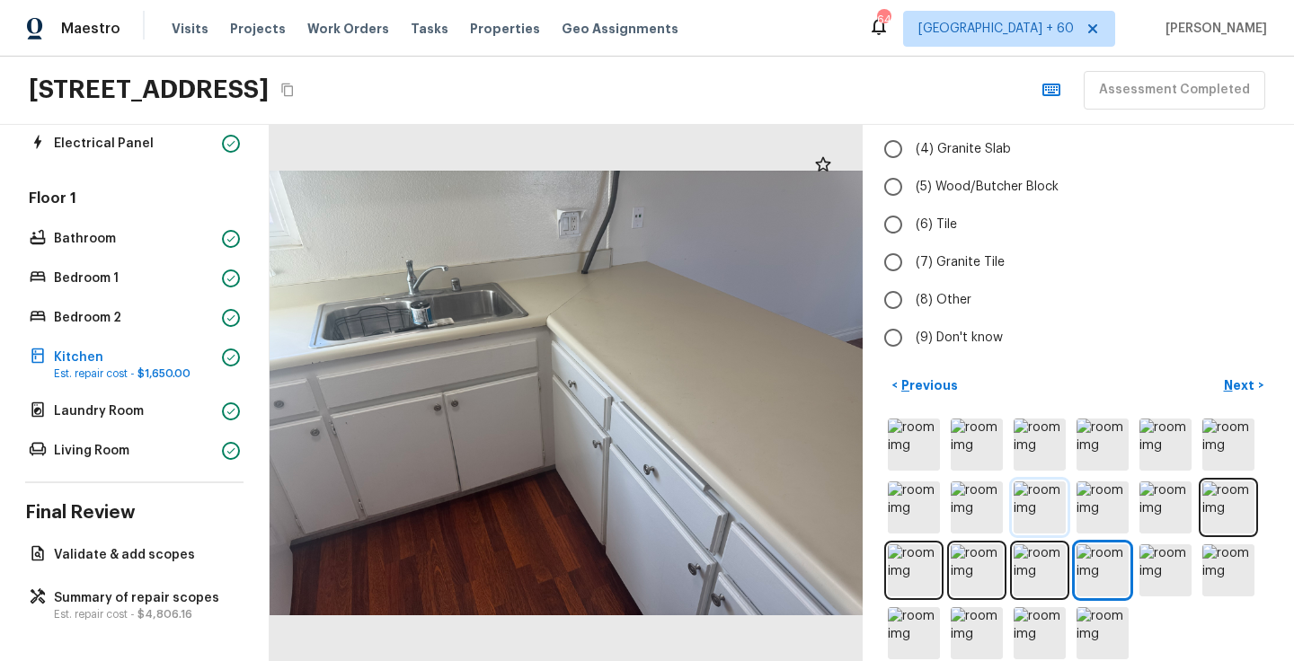
click at [1035, 484] on img at bounding box center [1040, 508] width 52 height 52
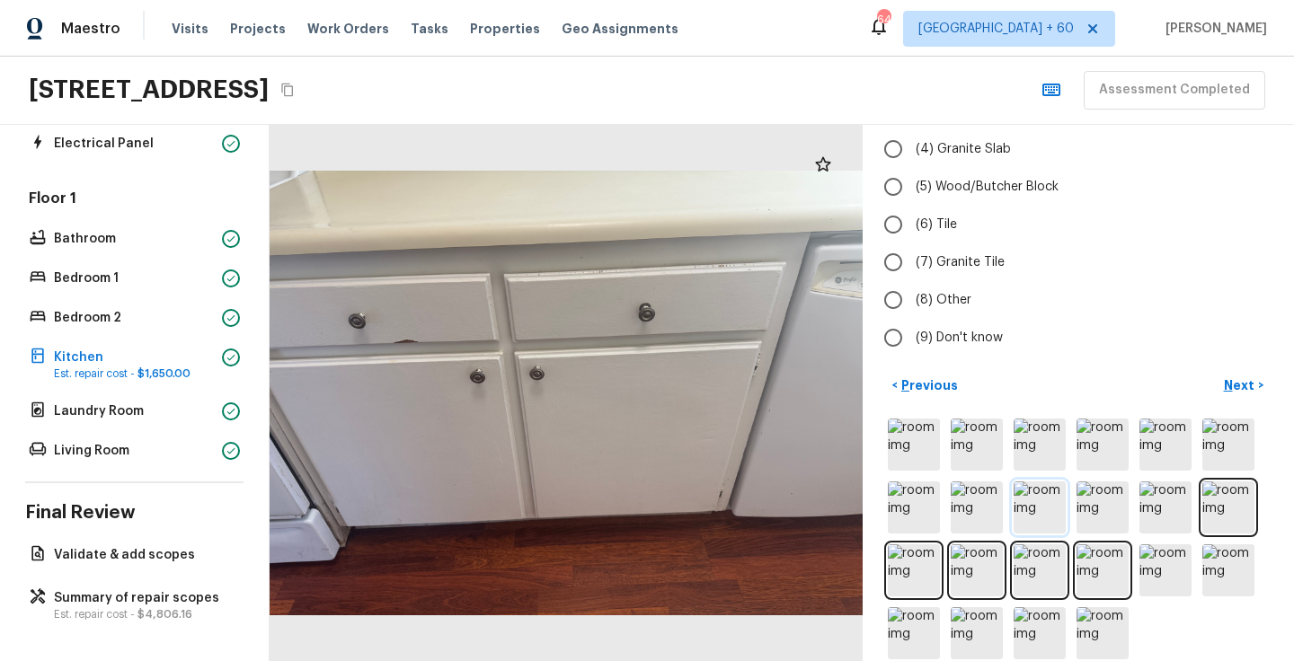
click at [1044, 482] on img at bounding box center [1040, 508] width 52 height 52
click at [976, 482] on img at bounding box center [977, 508] width 52 height 52
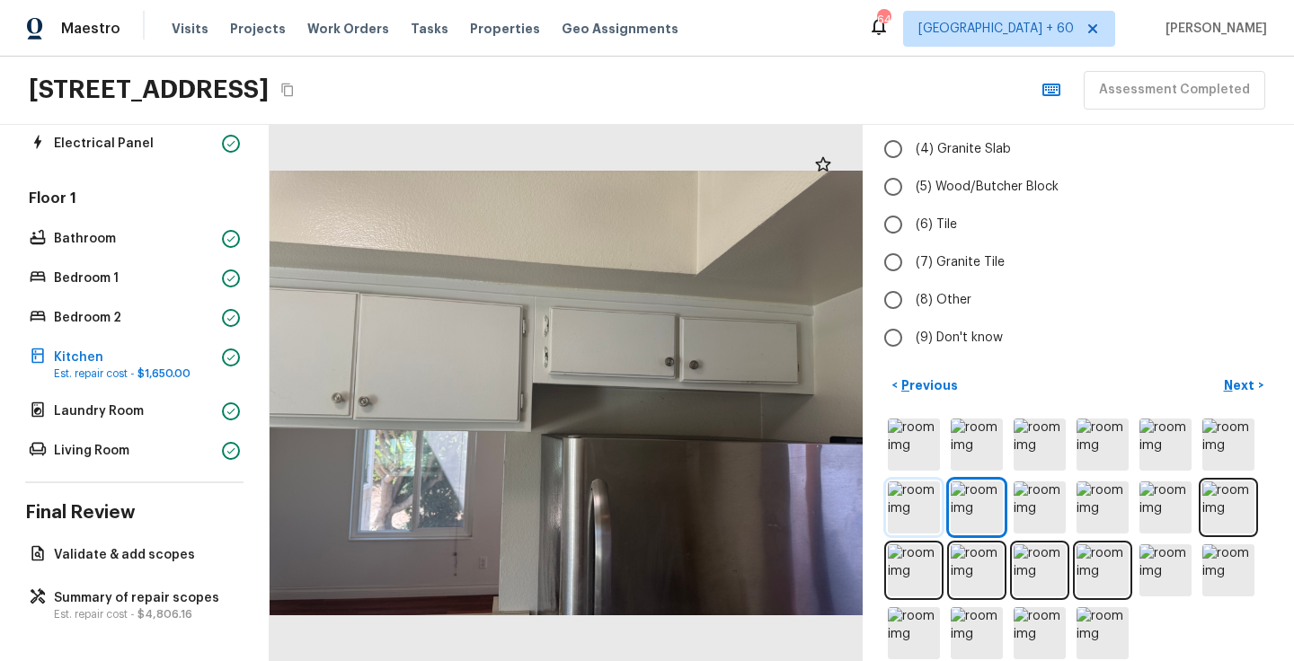
click at [895, 486] on img at bounding box center [914, 508] width 52 height 52
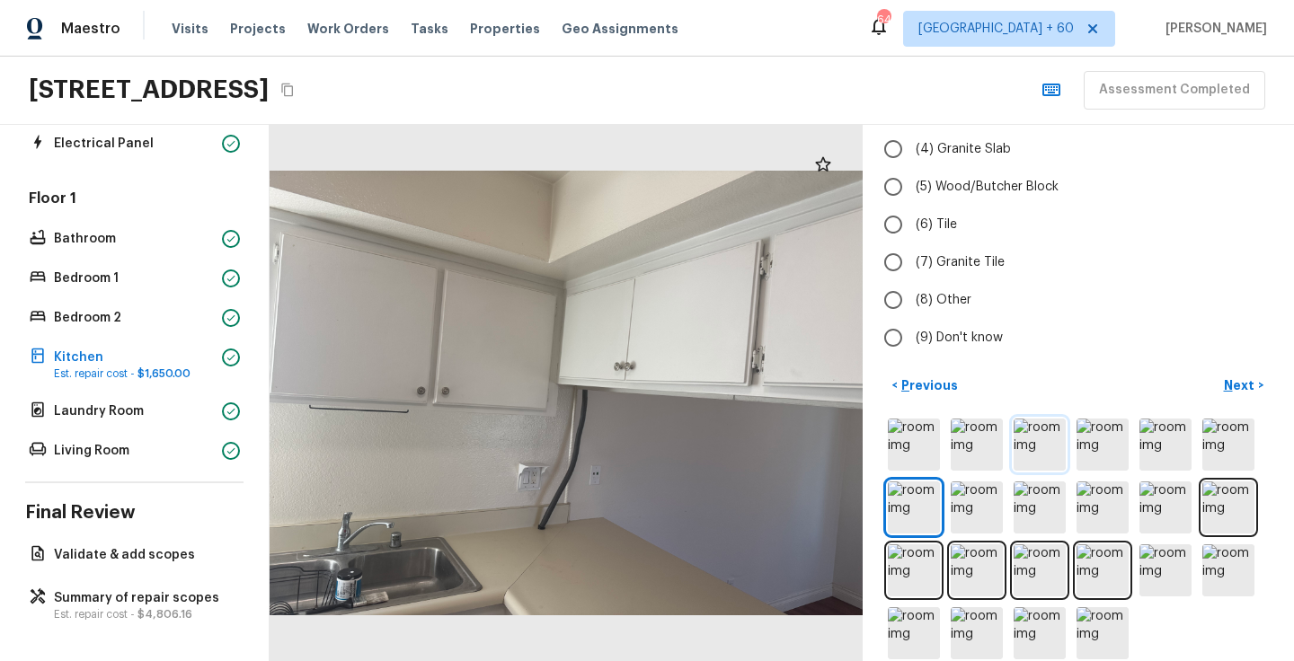
click at [1055, 423] on img at bounding box center [1040, 445] width 52 height 52
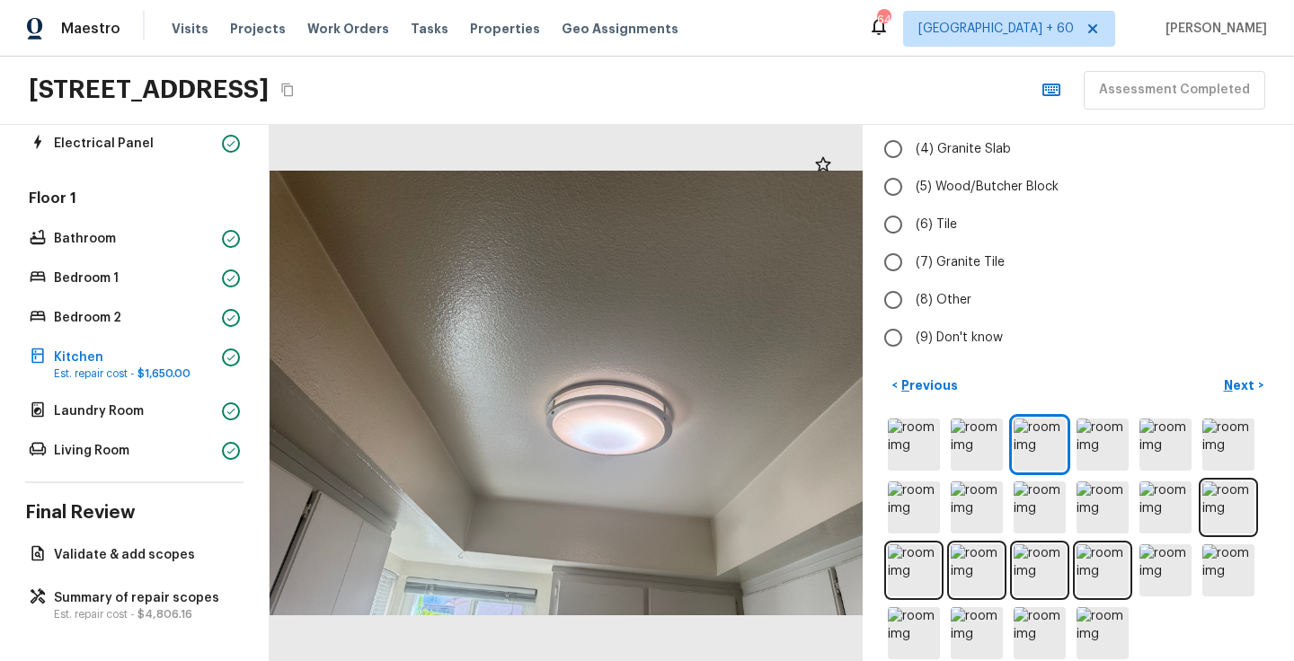
click at [1134, 422] on div at bounding box center [1078, 539] width 388 height 248
click at [1219, 421] on img at bounding box center [1228, 445] width 52 height 52
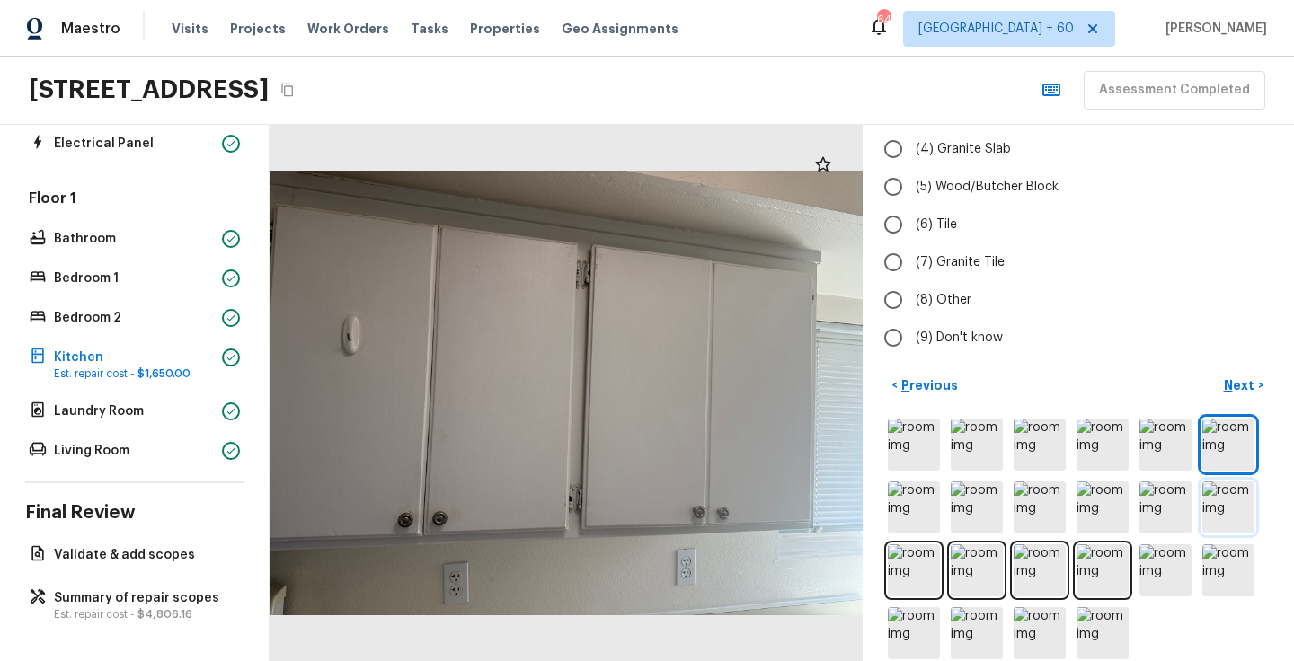
click at [1225, 482] on img at bounding box center [1228, 508] width 52 height 52
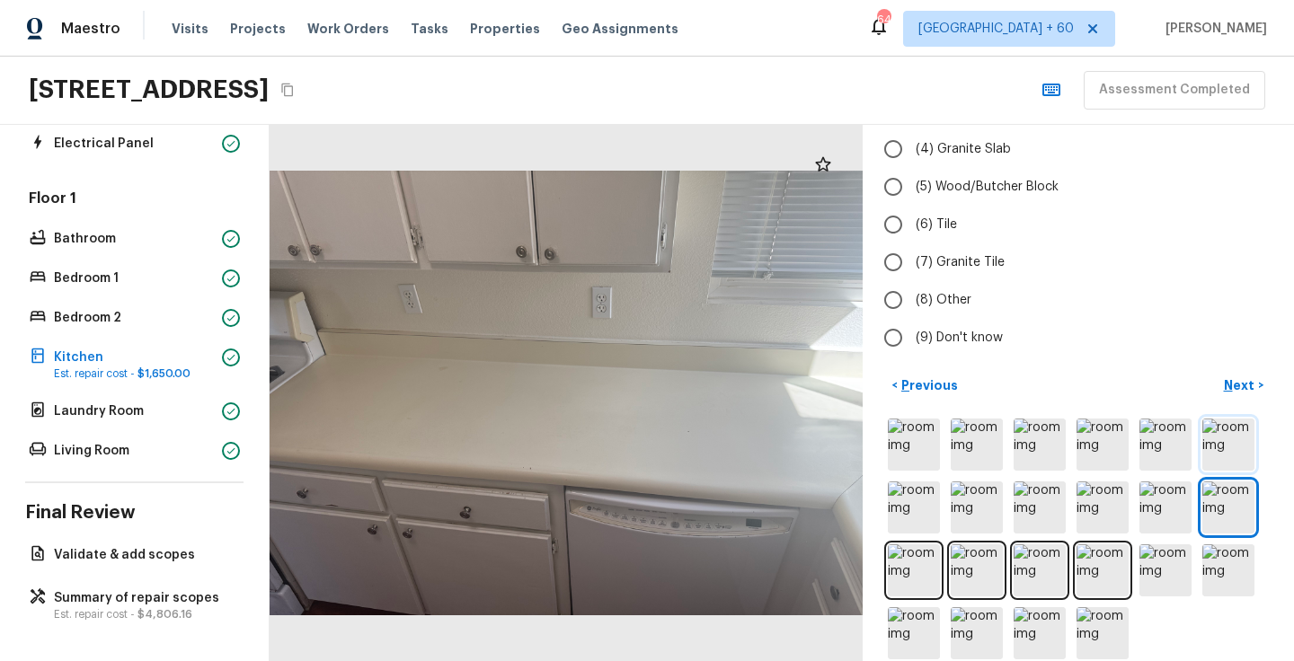
click at [1227, 436] on img at bounding box center [1228, 445] width 52 height 52
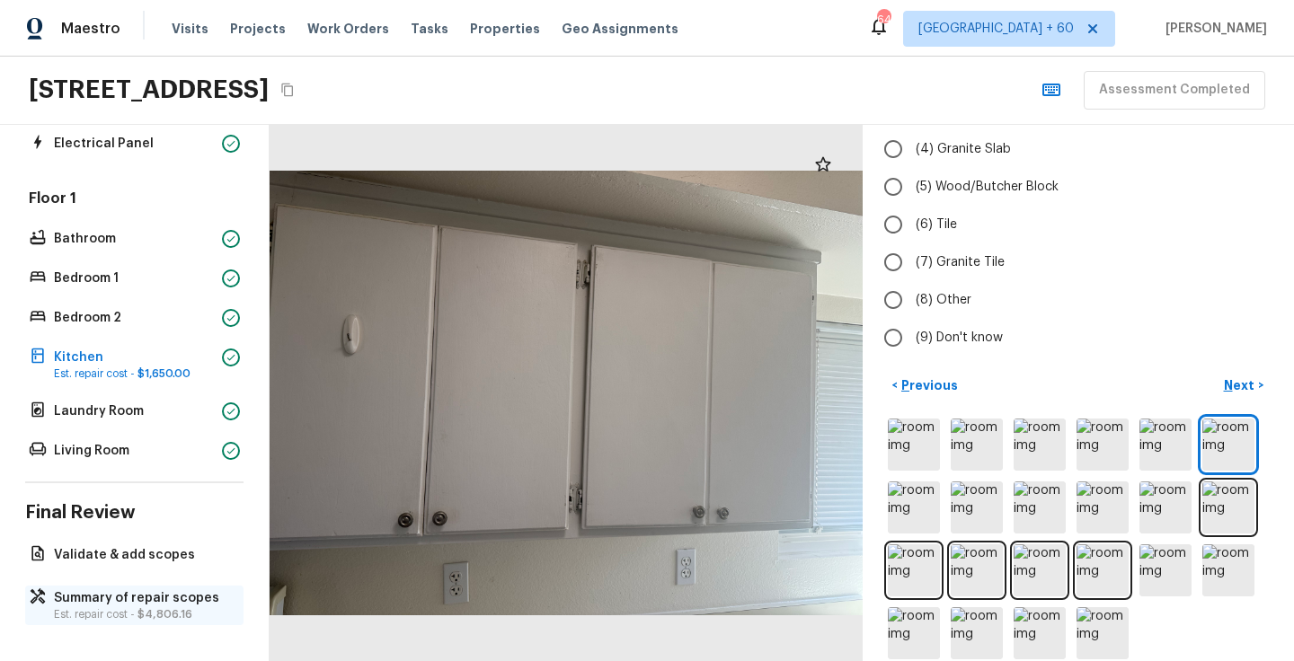
click at [102, 604] on p "Summary of repair scopes" at bounding box center [143, 599] width 179 height 18
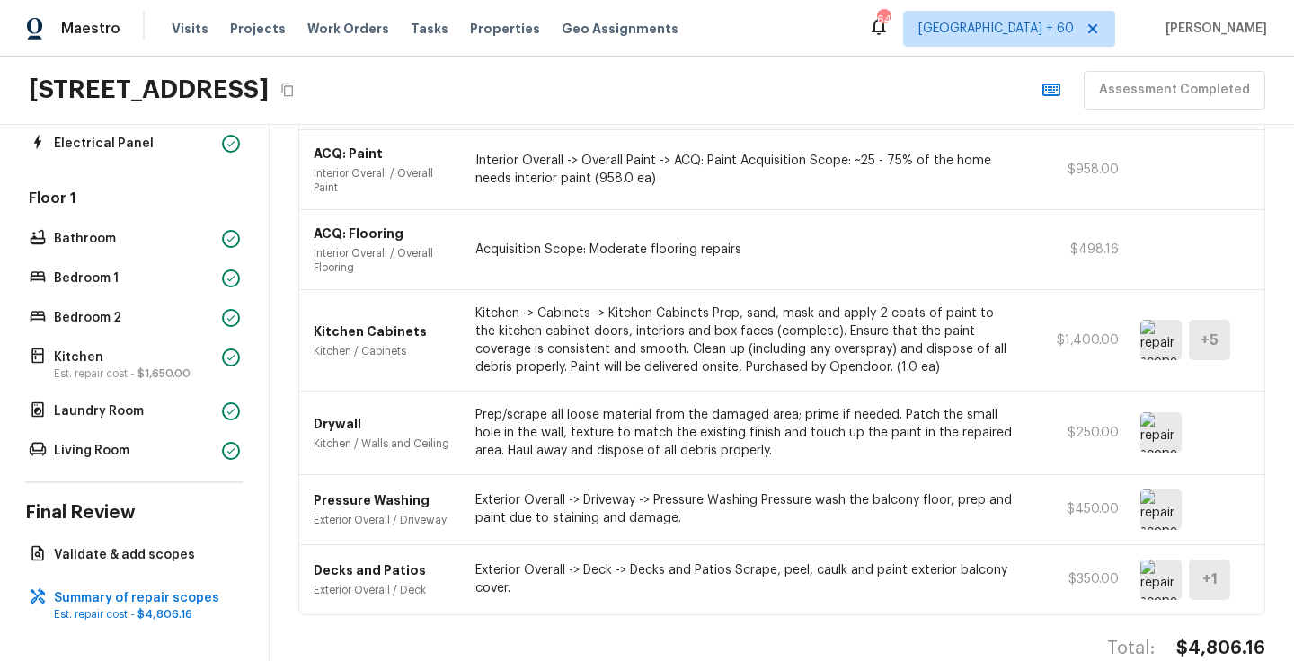
scroll to position [200, 0]
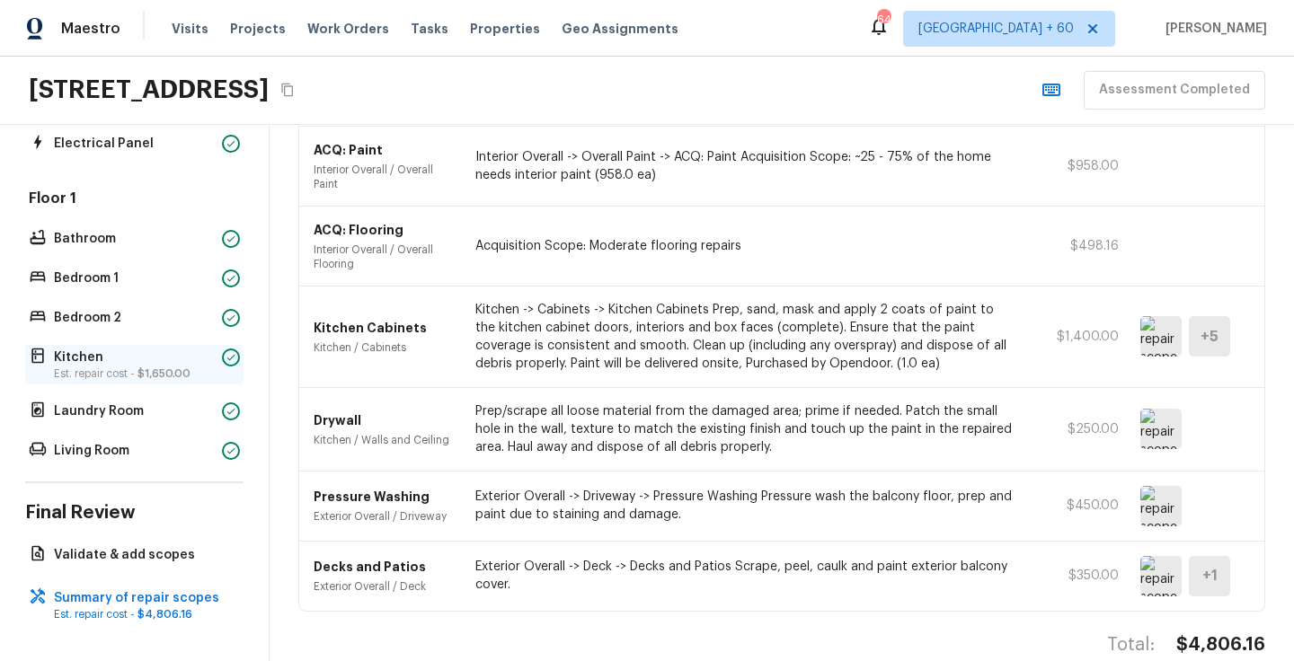
click at [107, 363] on p "Kitchen" at bounding box center [134, 358] width 161 height 18
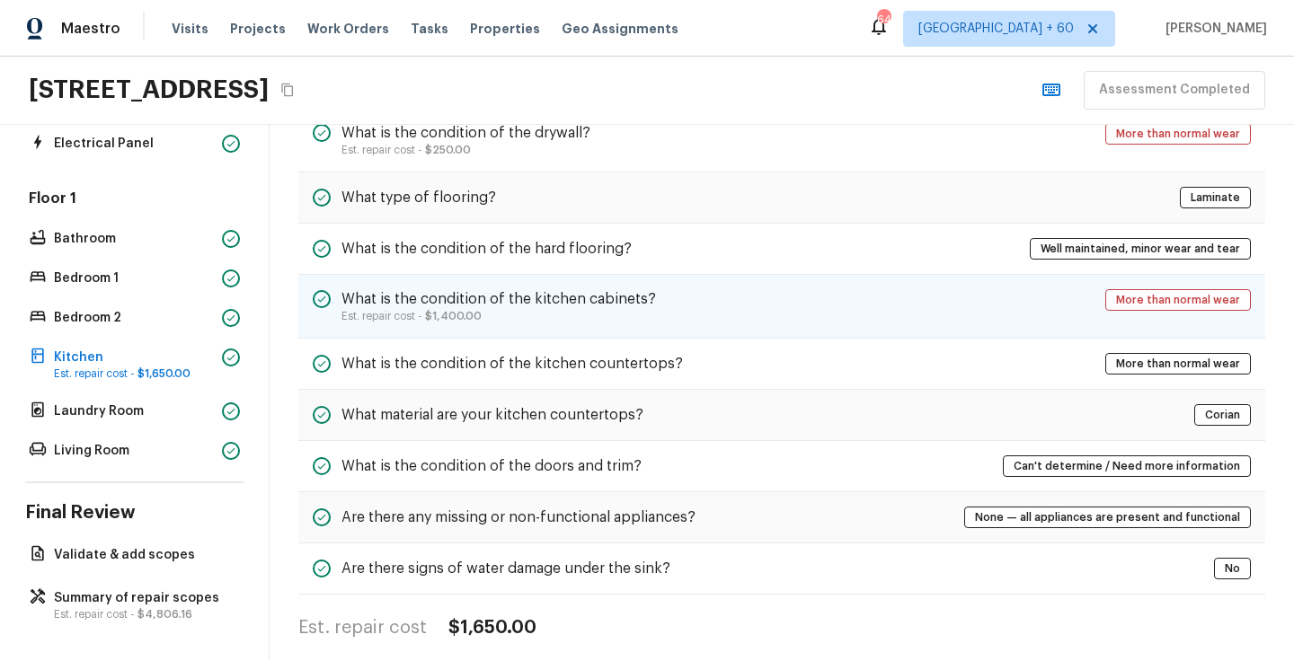
click at [451, 327] on div "What is the condition of the kitchen cabinets? Est. repair cost - $1,400.00 Mor…" at bounding box center [781, 307] width 967 height 64
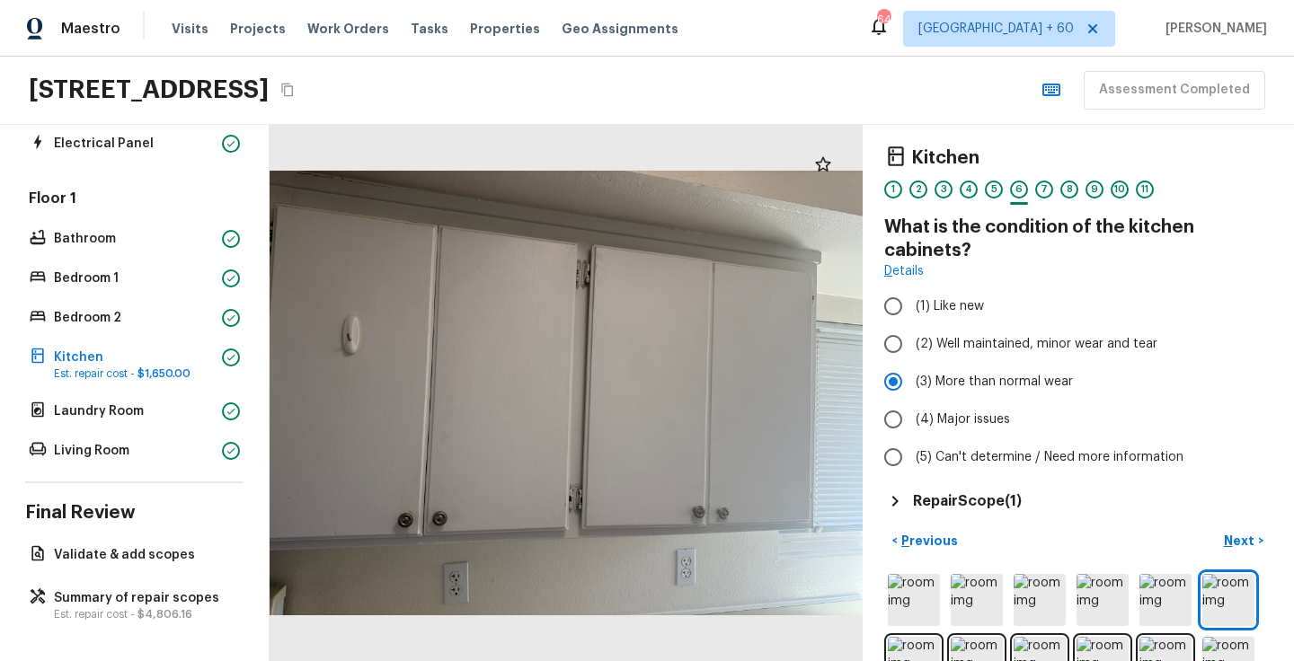
scroll to position [0, 0]
click at [995, 612] on img at bounding box center [977, 600] width 52 height 52
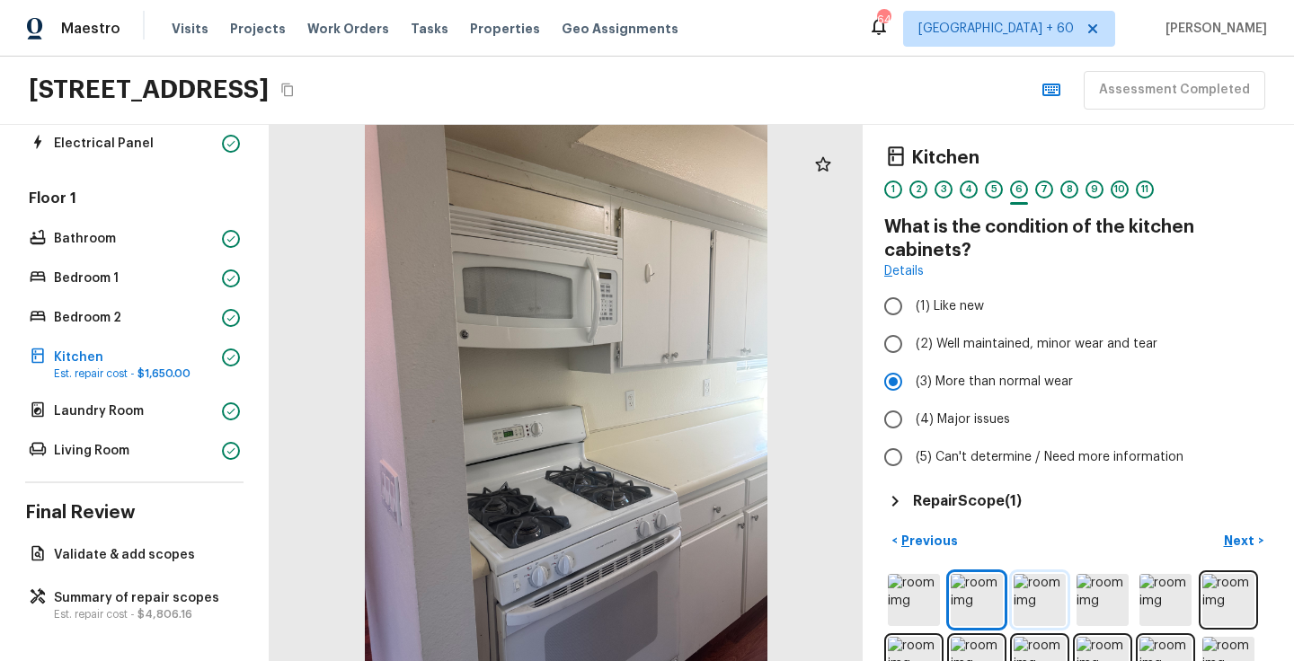
click at [1043, 605] on img at bounding box center [1040, 600] width 52 height 52
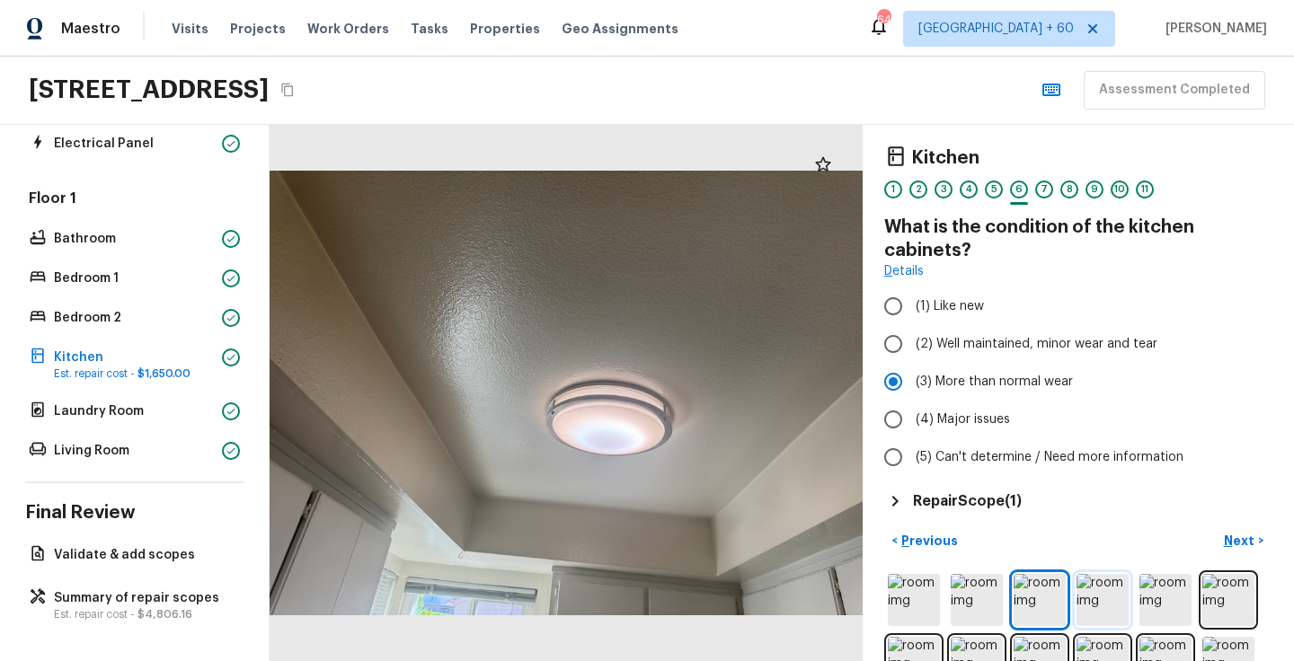
click at [1092, 607] on img at bounding box center [1103, 600] width 52 height 52
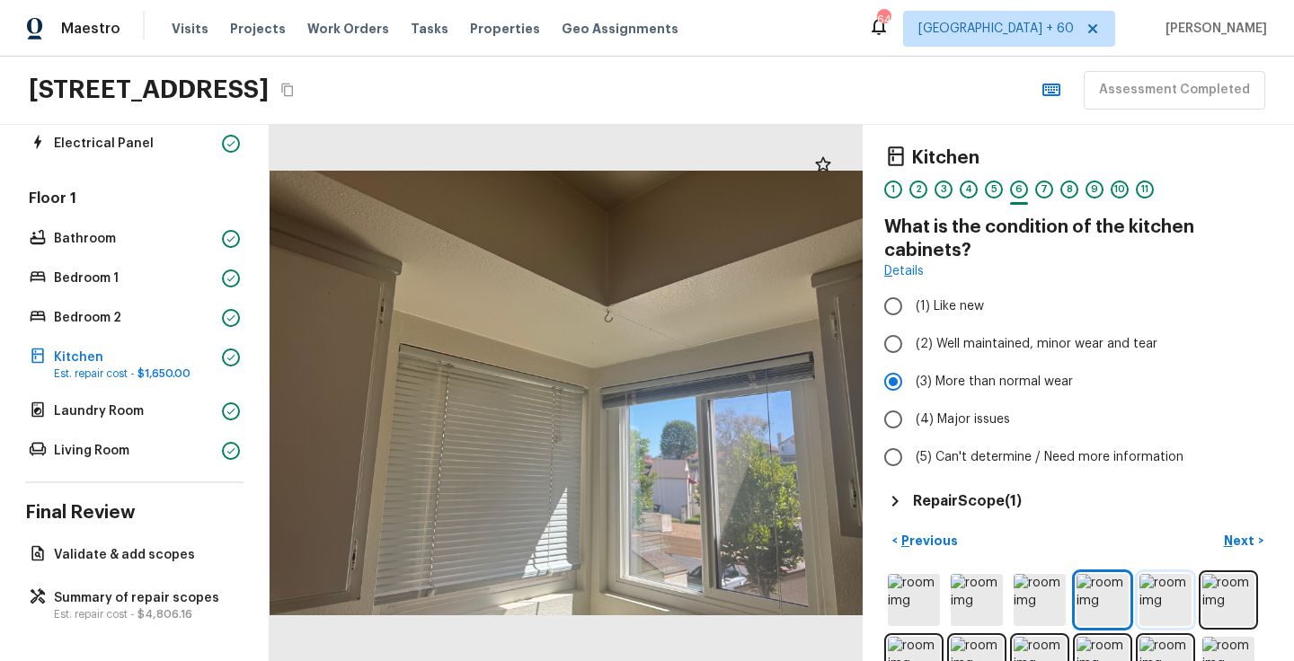
click at [1173, 597] on img at bounding box center [1166, 600] width 52 height 52
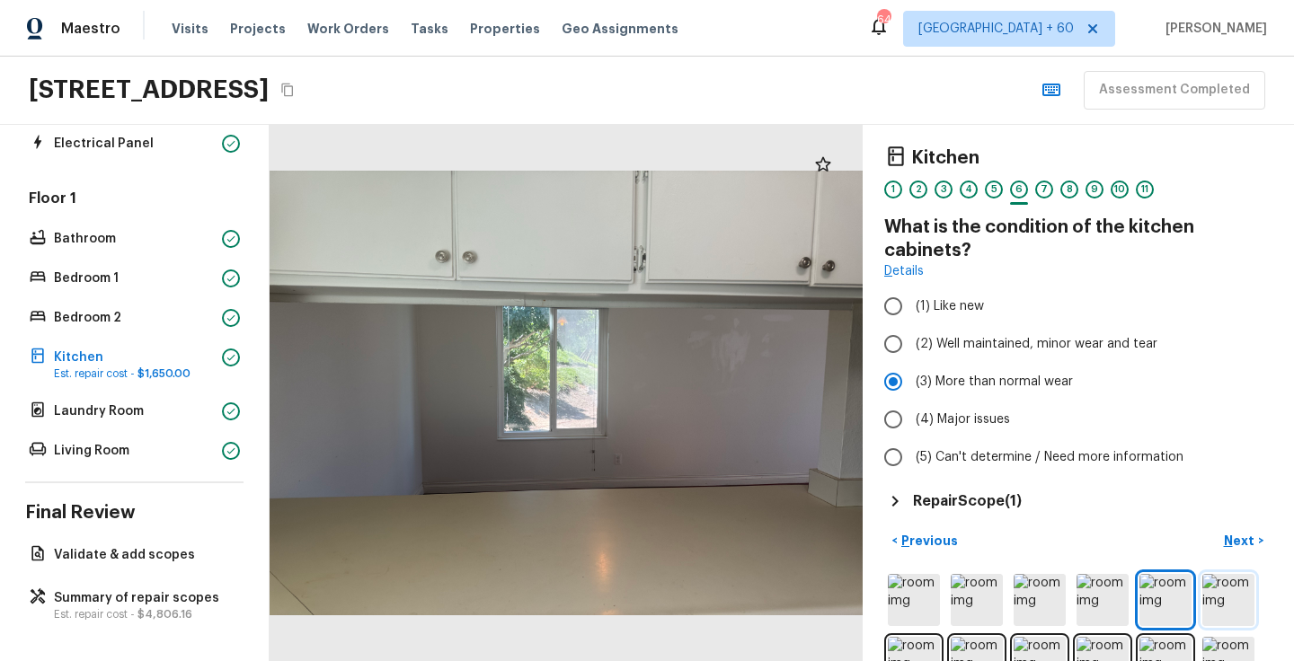
click at [1236, 589] on img at bounding box center [1228, 600] width 52 height 52
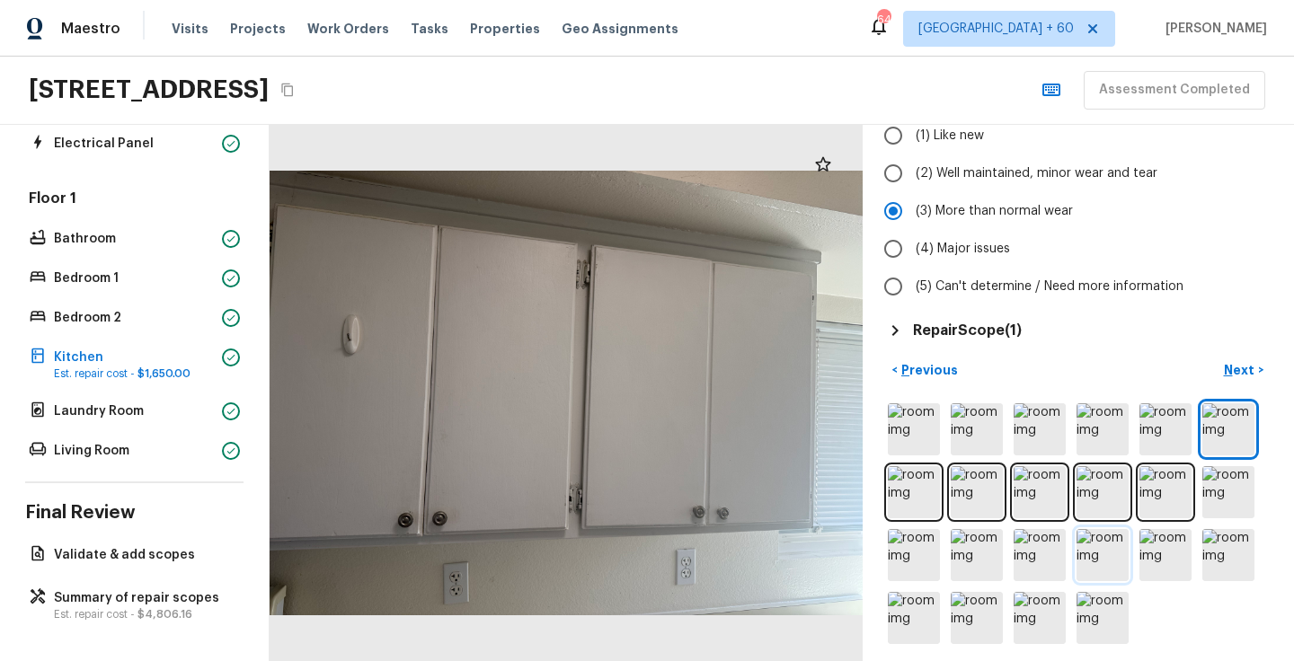
scroll to position [179, 0]
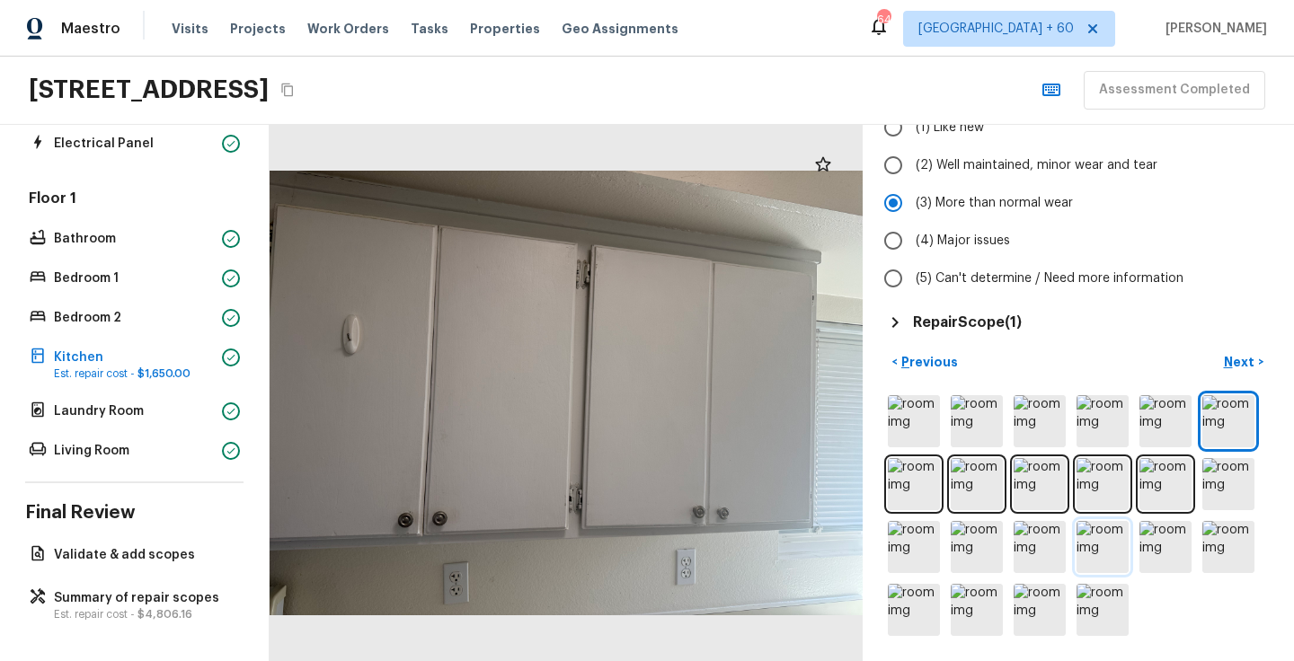
click at [1114, 534] on img at bounding box center [1103, 547] width 52 height 52
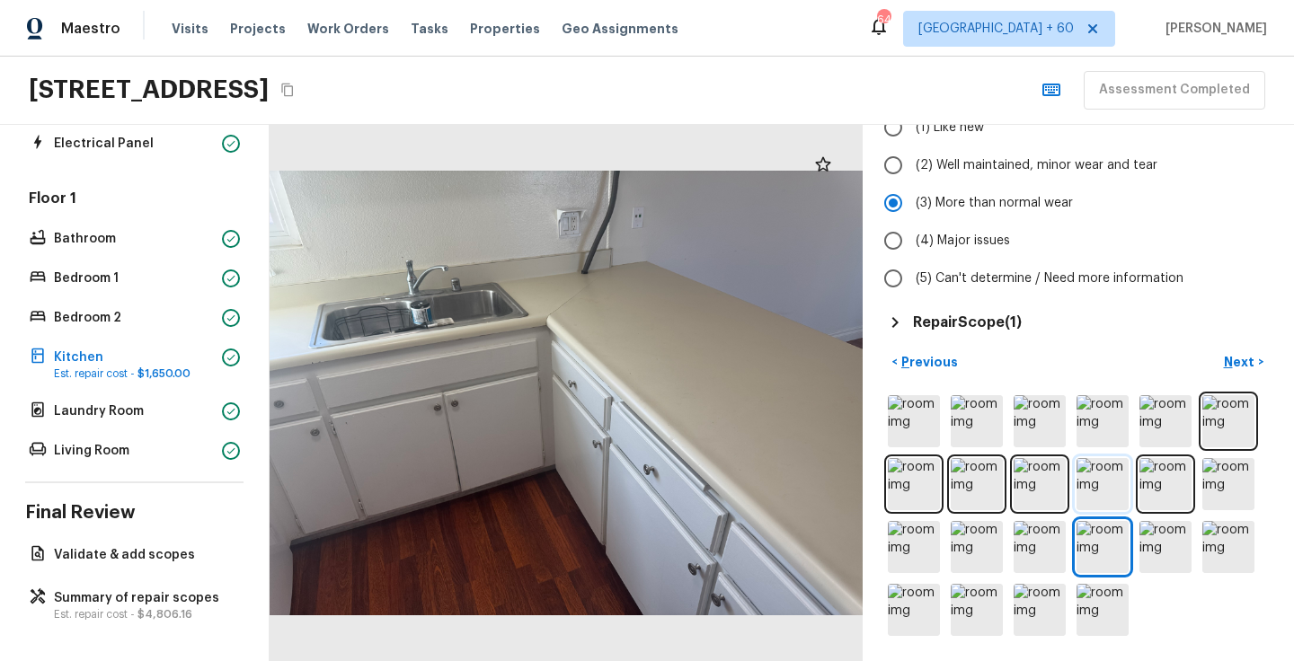
click at [1096, 483] on img at bounding box center [1103, 484] width 52 height 52
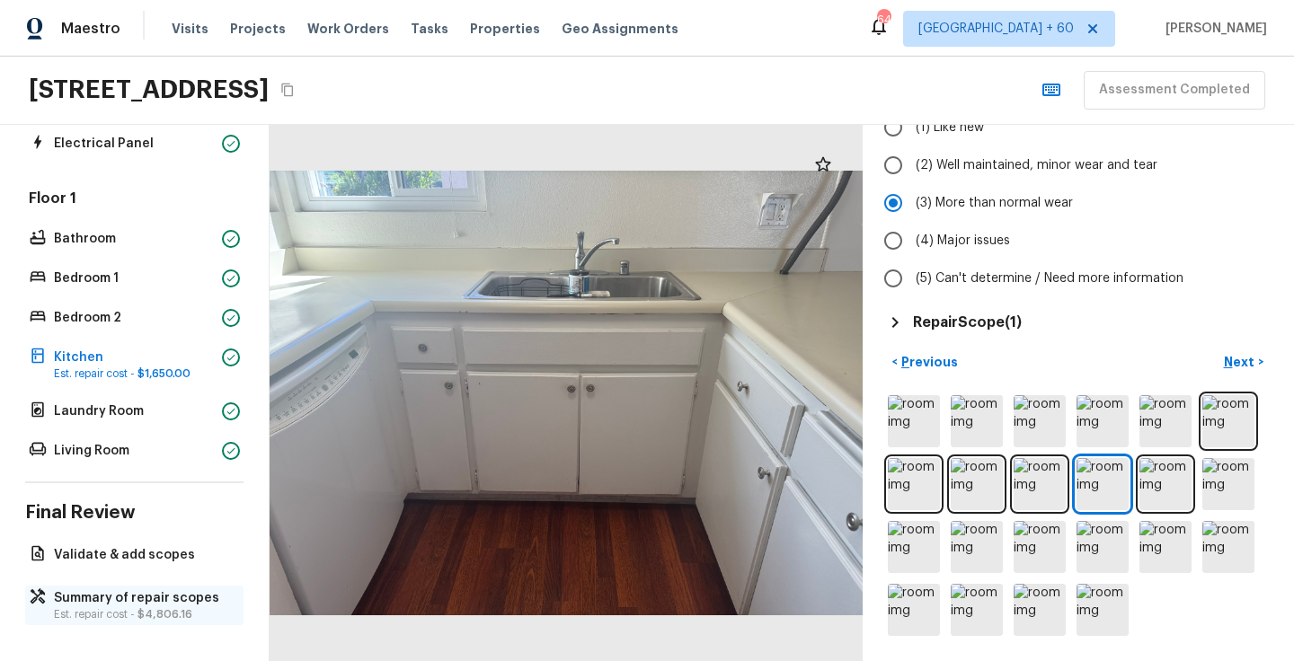
click at [97, 599] on p "Summary of repair scopes" at bounding box center [143, 599] width 179 height 18
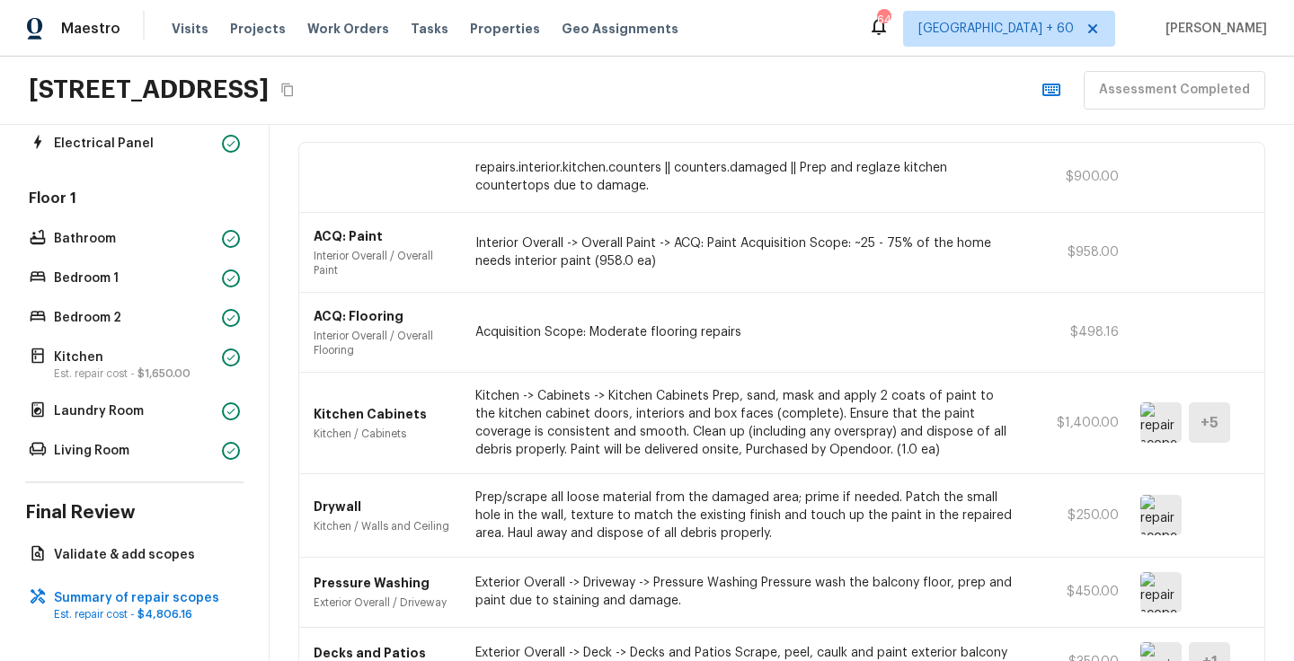
scroll to position [109, 0]
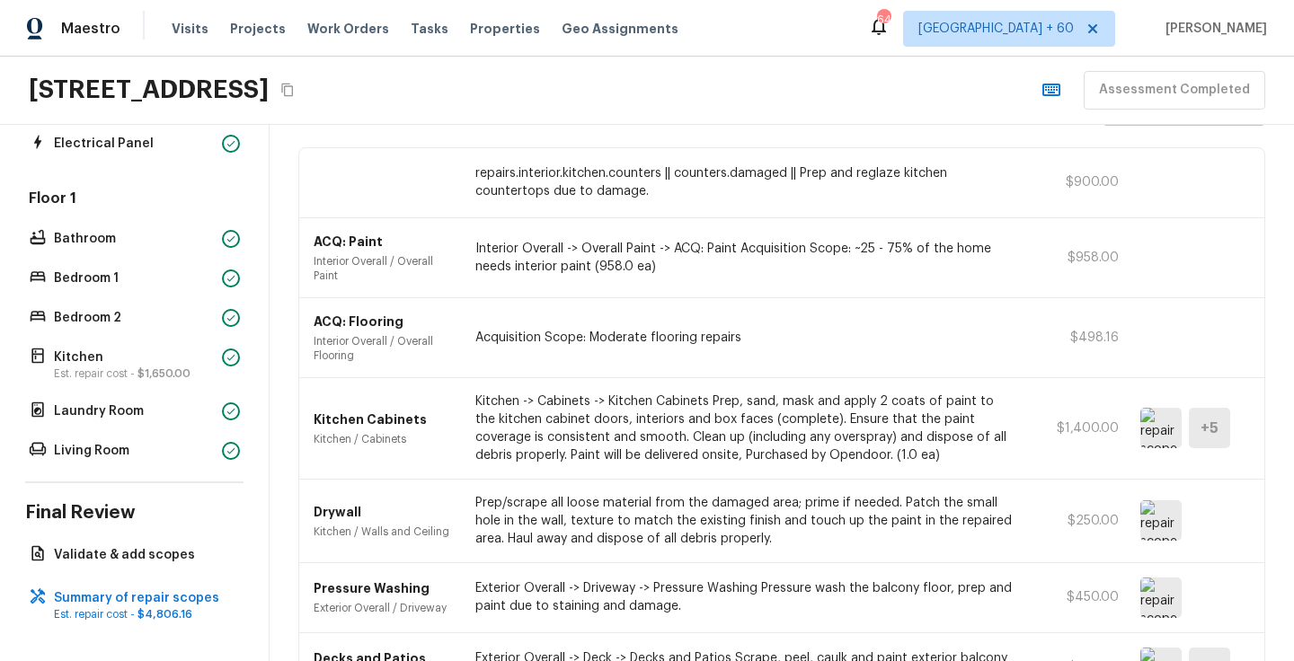
click at [604, 171] on p "repairs.interior.kitchen.counters || counters.damaged || Prep and reglaze kitch…" at bounding box center [745, 182] width 541 height 36
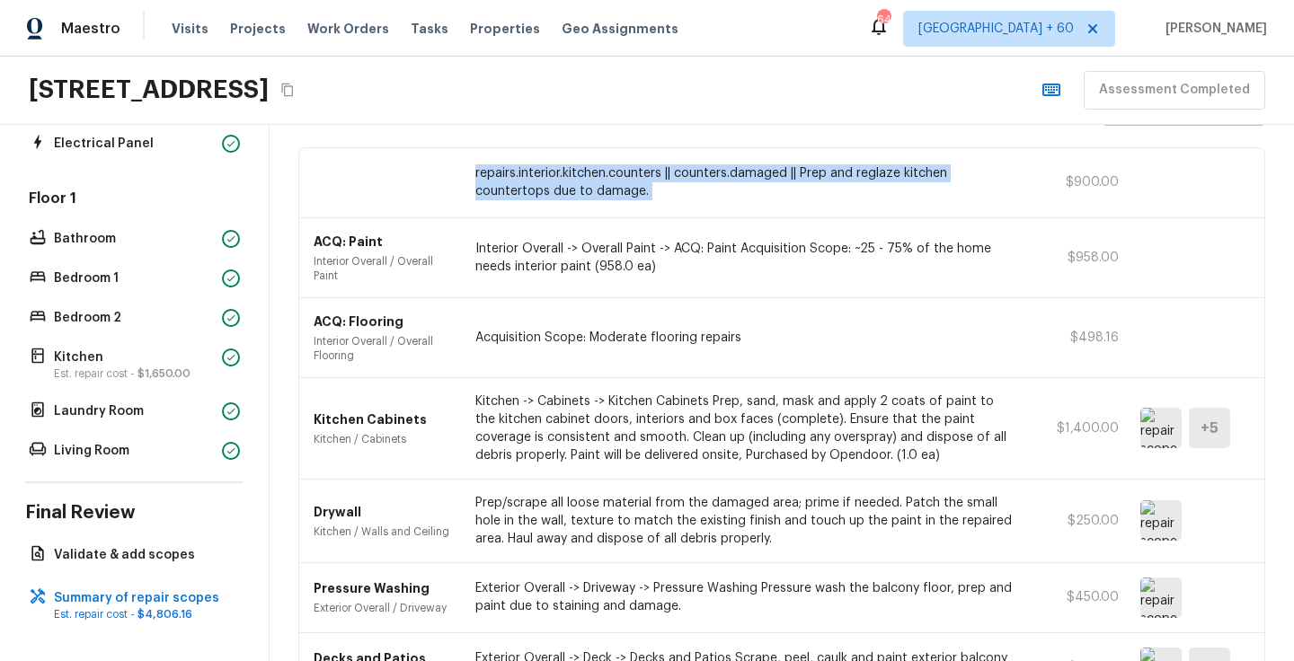
click at [604, 171] on p "repairs.interior.kitchen.counters || counters.damaged || Prep and reglaze kitch…" at bounding box center [745, 182] width 541 height 36
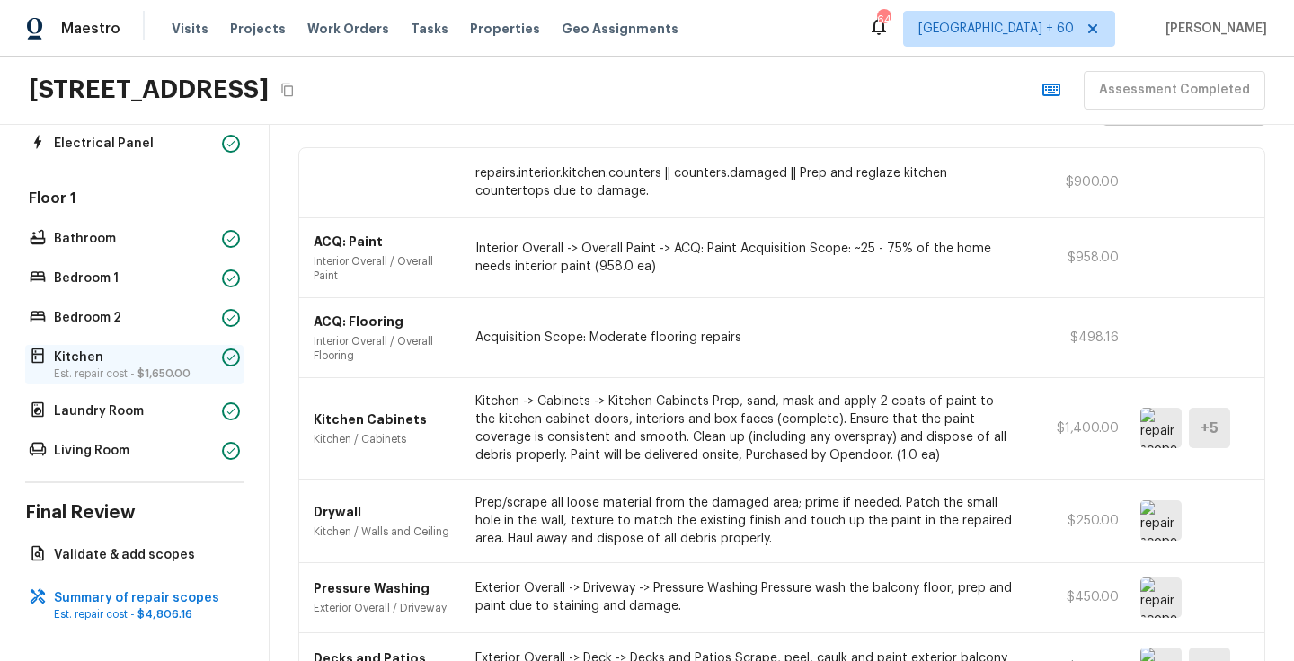
click at [99, 354] on p "Kitchen" at bounding box center [134, 358] width 161 height 18
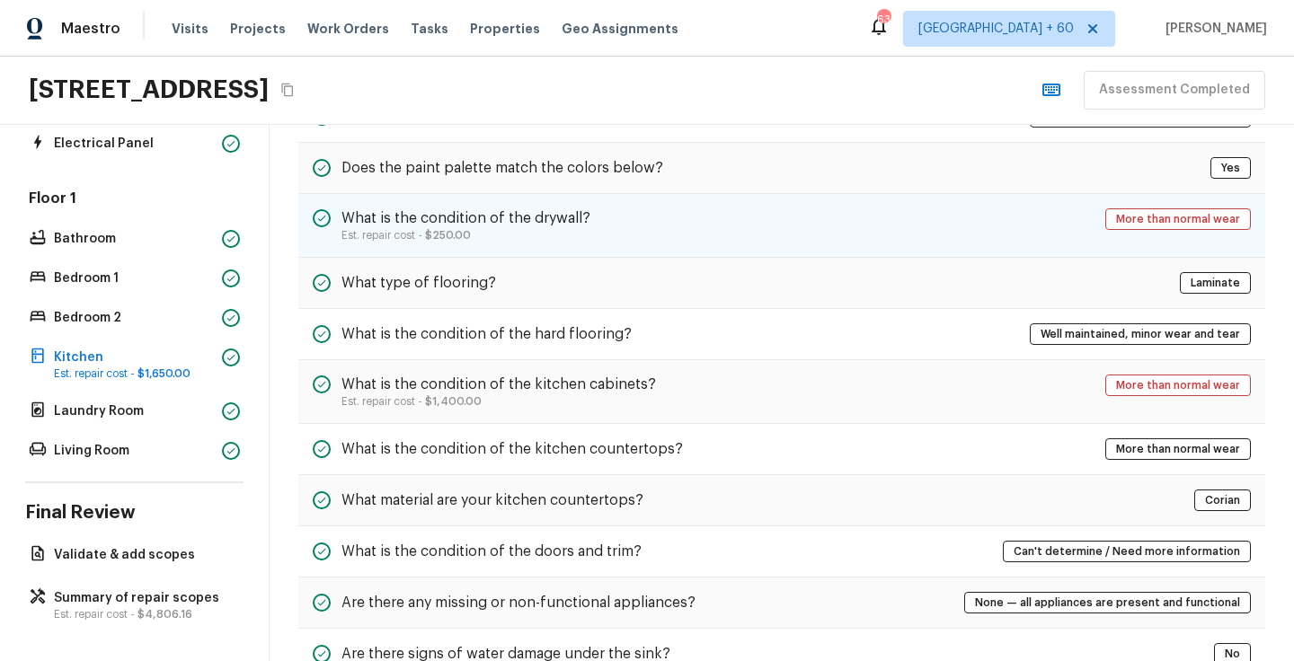
scroll to position [119, 0]
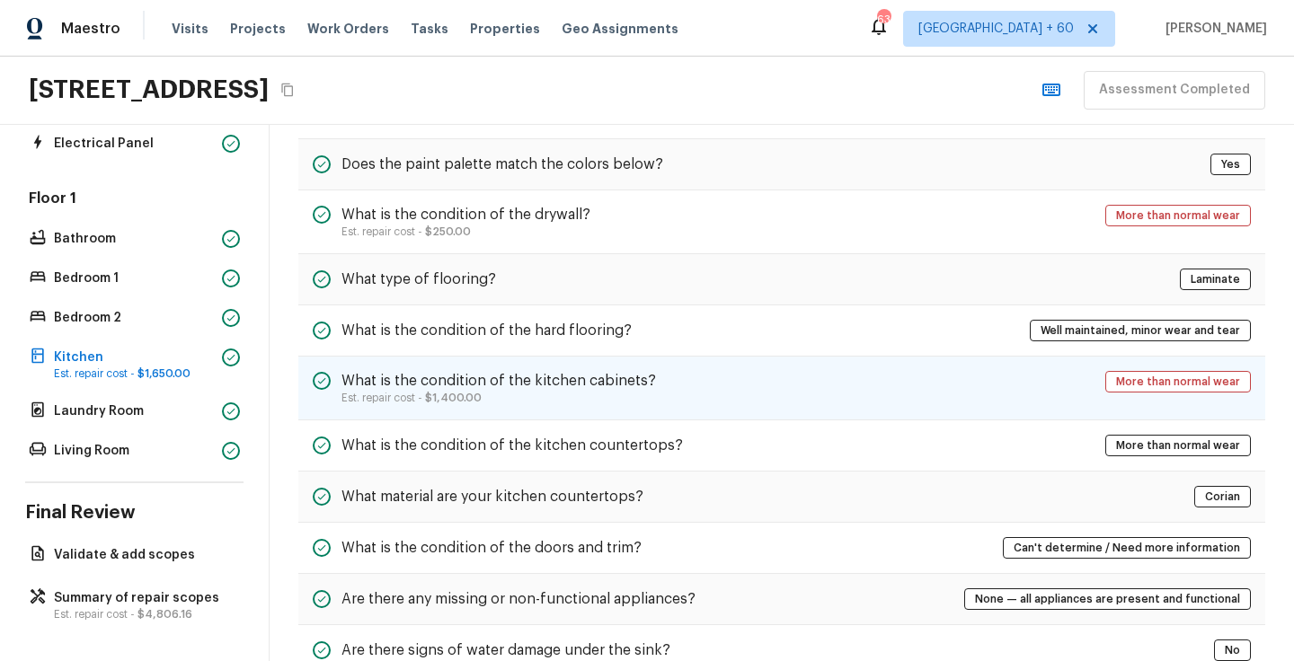
click at [593, 378] on h5 "What is the condition of the kitchen cabinets?" at bounding box center [499, 381] width 315 height 20
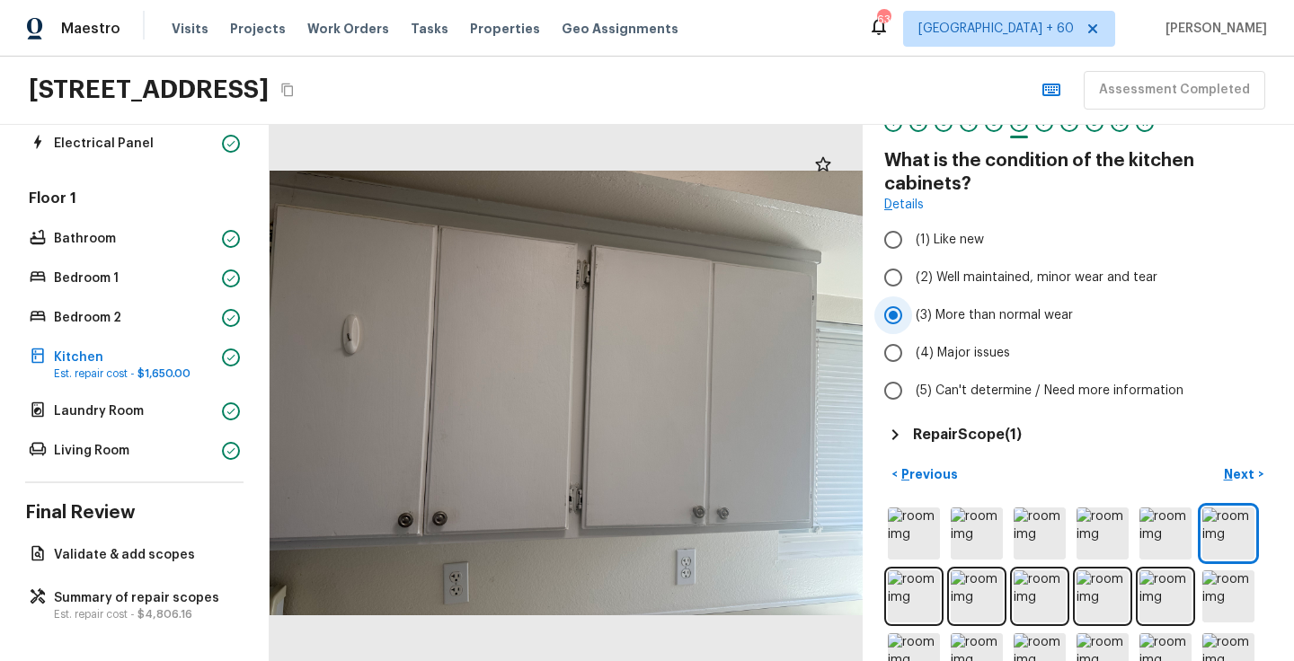
scroll to position [67, 0]
click at [951, 430] on h5 "Repair Scope ( 1 )" at bounding box center [967, 434] width 109 height 20
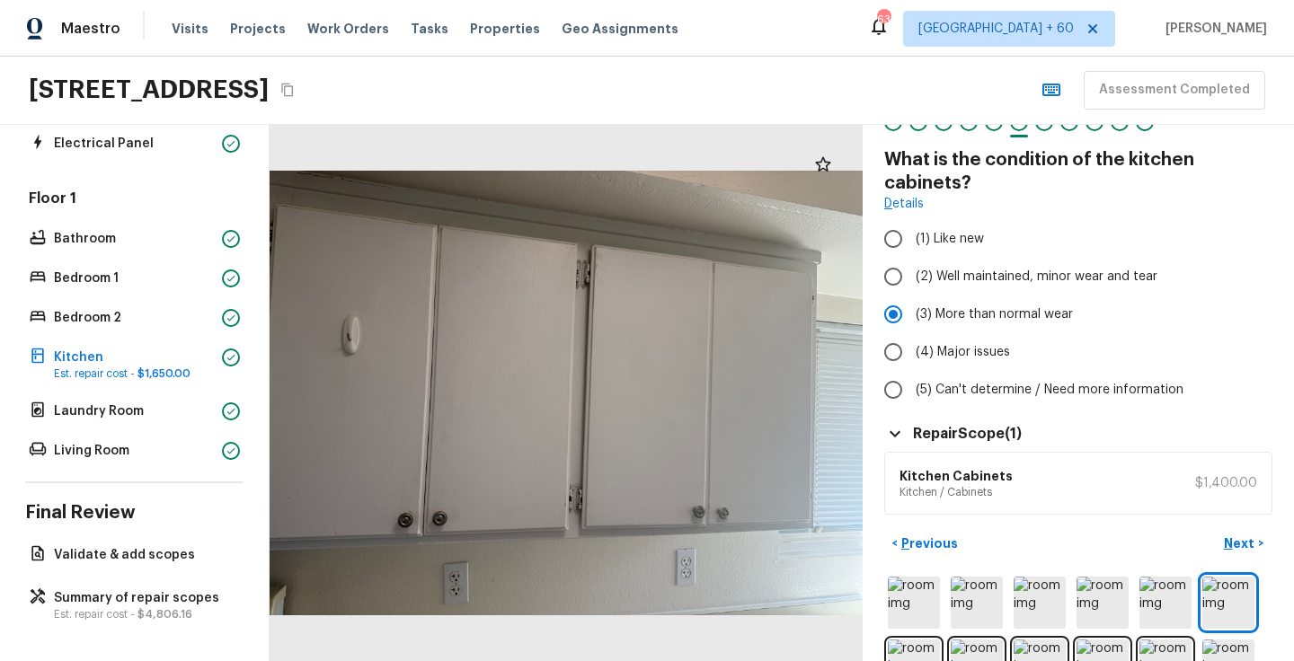
click at [935, 478] on h6 "Kitchen Cabinets" at bounding box center [956, 476] width 113 height 18
click at [130, 599] on p "Summary of repair scopes" at bounding box center [143, 599] width 179 height 18
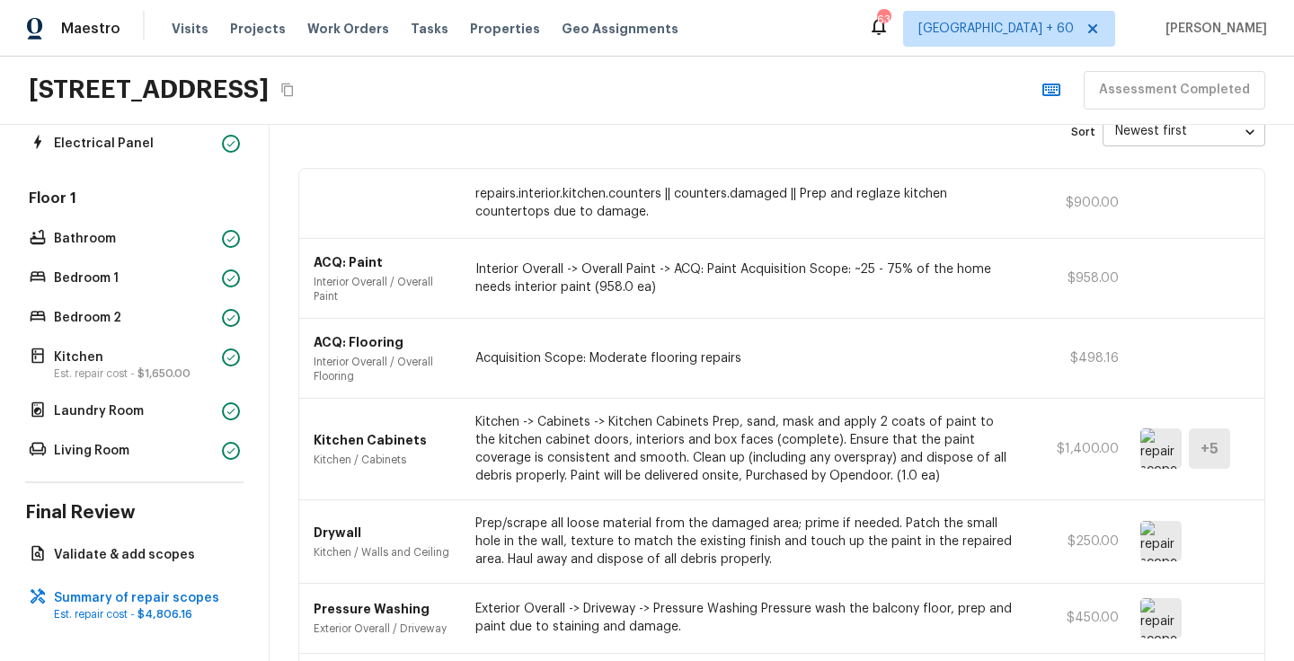
scroll to position [96, 0]
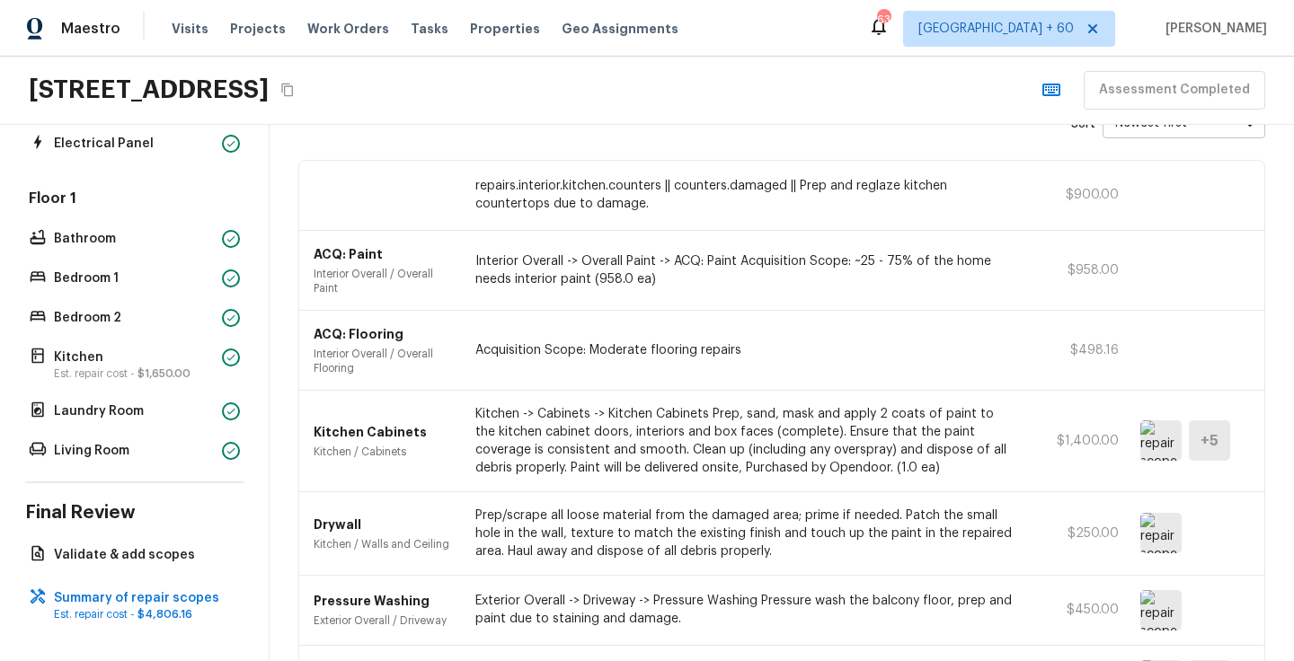
click at [1227, 435] on div "+ 5" at bounding box center [1209, 441] width 41 height 40
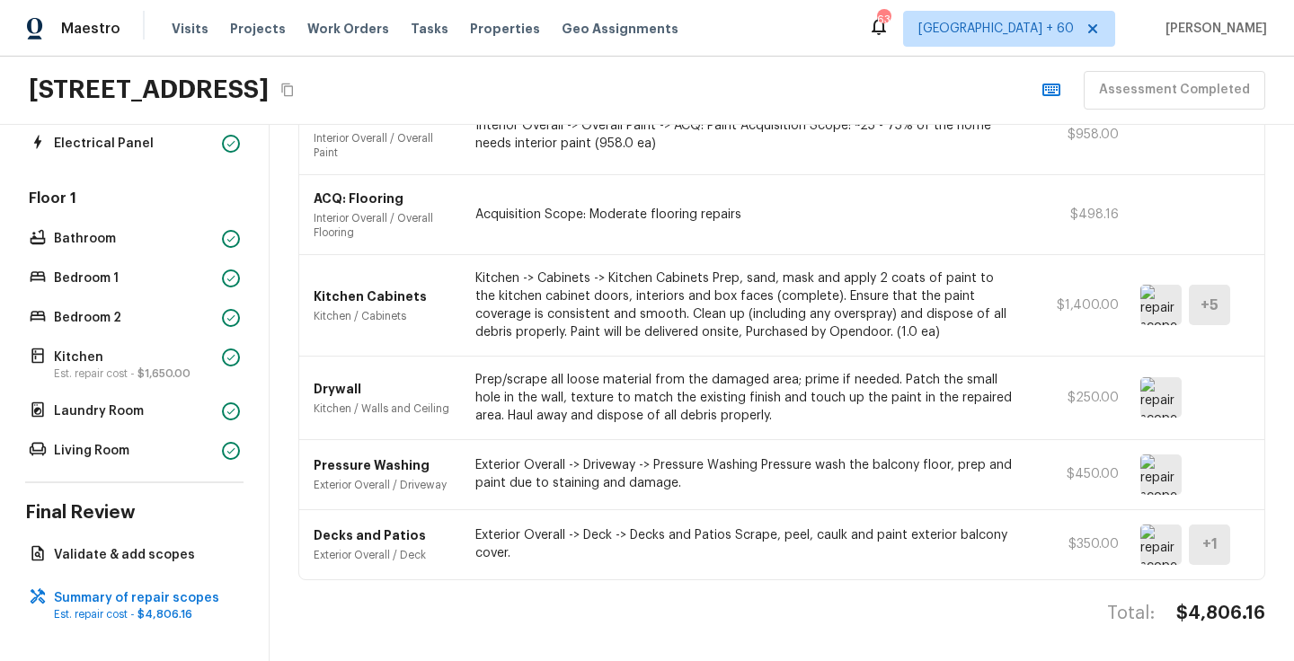
scroll to position [0, 0]
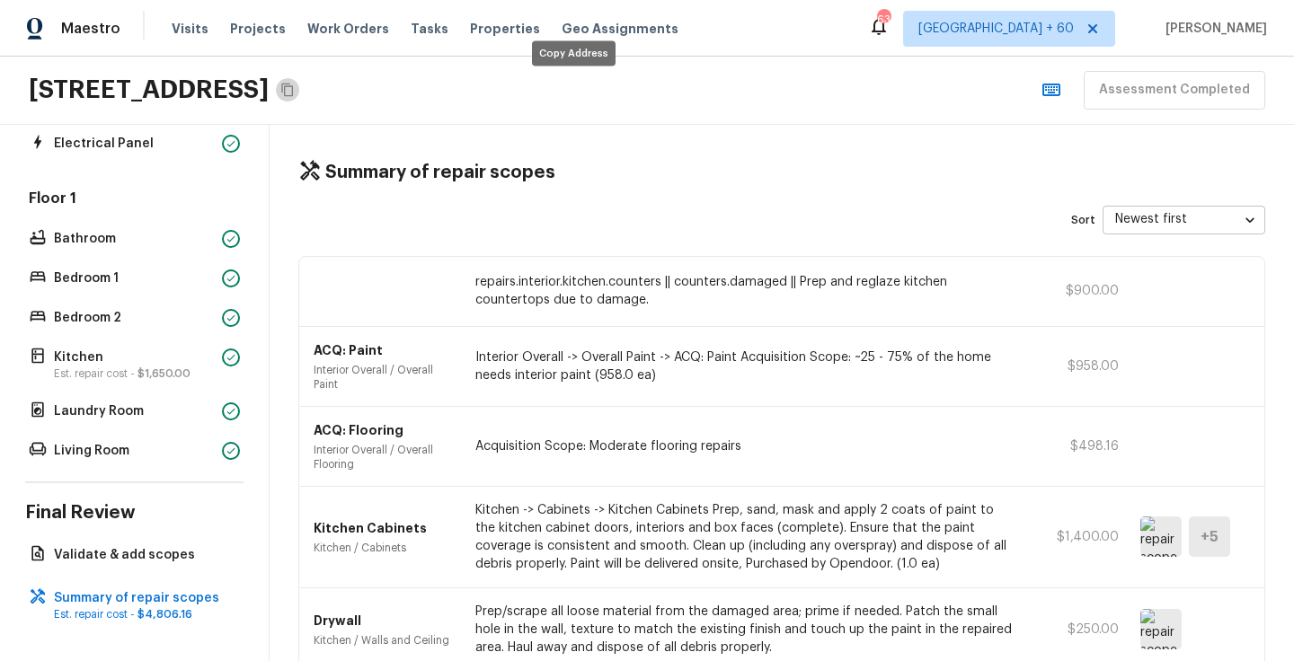
click at [293, 87] on icon "Copy Address" at bounding box center [287, 90] width 12 height 13
